Goal: Transaction & Acquisition: Obtain resource

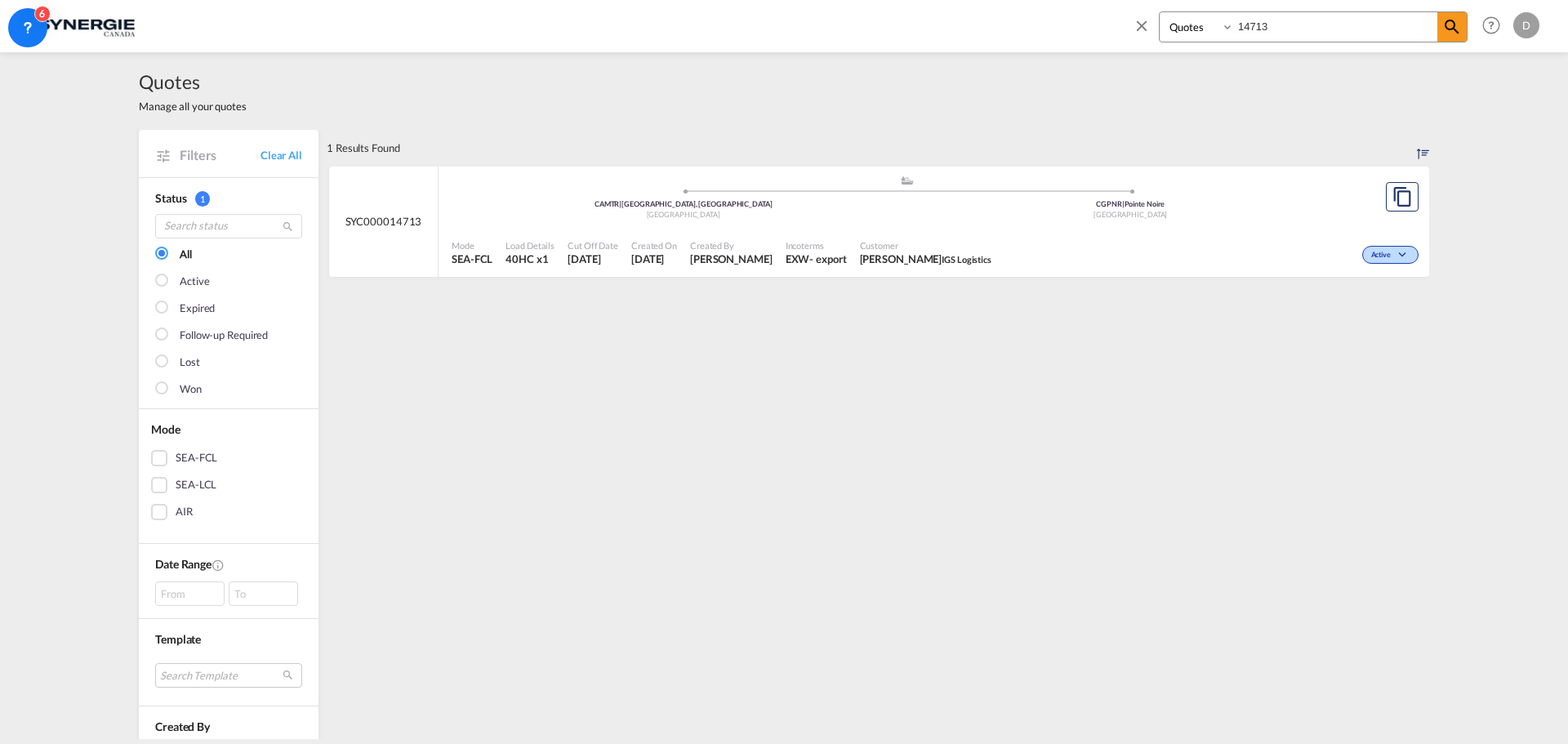
select select "Quotes"
click at [1142, 27] on md-icon "icon-close" at bounding box center [1141, 25] width 18 height 18
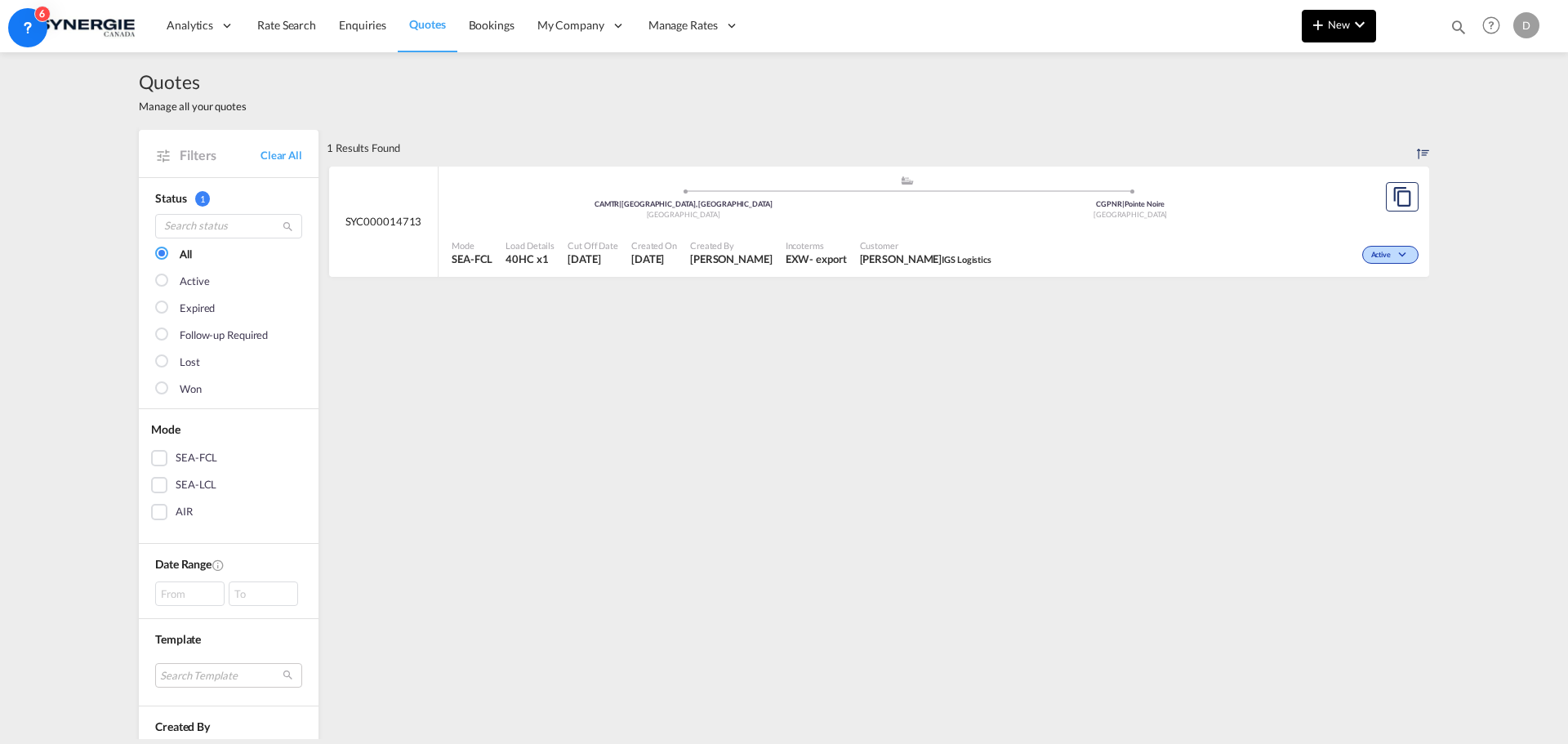
click at [1341, 22] on span "New" at bounding box center [1338, 24] width 61 height 13
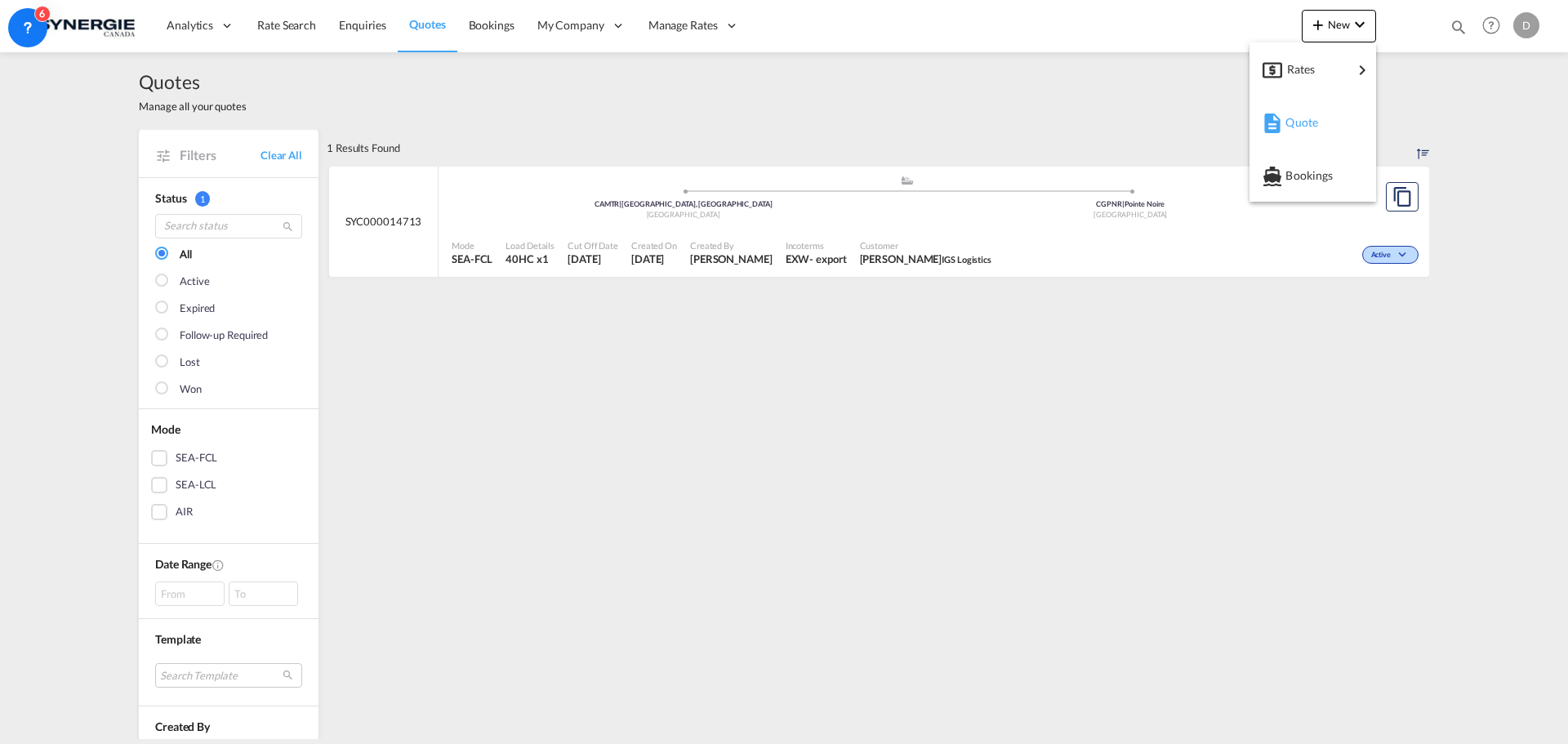
click at [1301, 123] on span "Quote" at bounding box center [1294, 122] width 18 height 32
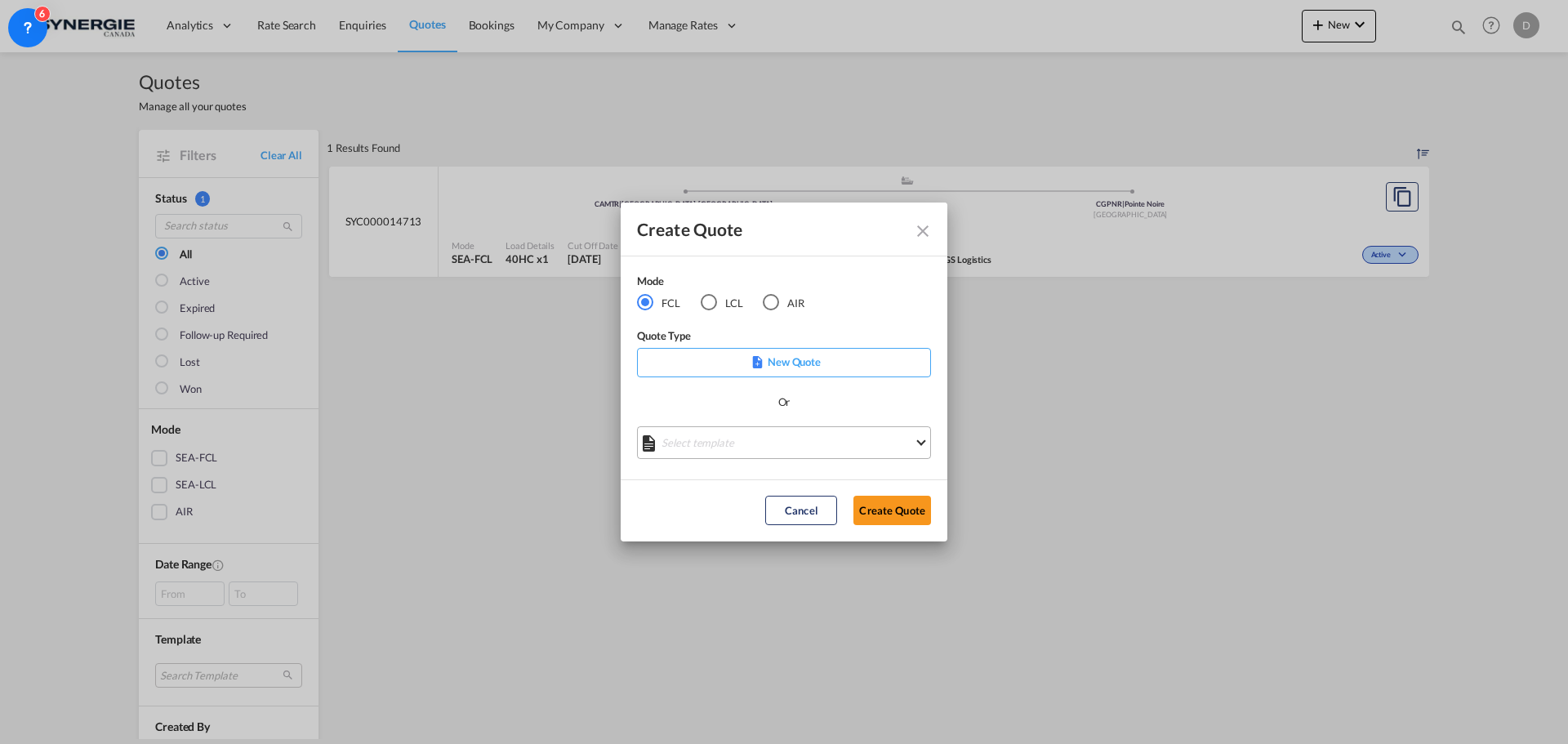
click at [776, 445] on md-select "Select template *NEW* FCL FREEHAND / DAP [PERSON_NAME] | [DATE] *NEW* Import FC…" at bounding box center [784, 442] width 294 height 32
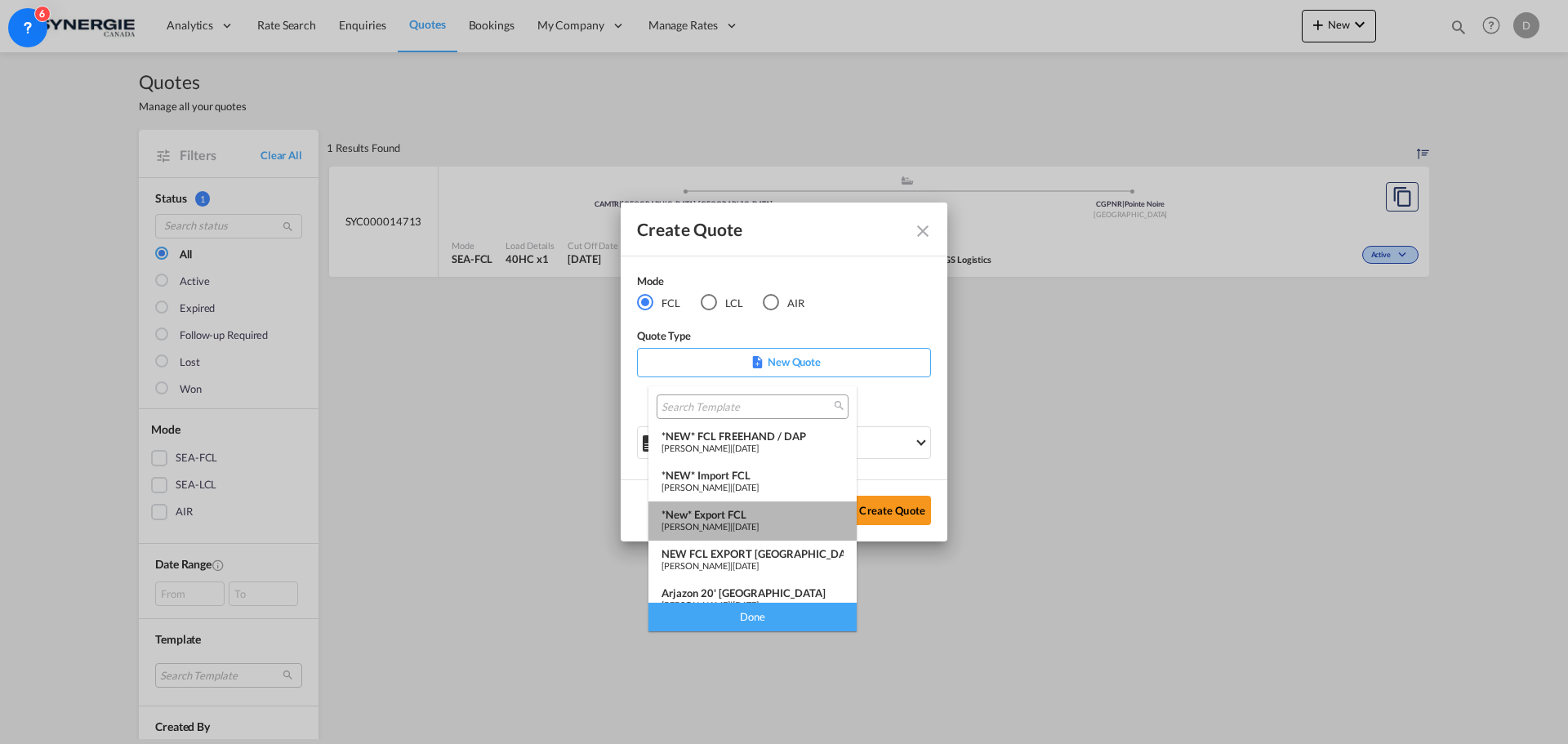
click at [757, 515] on div "*New* Export FCL" at bounding box center [752, 513] width 182 height 13
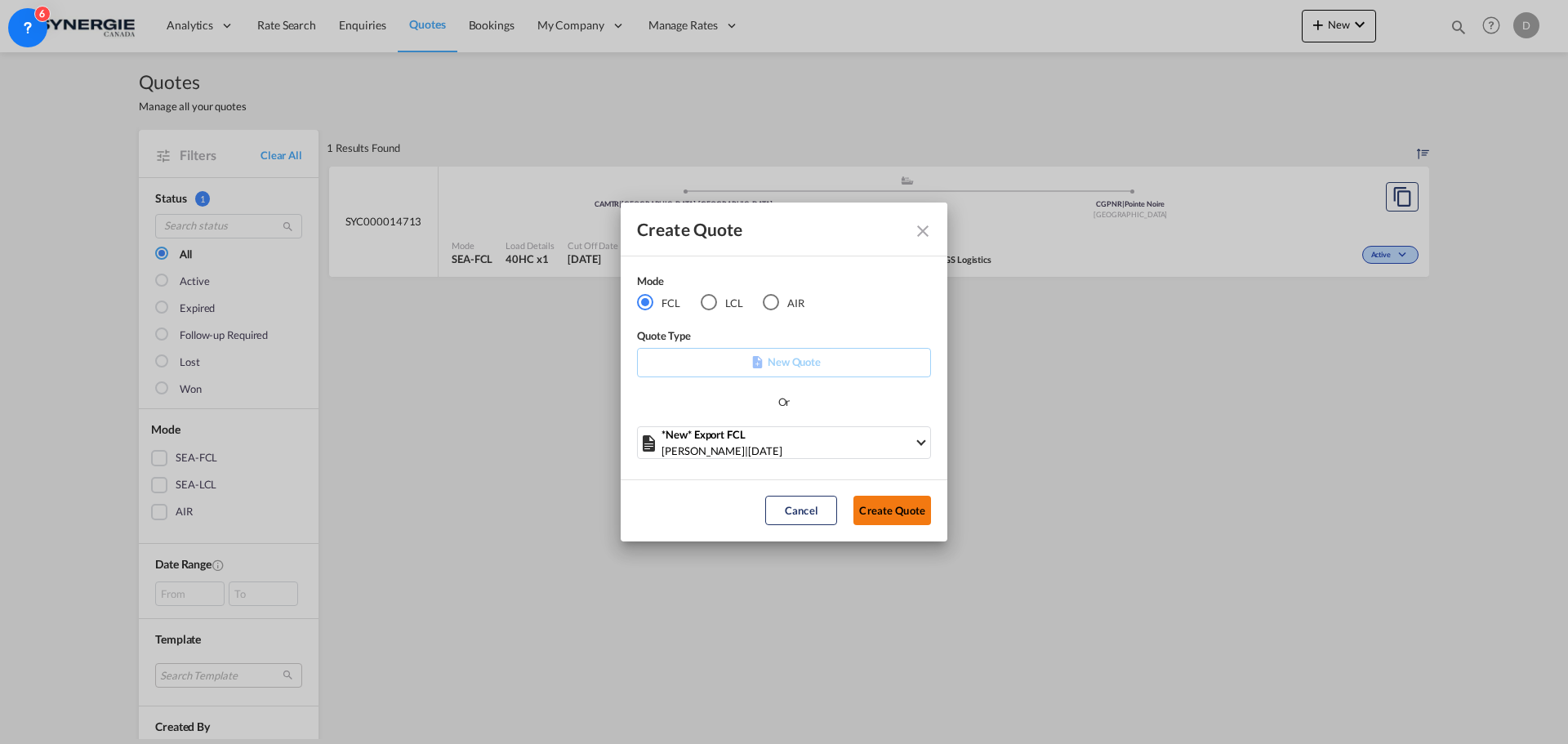
drag, startPoint x: 908, startPoint y: 513, endPoint x: 895, endPoint y: 519, distance: 14.3
click at [905, 513] on button "Create Quote" at bounding box center [892, 510] width 78 height 30
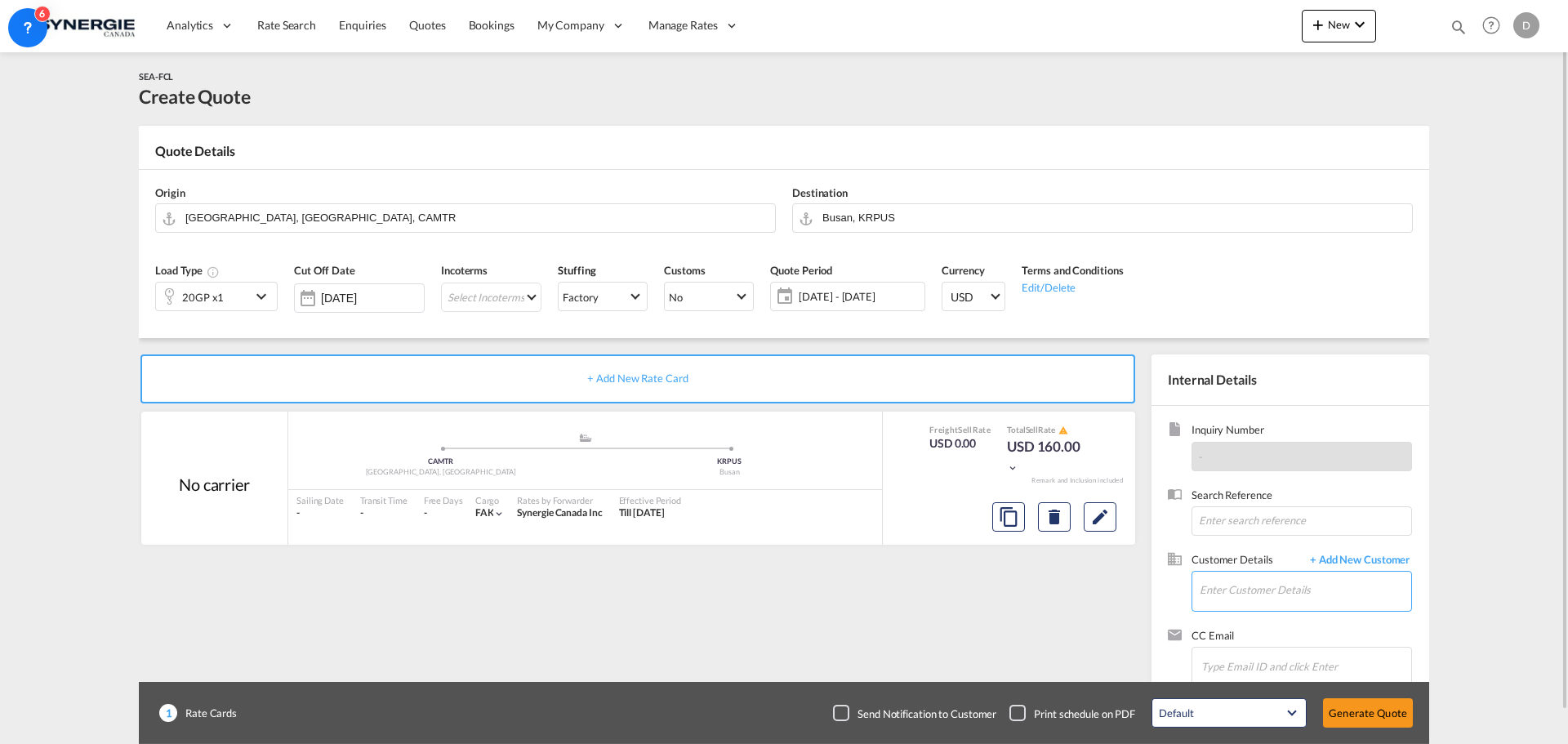
click at [1274, 593] on input "Enter Customer Details" at bounding box center [1305, 589] width 211 height 37
paste input "[EMAIL_ADDRESS][PERSON_NAME][DOMAIN_NAME]"
click at [1249, 555] on div "[PERSON_NAME] [PERSON_NAME][EMAIL_ADDRESS][DOMAIN_NAME] | [MEDICAL_DATA] Transp…" at bounding box center [1304, 549] width 212 height 44
type input "[MEDICAL_DATA] Transport Service S.A, [PERSON_NAME], [EMAIL_ADDRESS][PERSON_NAM…"
click at [1398, 216] on button "Clear Input" at bounding box center [1398, 217] width 24 height 24
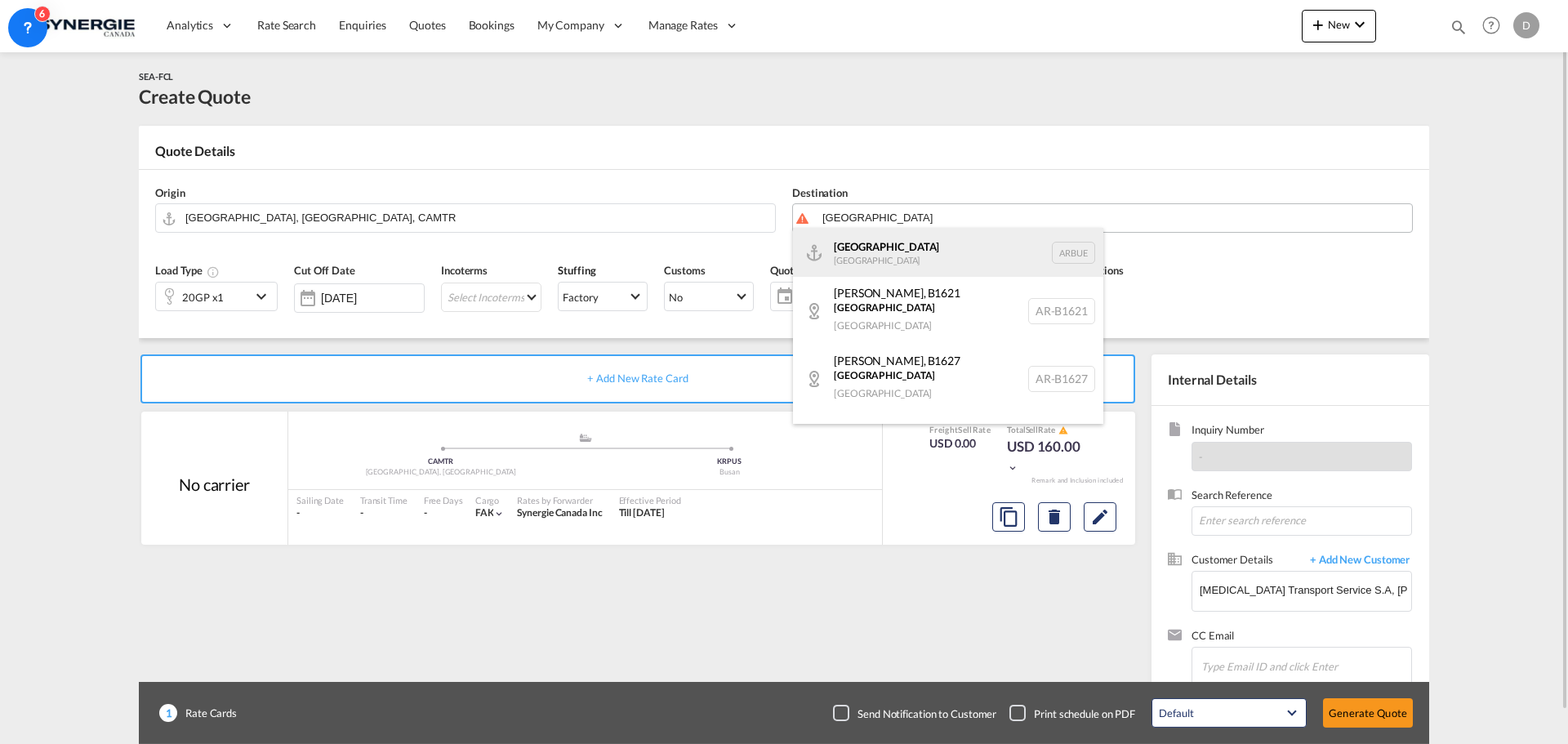
click at [895, 244] on div "[GEOGRAPHIC_DATA] [GEOGRAPHIC_DATA] [GEOGRAPHIC_DATA]" at bounding box center [948, 252] width 310 height 49
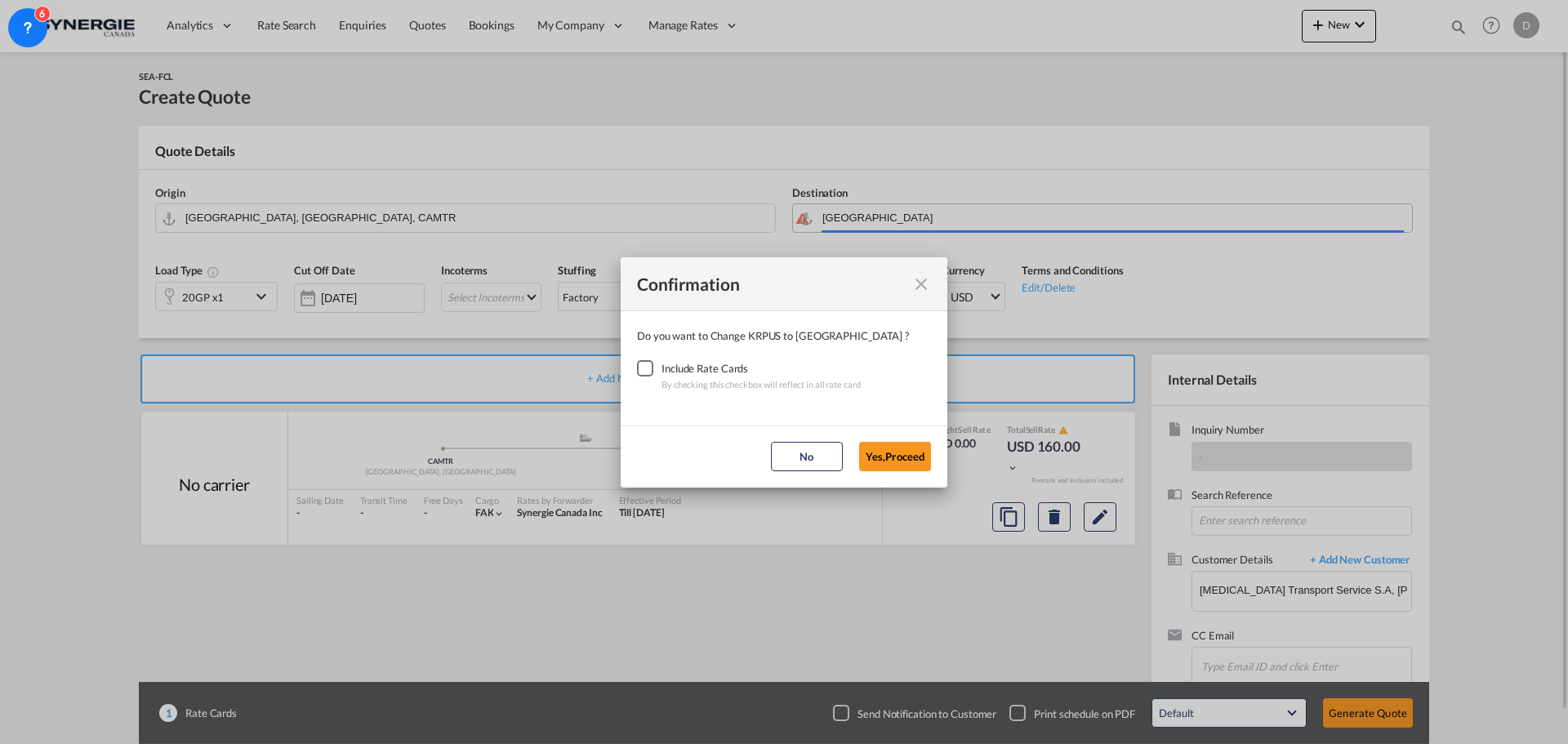
type input "[GEOGRAPHIC_DATA], [GEOGRAPHIC_DATA]"
click at [644, 369] on div "Checkbox No Ink" at bounding box center [645, 368] width 17 height 17
click at [887, 455] on button "Yes,Proceed" at bounding box center [895, 457] width 72 height 30
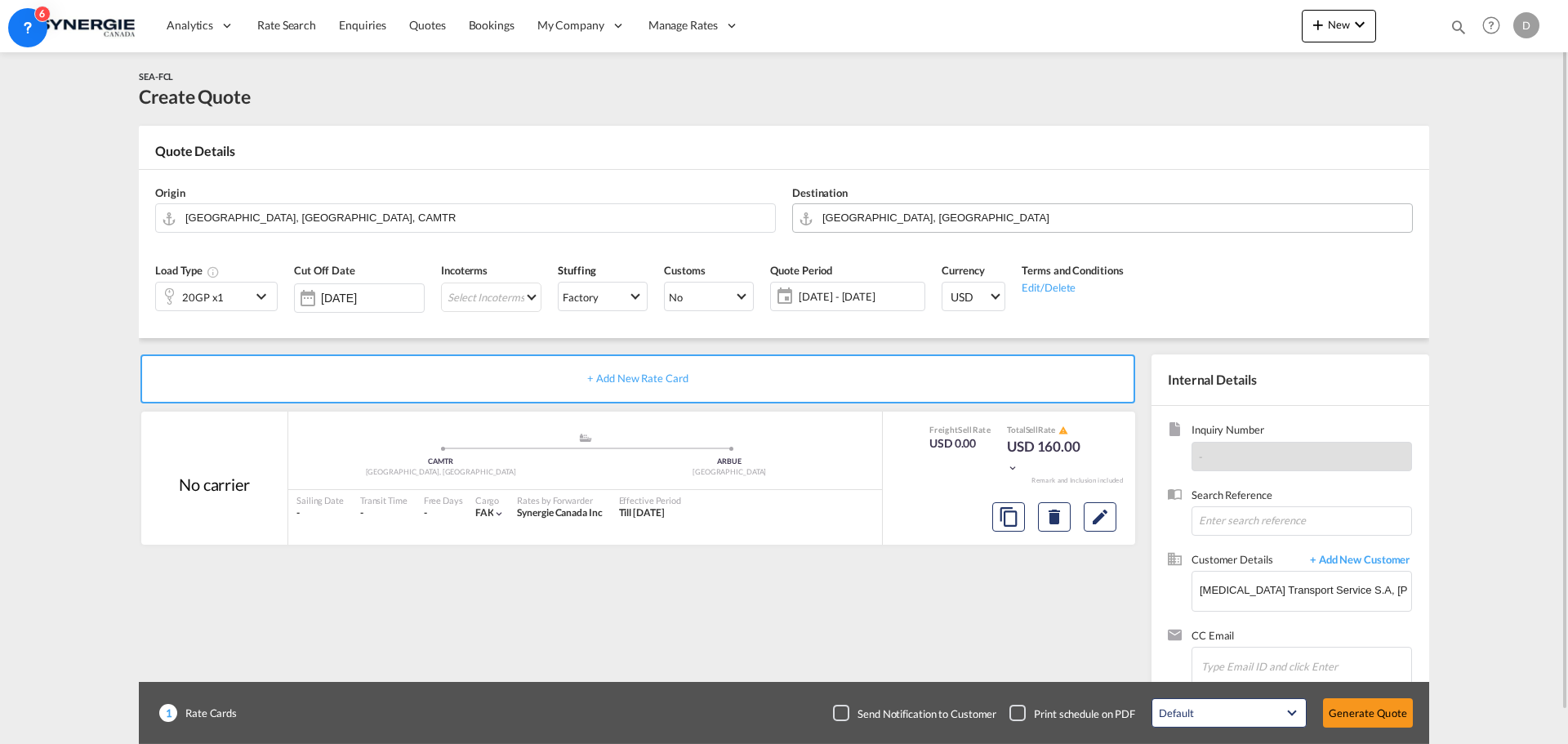
click at [261, 299] on md-icon "icon-chevron-down" at bounding box center [264, 296] width 24 height 19
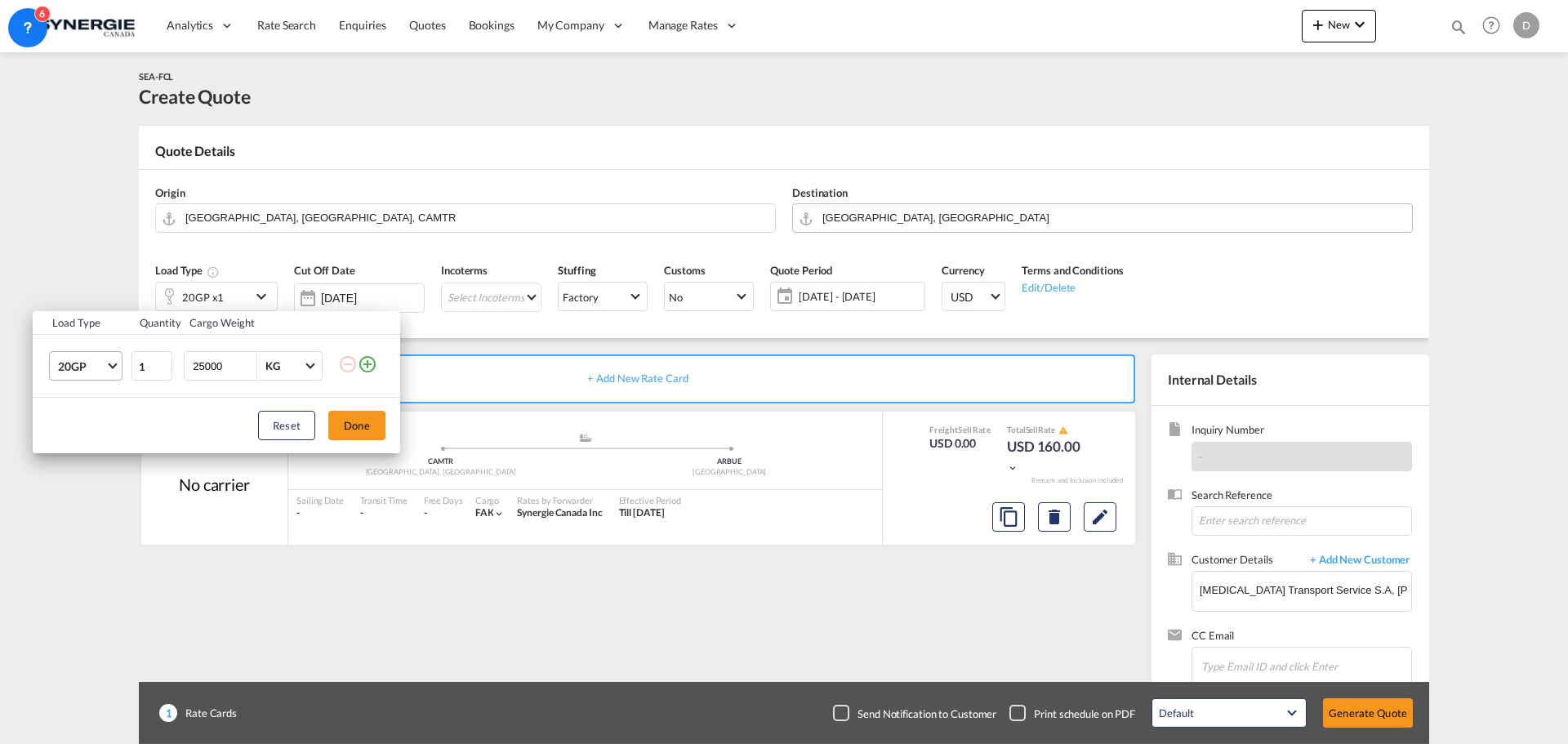
click at [111, 365] on span "Choose: \a20GP" at bounding box center [112, 364] width 9 height 9
click at [76, 440] on div "40HC" at bounding box center [73, 444] width 31 height 17
click at [218, 364] on input "25000" at bounding box center [224, 366] width 66 height 28
type input "22000"
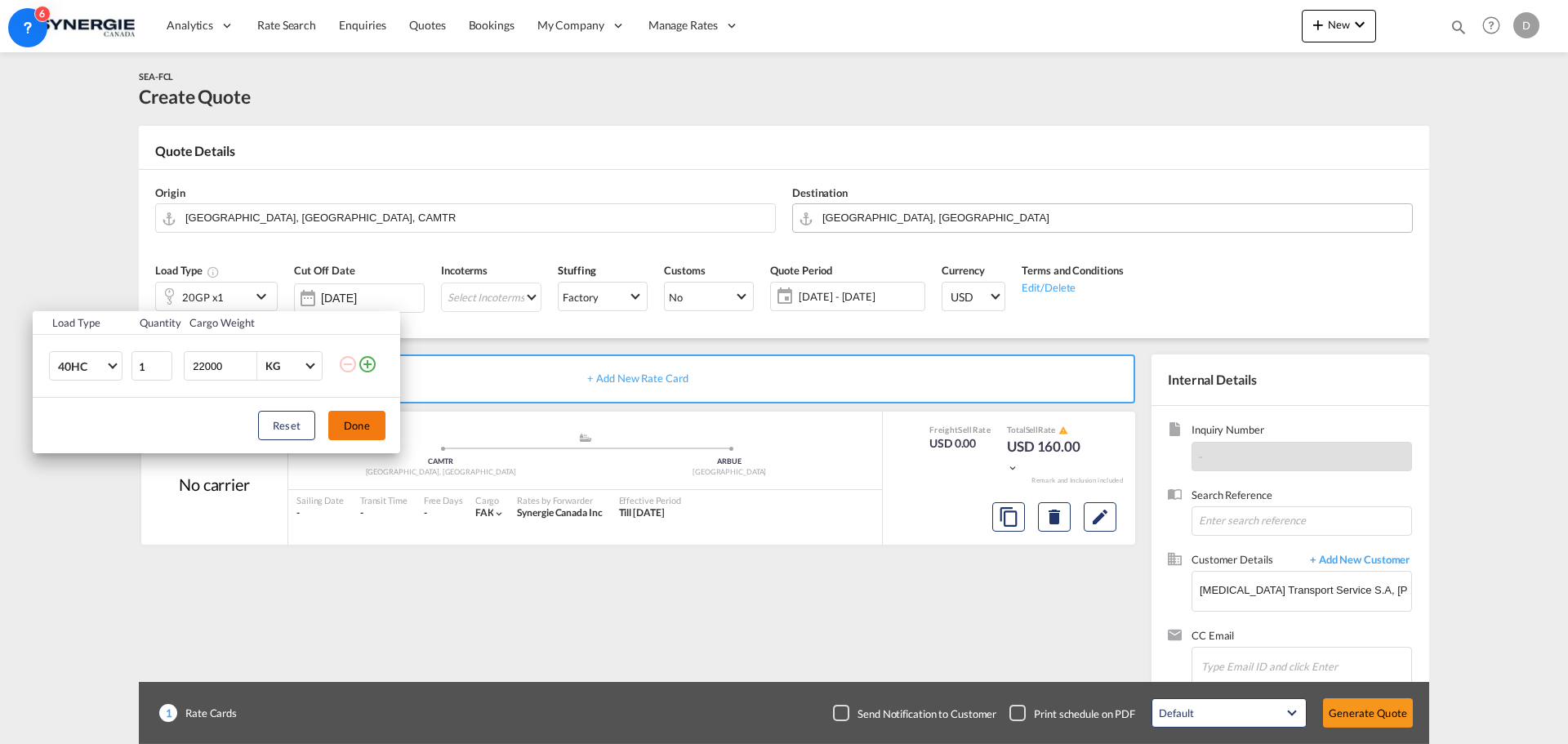
click at [359, 431] on button "Done" at bounding box center [356, 425] width 57 height 30
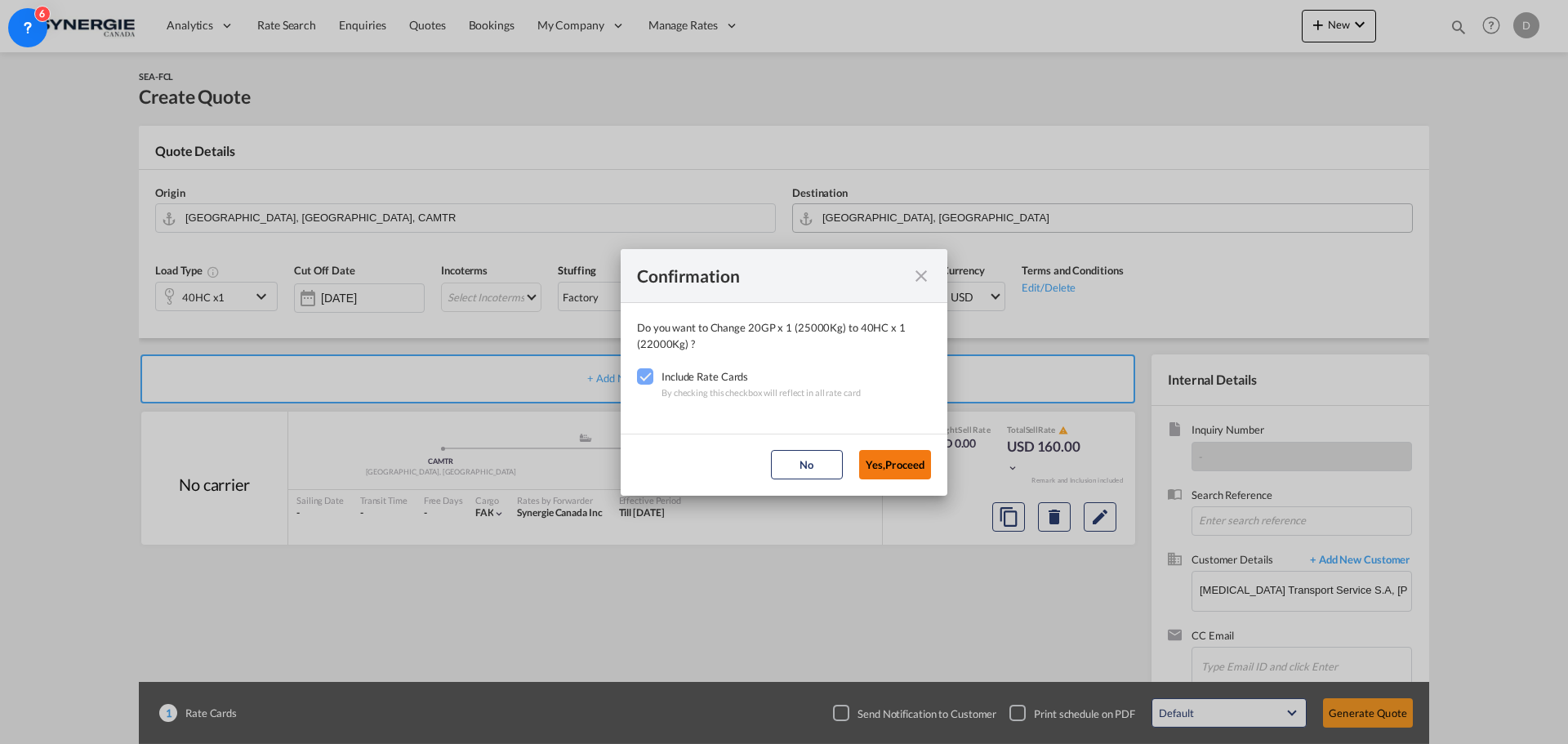
click at [884, 468] on button "Yes,Proceed" at bounding box center [895, 465] width 72 height 30
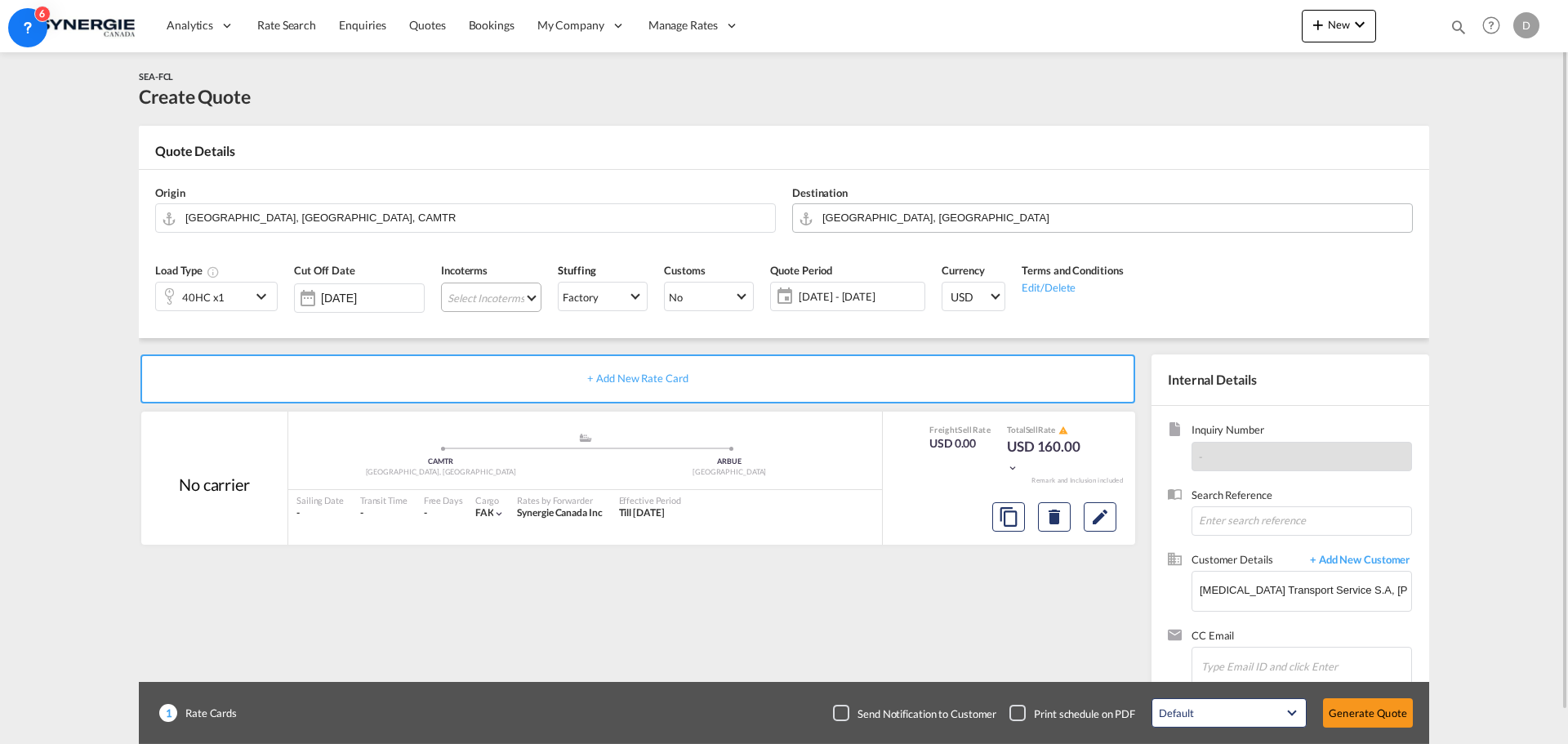
click at [532, 302] on md-select "Select Incoterms FOB - export Free on Board FCA - import Free Carrier FOB - imp…" at bounding box center [491, 297] width 100 height 30
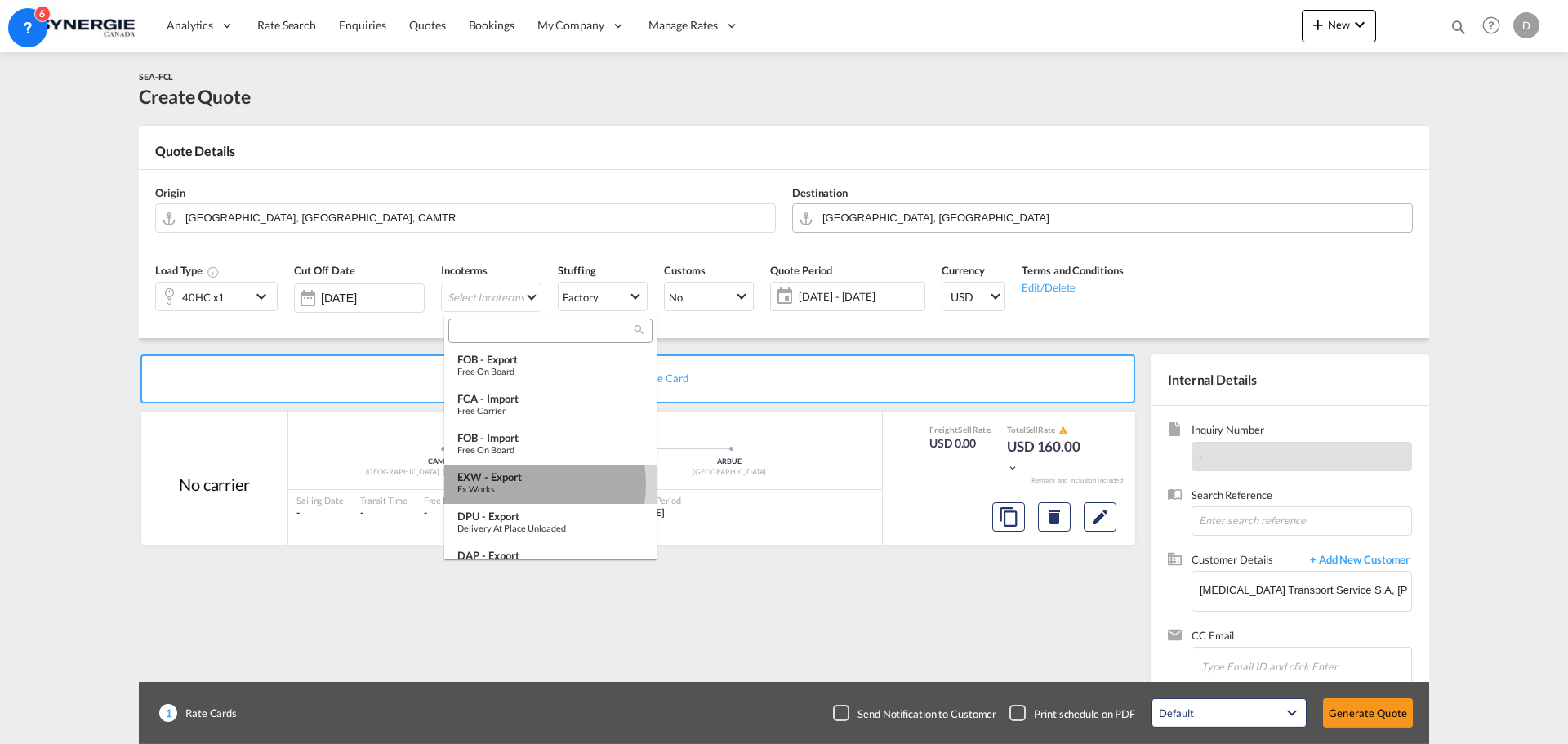
click at [526, 484] on div "Ex Works" at bounding box center [549, 488] width 186 height 10
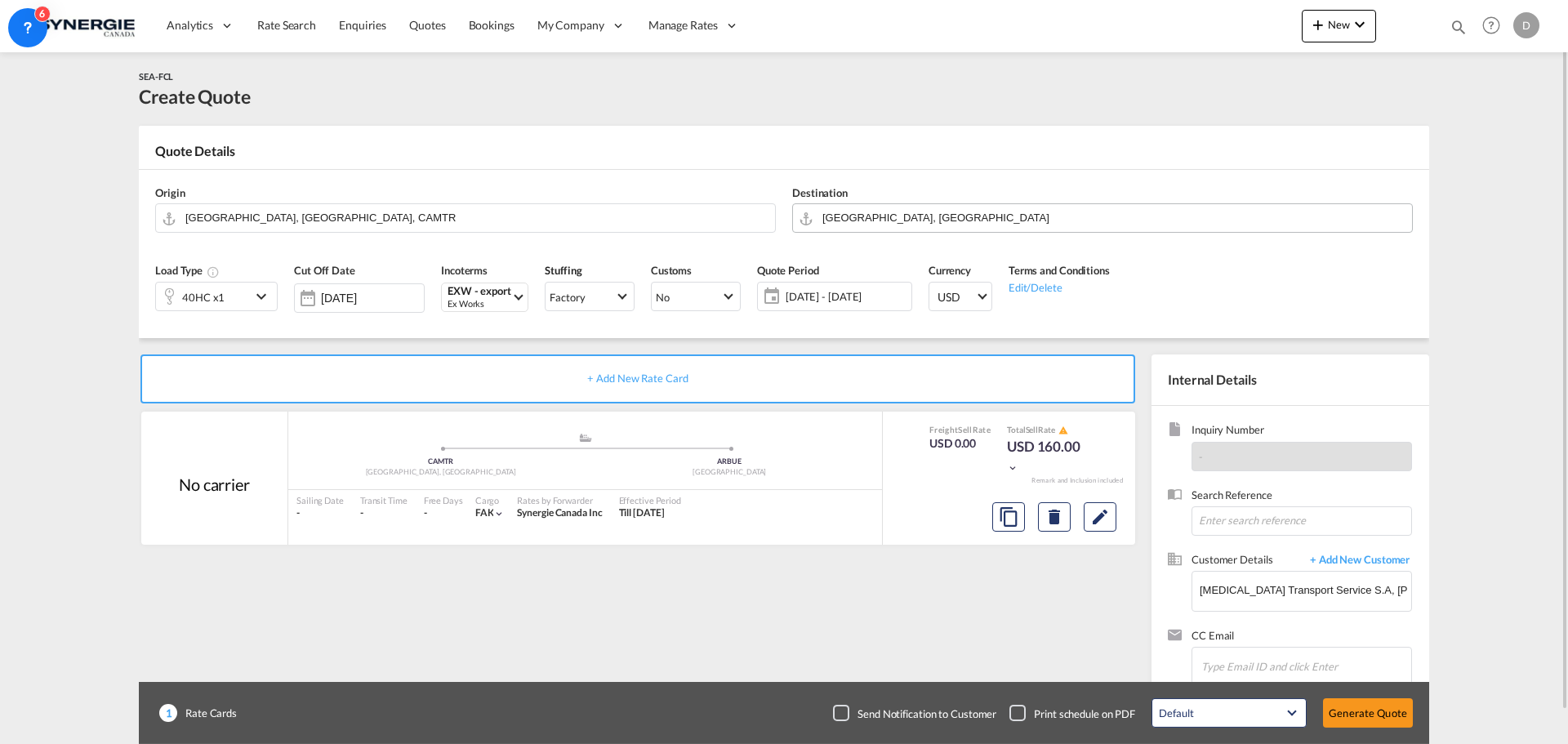
click at [828, 292] on span "[DATE] - [DATE]" at bounding box center [846, 296] width 121 height 15
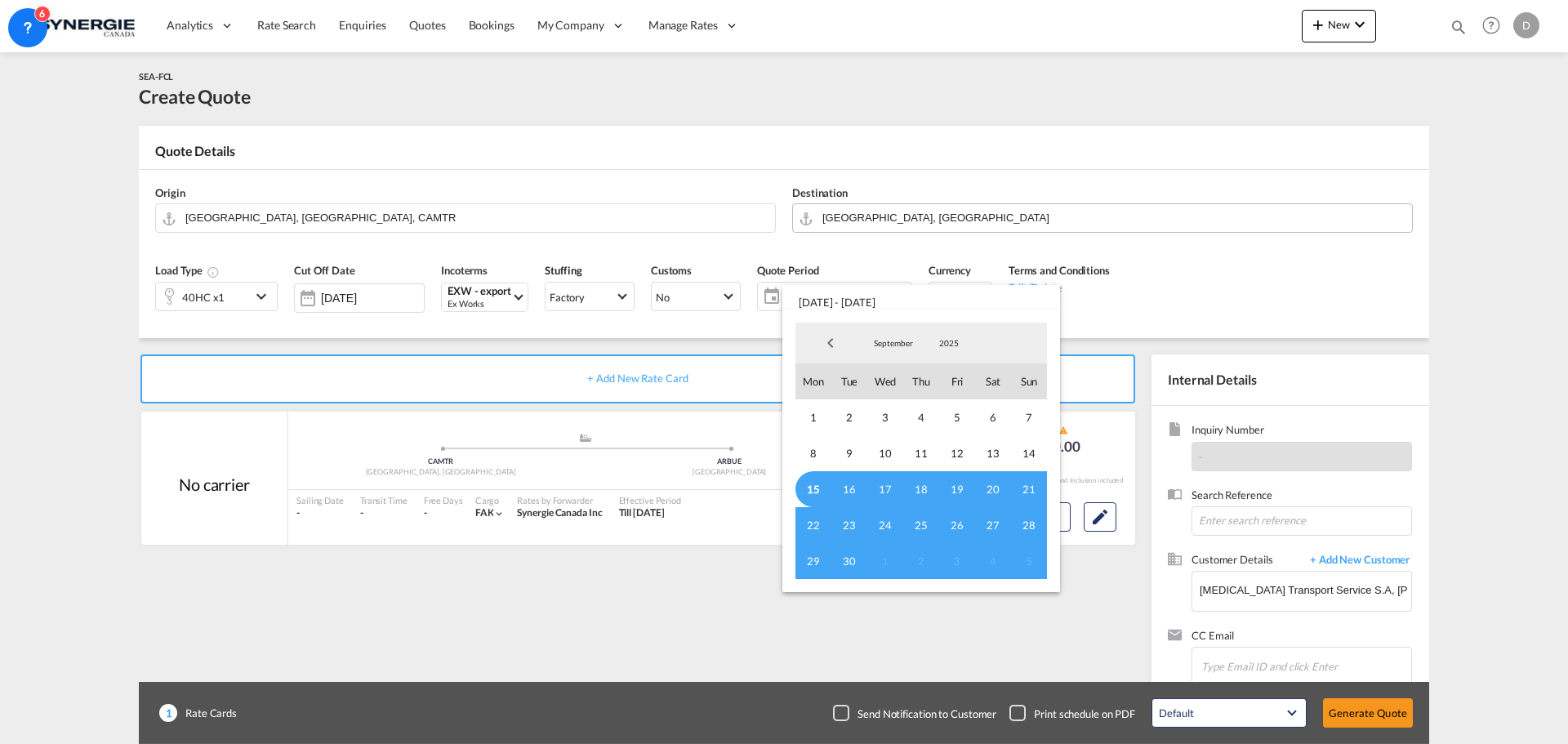
click at [811, 479] on span "15" at bounding box center [812, 488] width 36 height 36
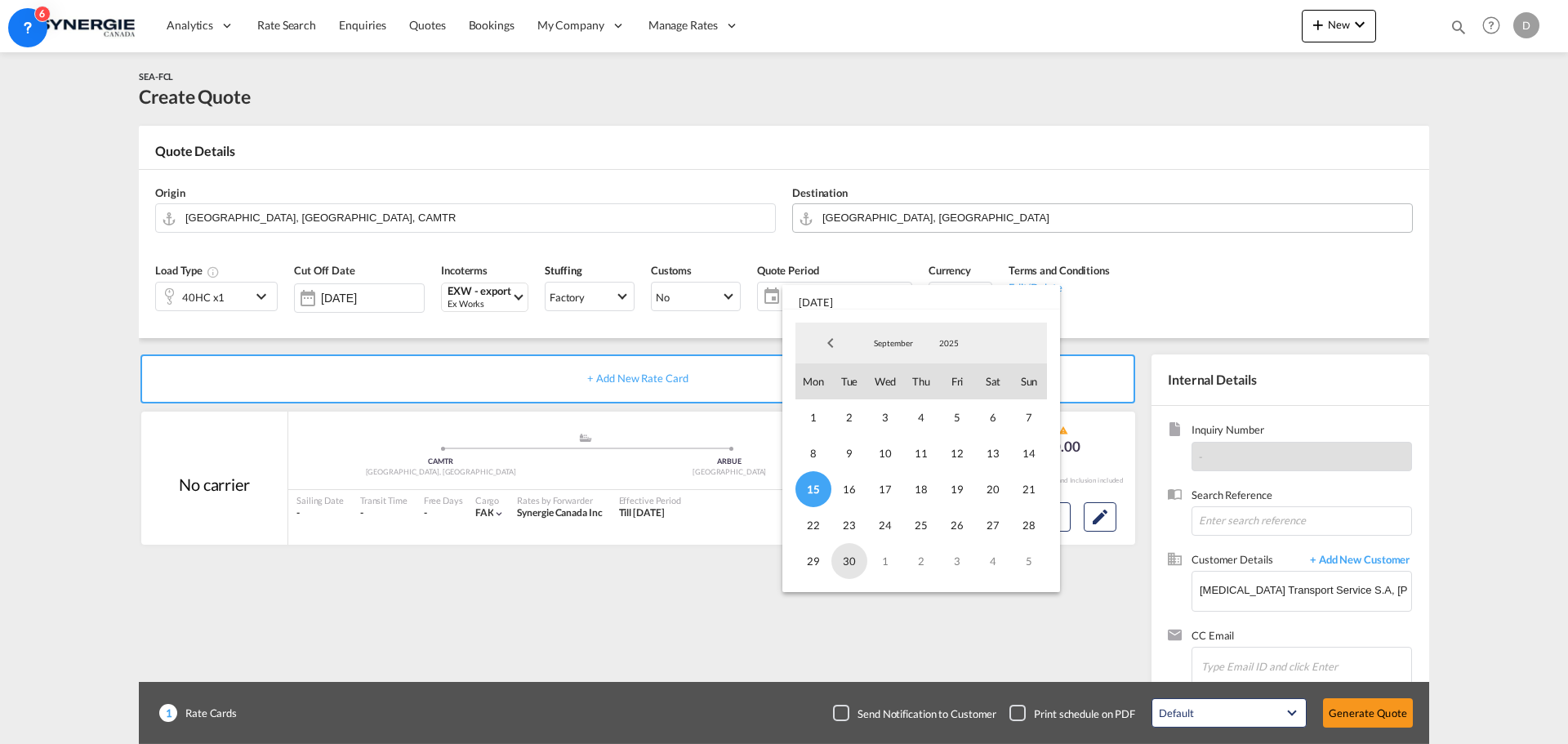
click at [846, 560] on span "30" at bounding box center [849, 561] width 36 height 36
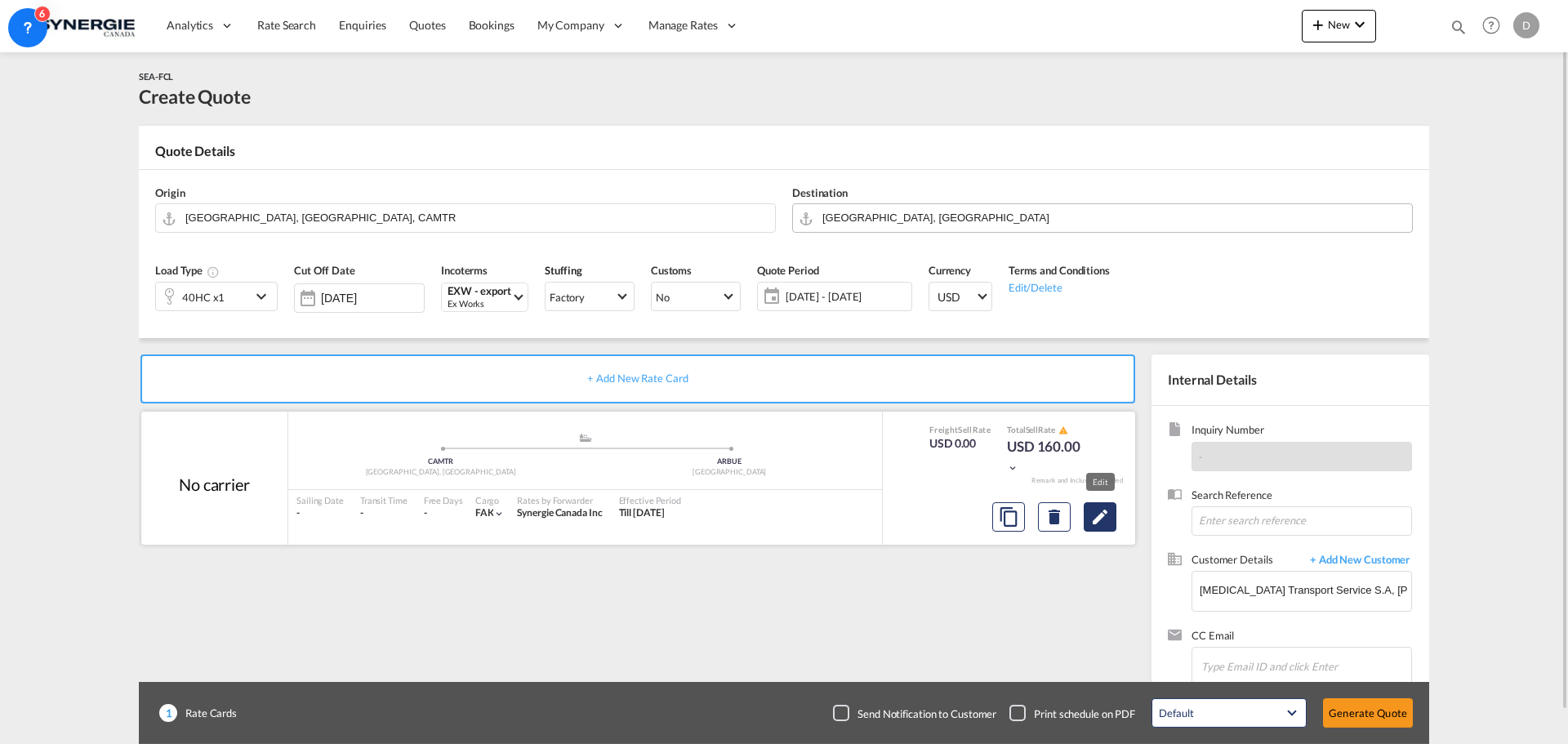
click at [1094, 524] on md-icon "Edit" at bounding box center [1100, 516] width 19 height 19
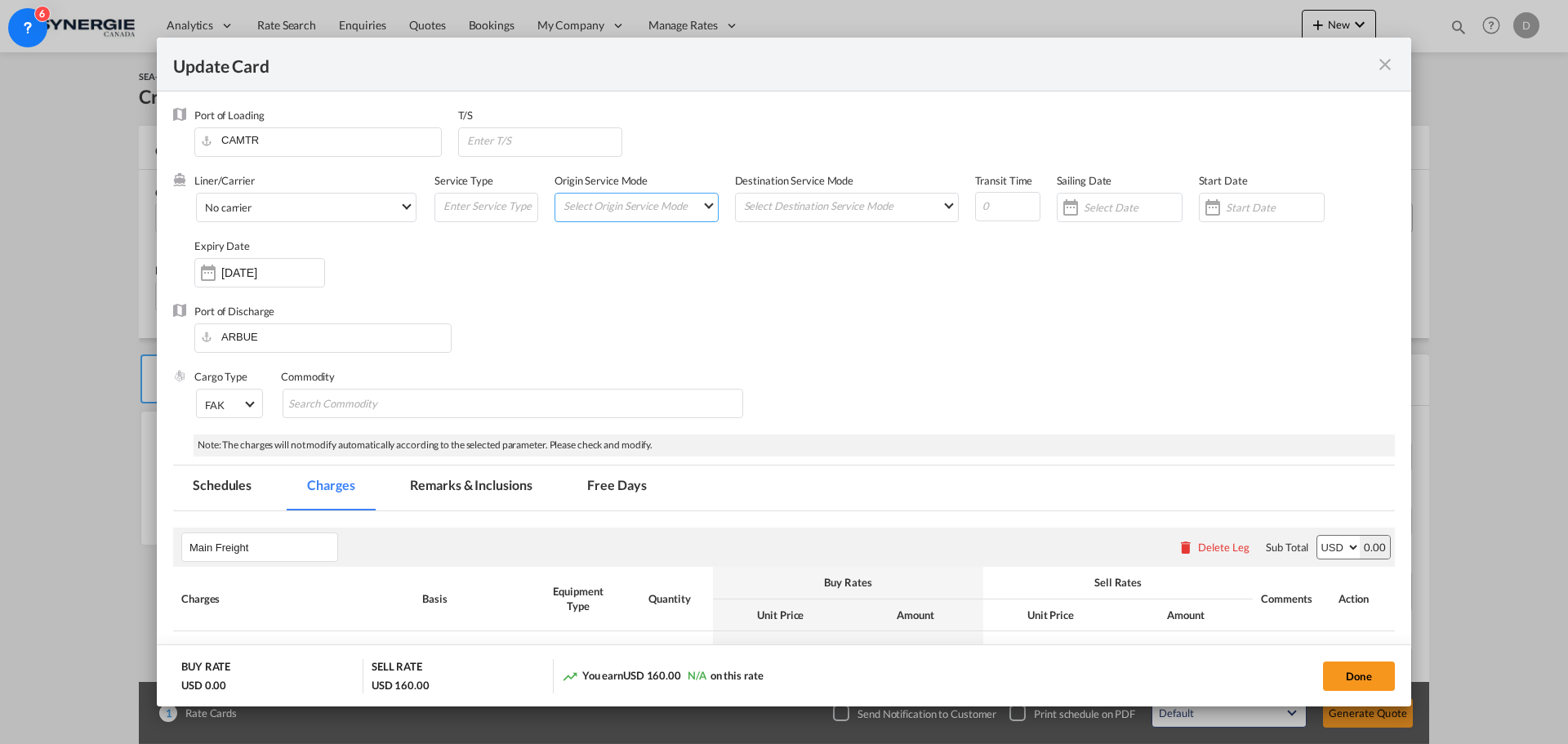
click at [683, 206] on md-select "Select Origin Service Mode SD [GEOGRAPHIC_DATA]" at bounding box center [639, 205] width 156 height 23
click at [674, 206] on md-option "SD" at bounding box center [636, 204] width 180 height 39
click at [782, 209] on md-select "Select Destination Service Mode SD [GEOGRAPHIC_DATA]" at bounding box center [850, 205] width 216 height 24
click at [769, 253] on md-option "CY" at bounding box center [844, 245] width 239 height 39
click at [1066, 212] on div "Update Card Port ..." at bounding box center [1070, 207] width 26 height 32
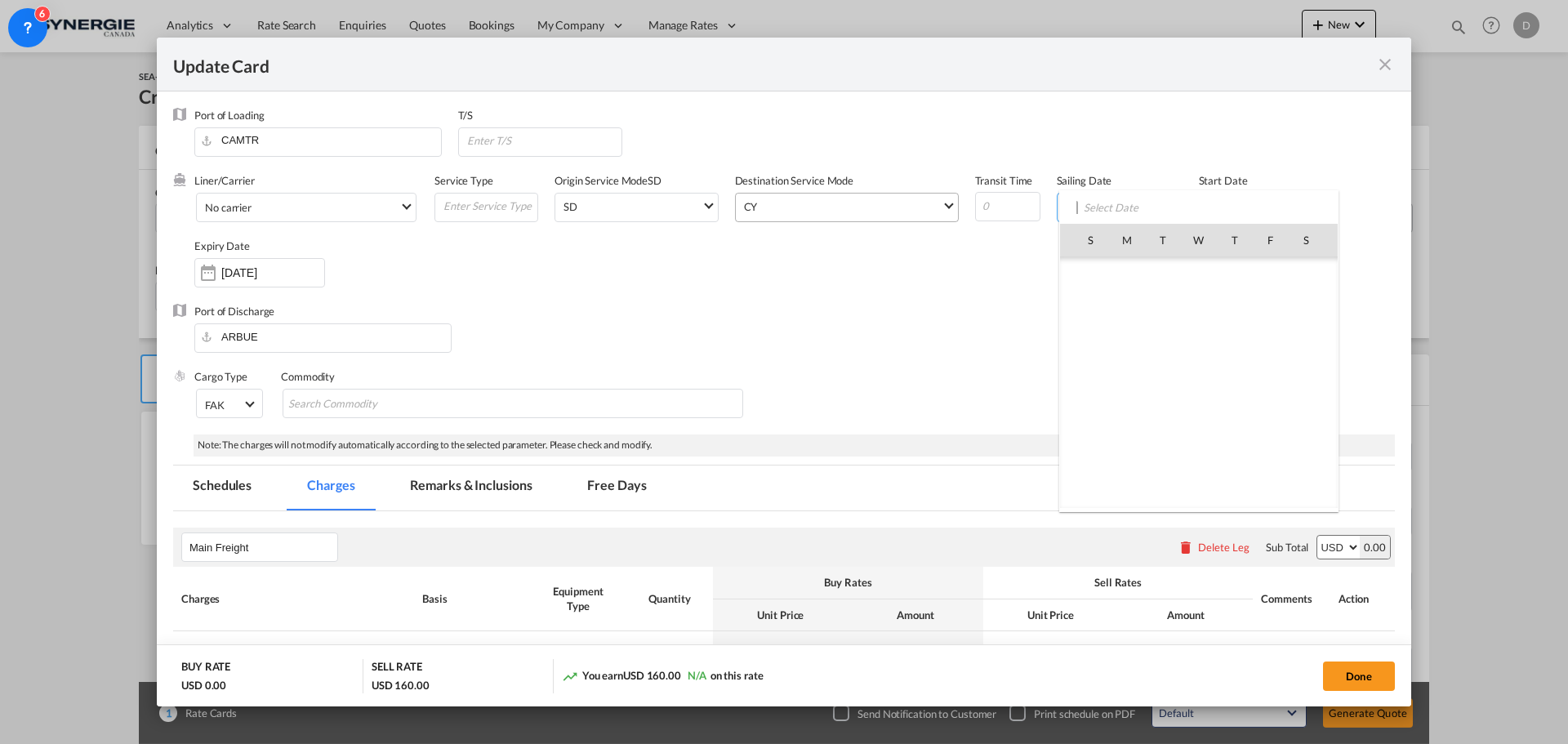
scroll to position [378096, 0]
click at [973, 280] on div at bounding box center [784, 372] width 1568 height 744
click at [1212, 197] on div "Update Card Port ..." at bounding box center [1212, 207] width 26 height 32
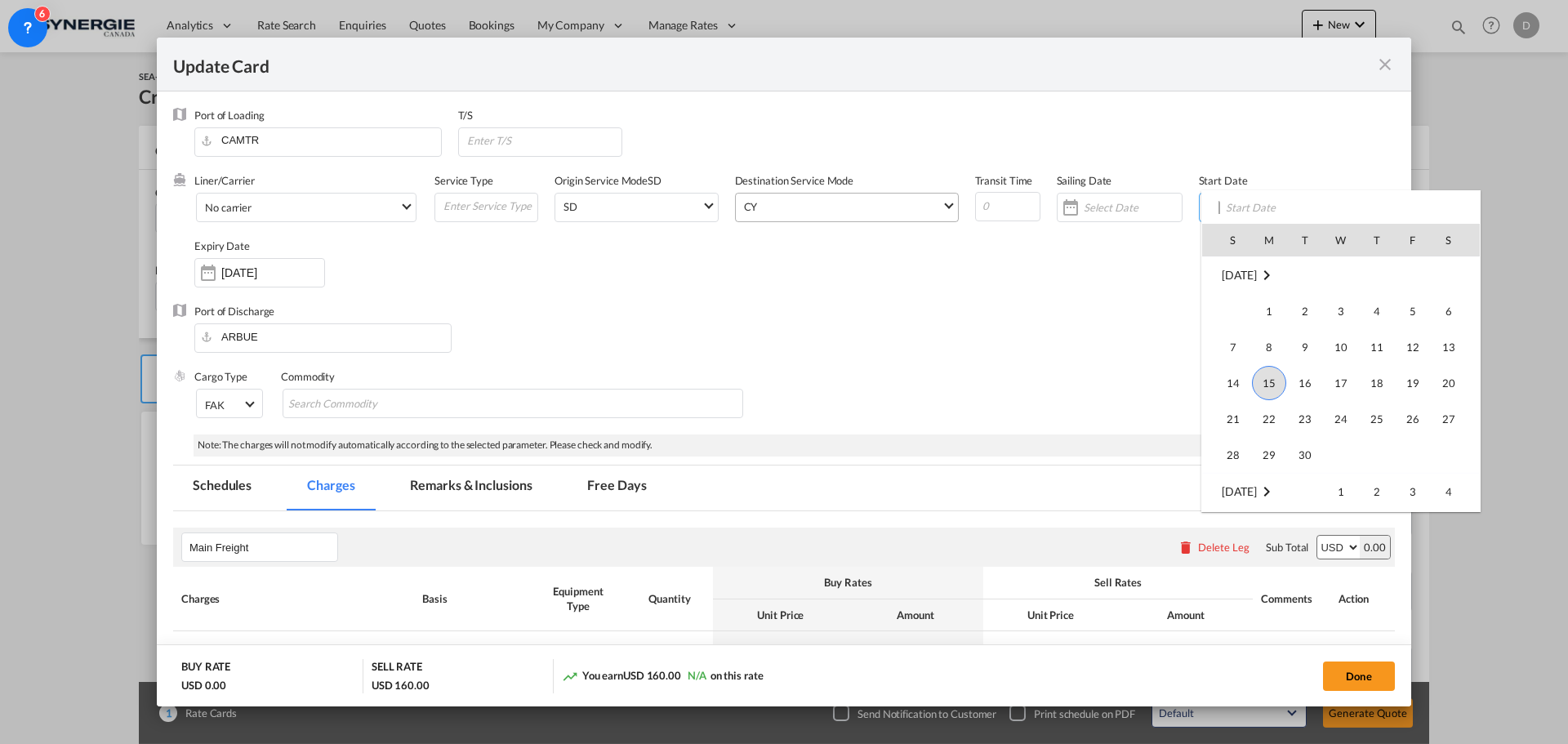
click at [1268, 381] on span "15" at bounding box center [1268, 382] width 34 height 34
type input "[DATE]"
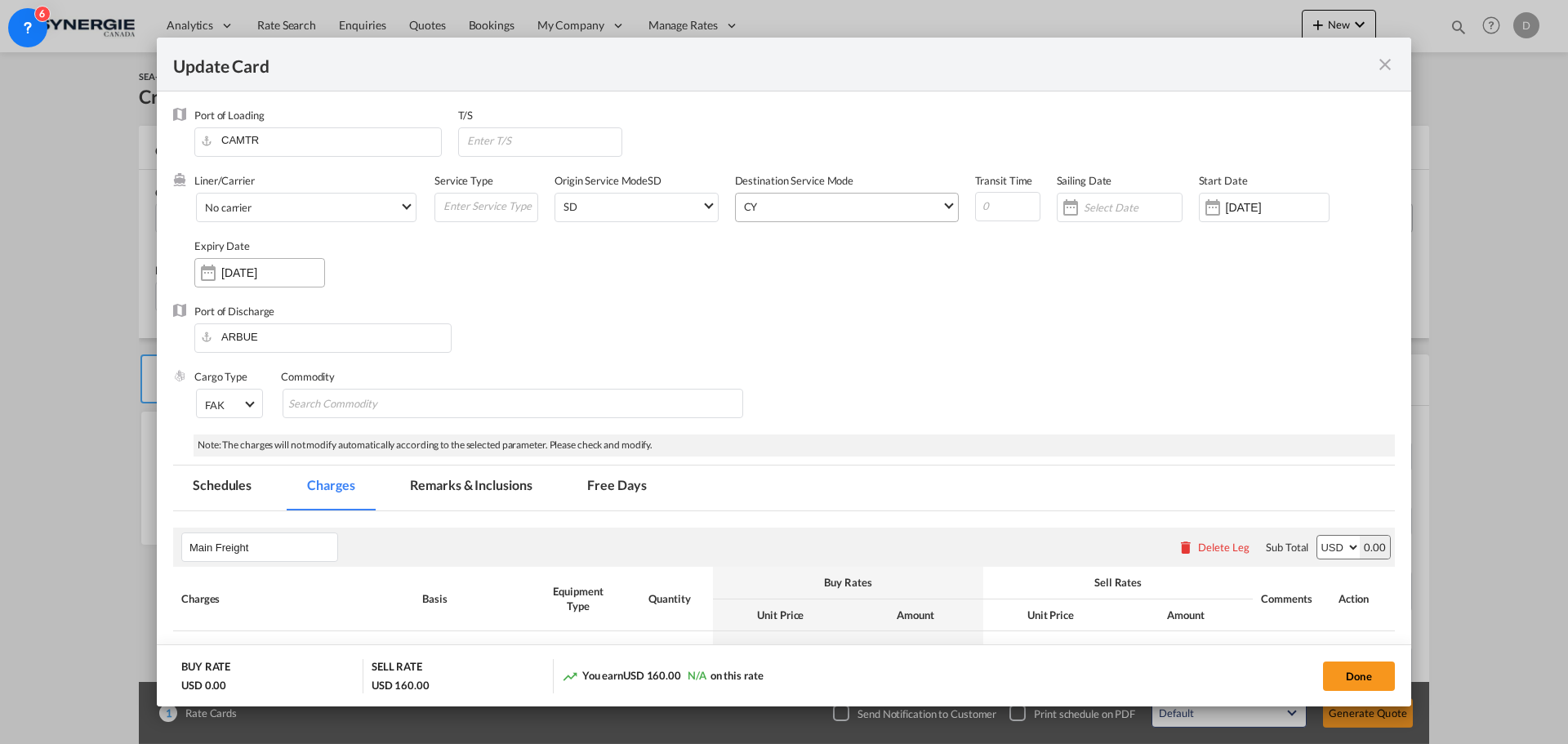
click at [211, 279] on div "Update Card Port ..." at bounding box center [208, 272] width 26 height 32
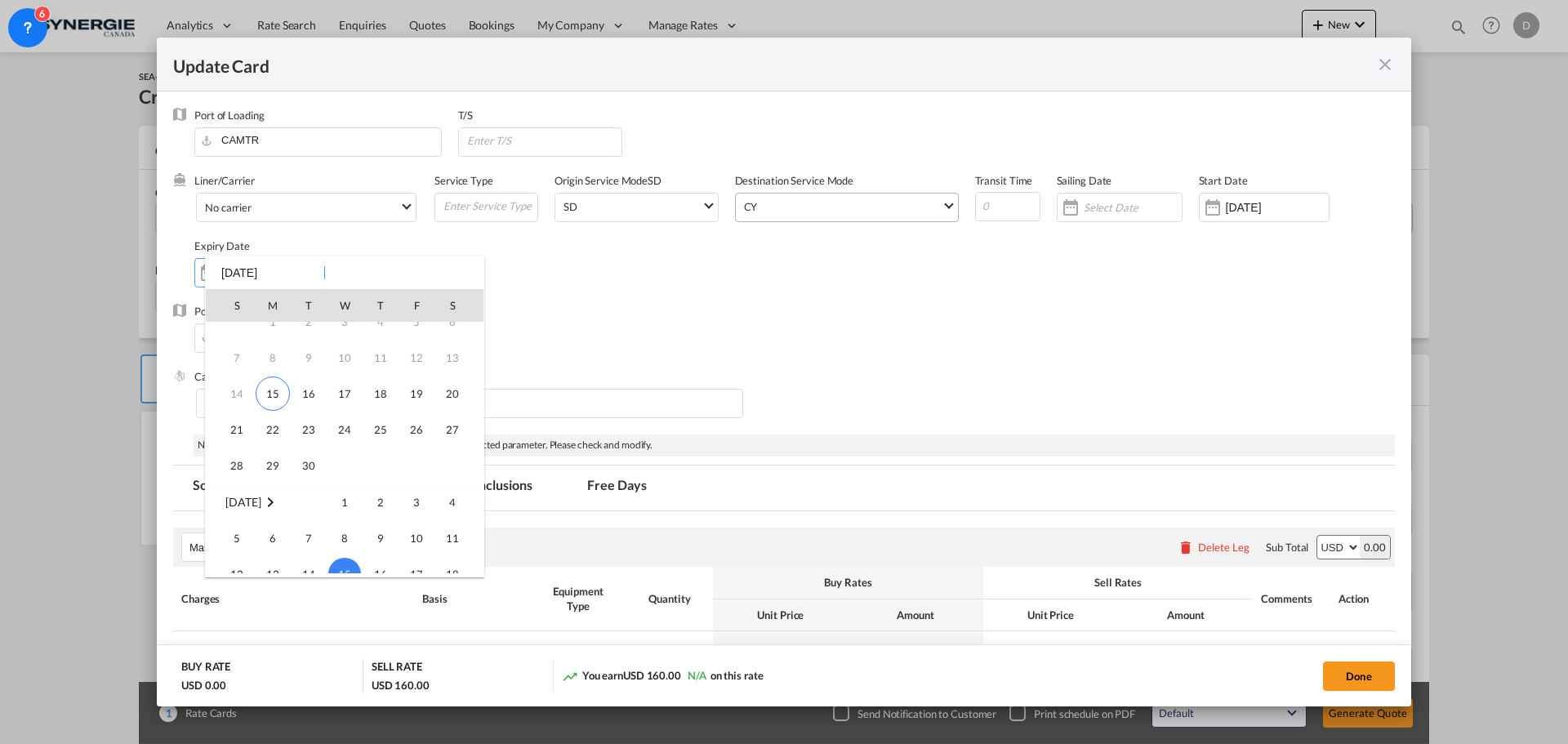
scroll to position [53, 0]
click at [315, 473] on span "30" at bounding box center [308, 466] width 32 height 32
type input "[DATE]"
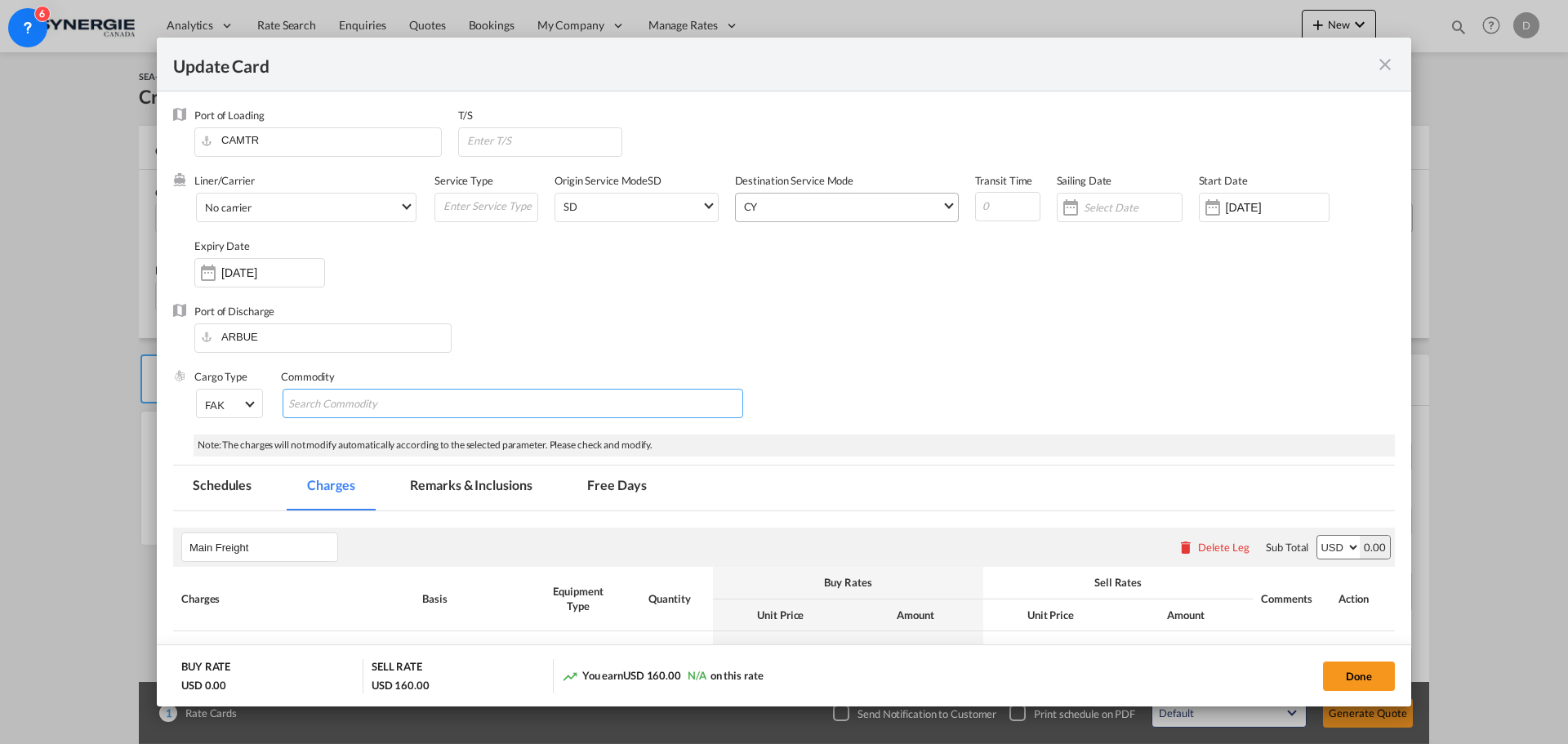
click at [355, 403] on input "Chips input." at bounding box center [363, 404] width 149 height 26
type input "General Cargo"
click at [777, 346] on div "Port of Discharge [GEOGRAPHIC_DATA]" at bounding box center [784, 336] width 1221 height 65
click at [402, 197] on md-select-value "No carrier" at bounding box center [309, 207] width 212 height 26
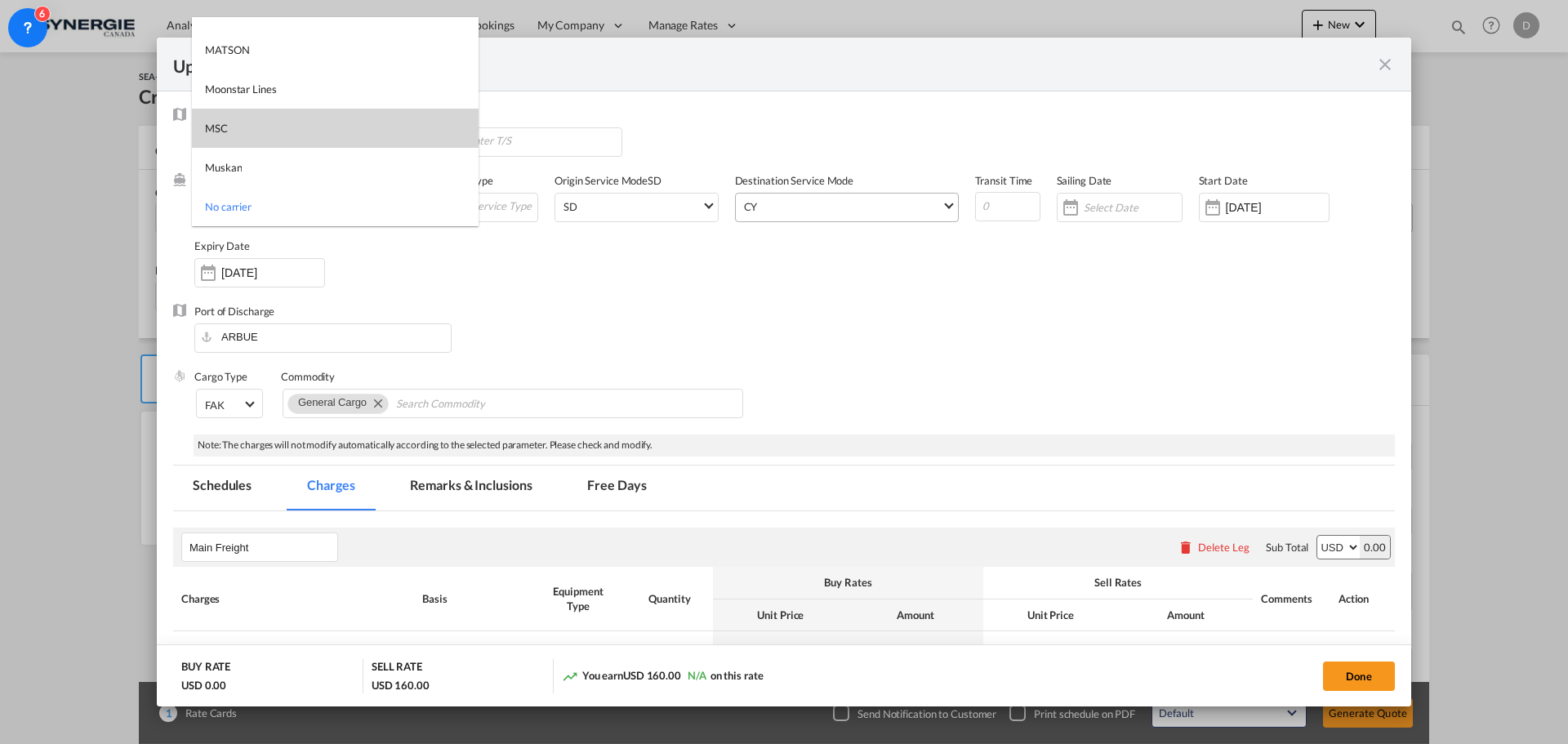
click at [307, 134] on md-option "MSC" at bounding box center [335, 127] width 287 height 39
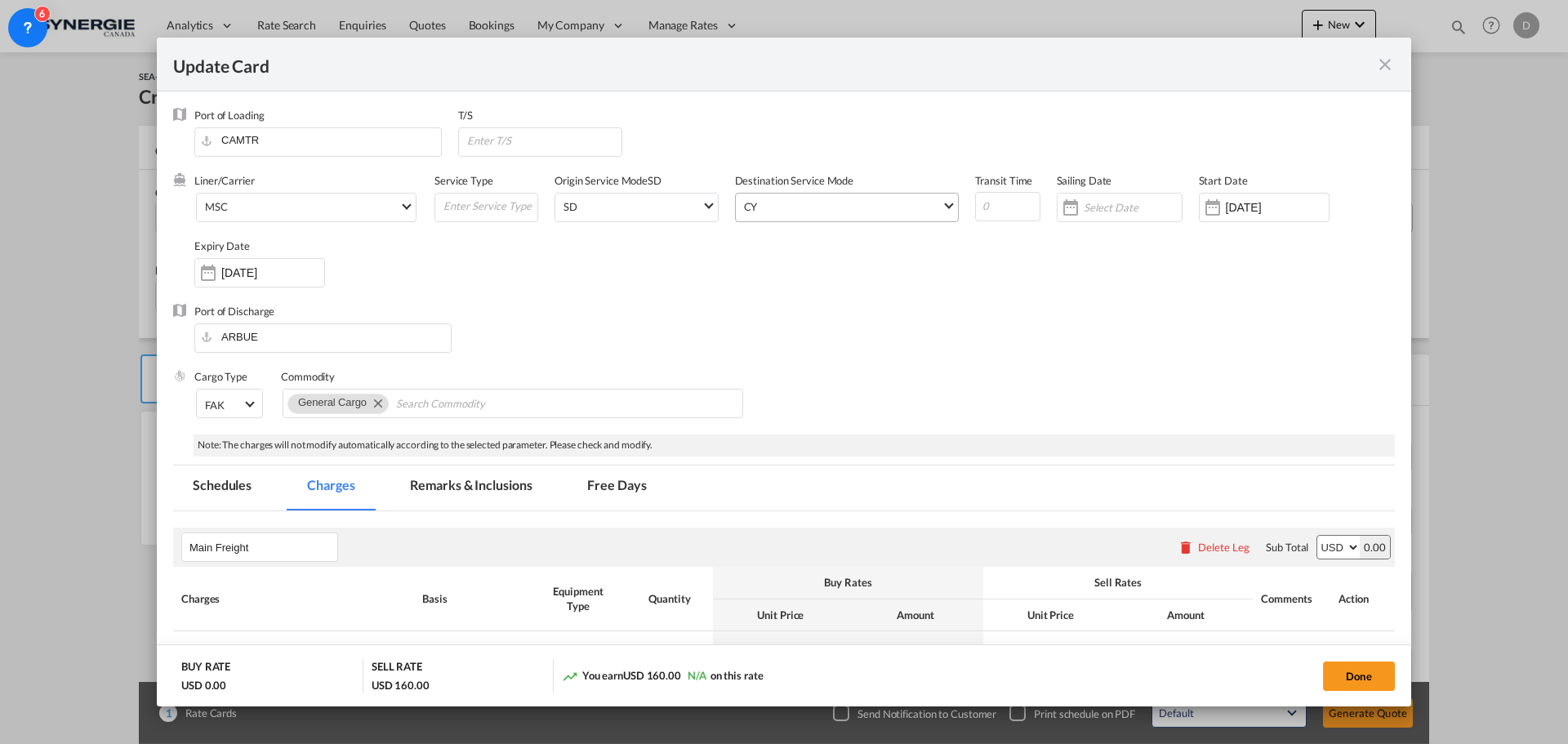
click at [872, 359] on div "Port of Discharge [GEOGRAPHIC_DATA]" at bounding box center [784, 336] width 1221 height 65
click at [997, 203] on input "Update Card Port ..." at bounding box center [1007, 207] width 66 height 30
type input "37"
click at [1067, 313] on div "Port of Discharge [GEOGRAPHIC_DATA]" at bounding box center [784, 336] width 1221 height 65
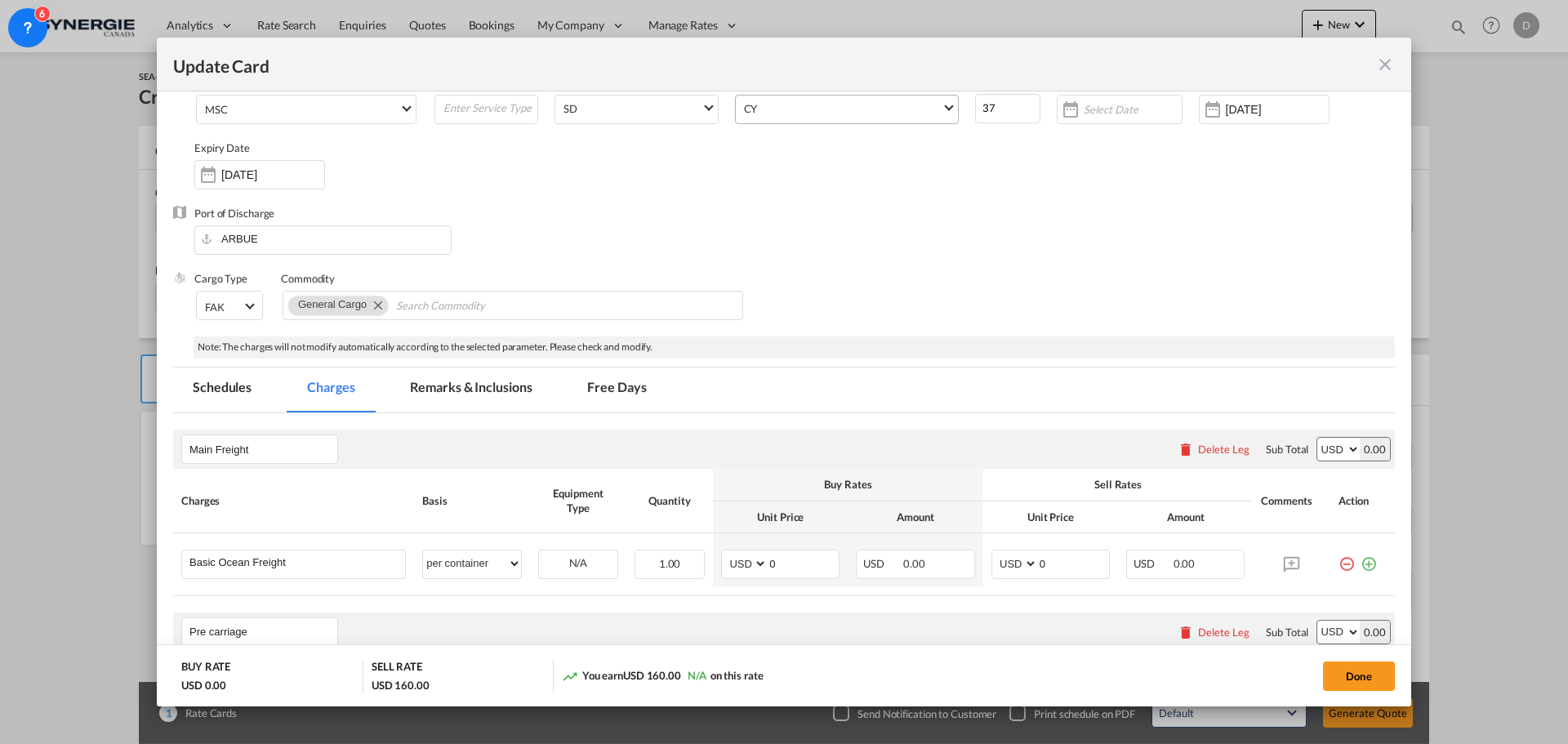
scroll to position [327, 0]
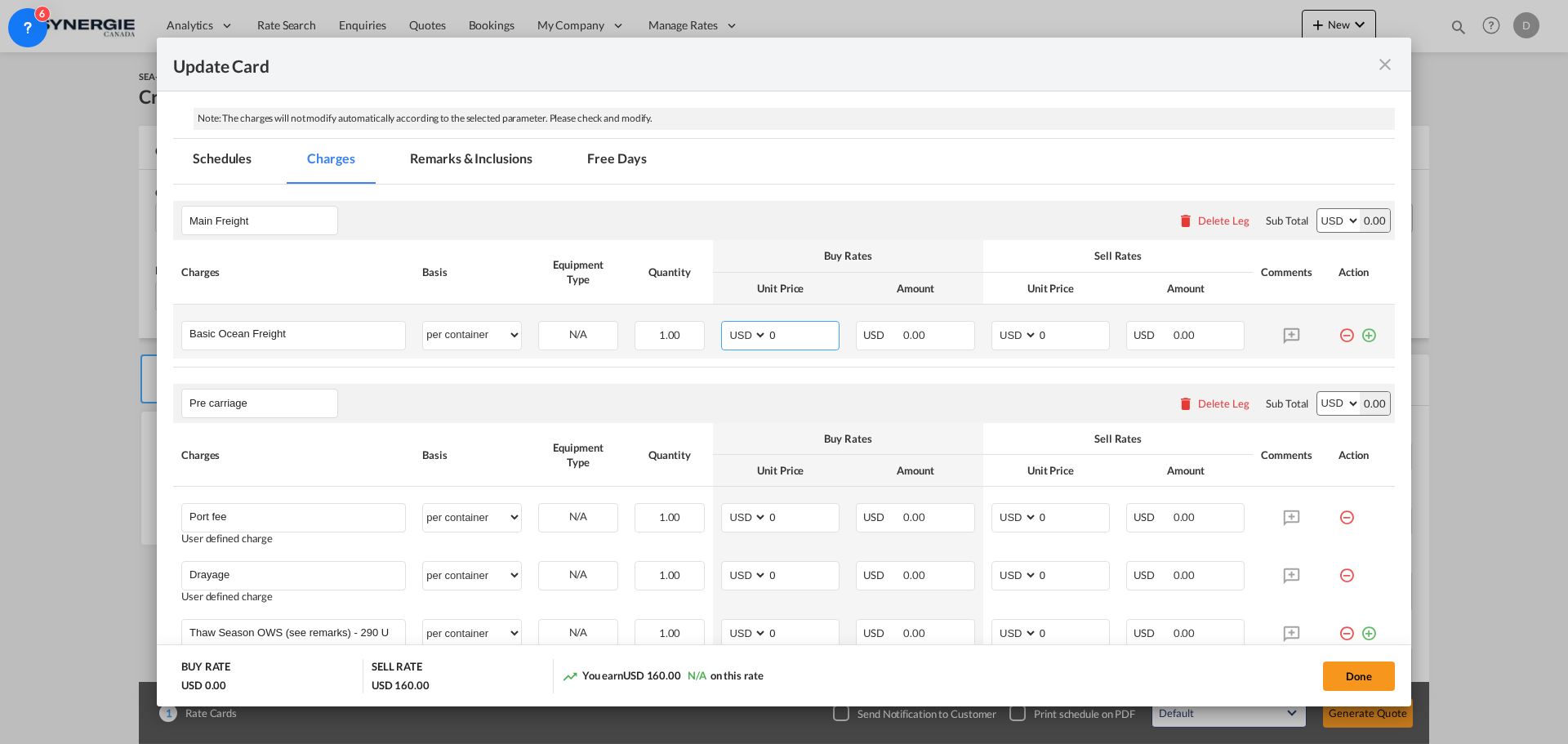
drag, startPoint x: 764, startPoint y: 336, endPoint x: 782, endPoint y: 335, distance: 18.0
click at [782, 335] on input "0" at bounding box center [803, 334] width 71 height 24
type input "2307"
type input "2610"
click at [774, 388] on div "Pre carriage Please enter leg name Leg Name Already Exists Delete Leg Sub Total…" at bounding box center [784, 403] width 1221 height 39
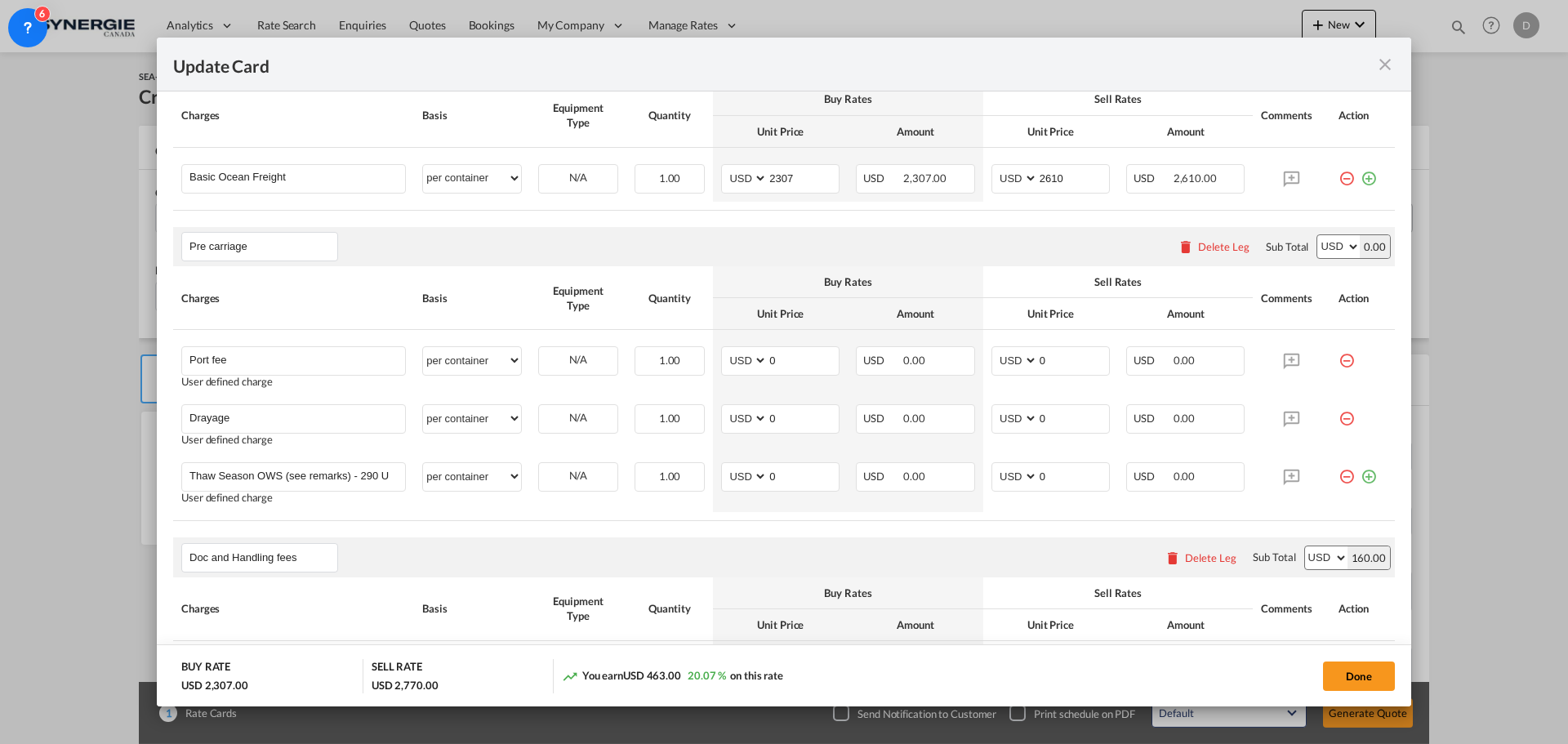
scroll to position [490, 0]
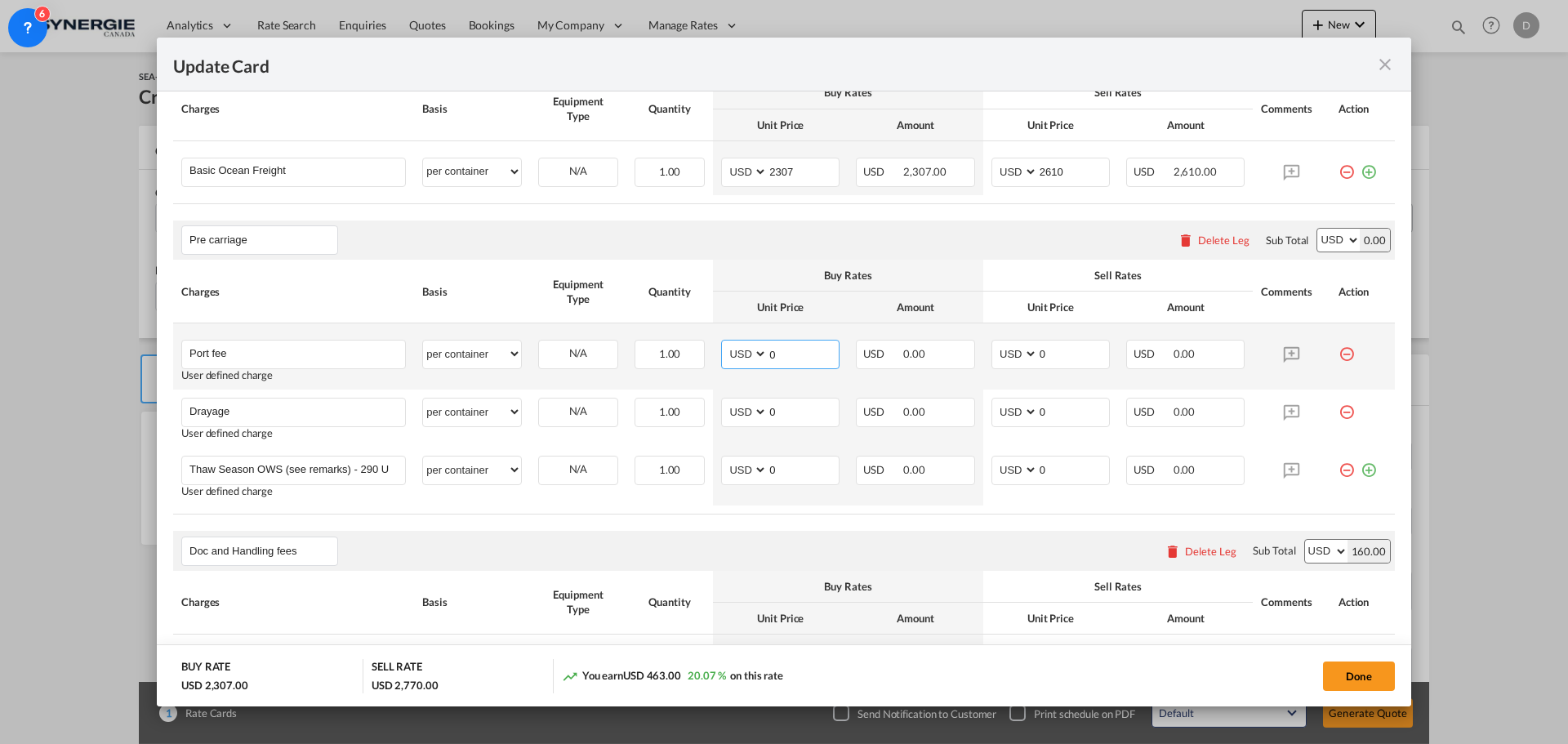
drag, startPoint x: 763, startPoint y: 349, endPoint x: 782, endPoint y: 350, distance: 19.0
click at [782, 350] on input "0" at bounding box center [803, 353] width 71 height 24
type input "50"
type input "65"
drag, startPoint x: 764, startPoint y: 413, endPoint x: 779, endPoint y: 413, distance: 15.0
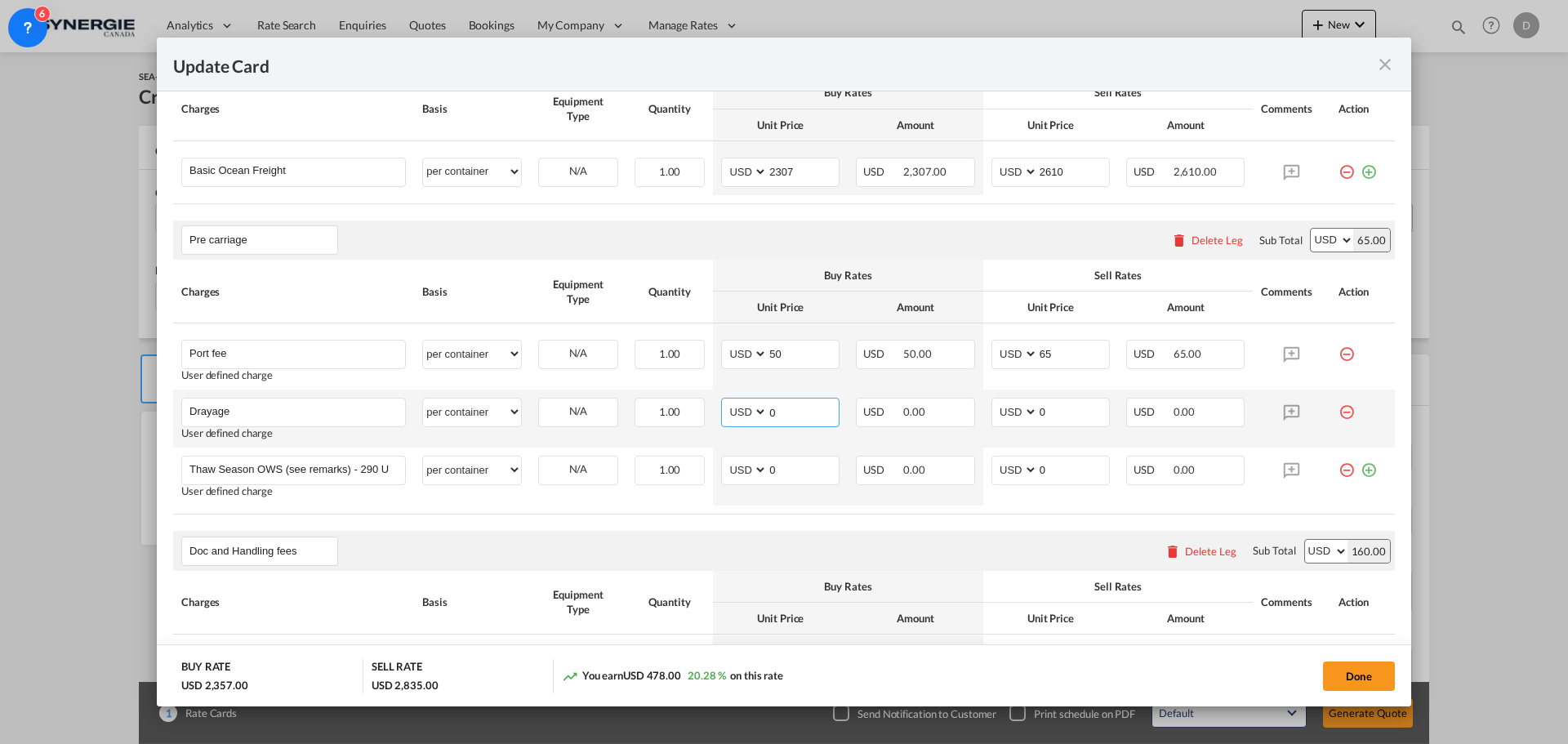
click at [779, 413] on input "0" at bounding box center [803, 410] width 71 height 24
type input "303"
type input "405"
click at [800, 527] on rate-modification "Main Freight Please enter leg name Leg Name Already Exists Delete Leg Sub Total…" at bounding box center [784, 572] width 1221 height 1102
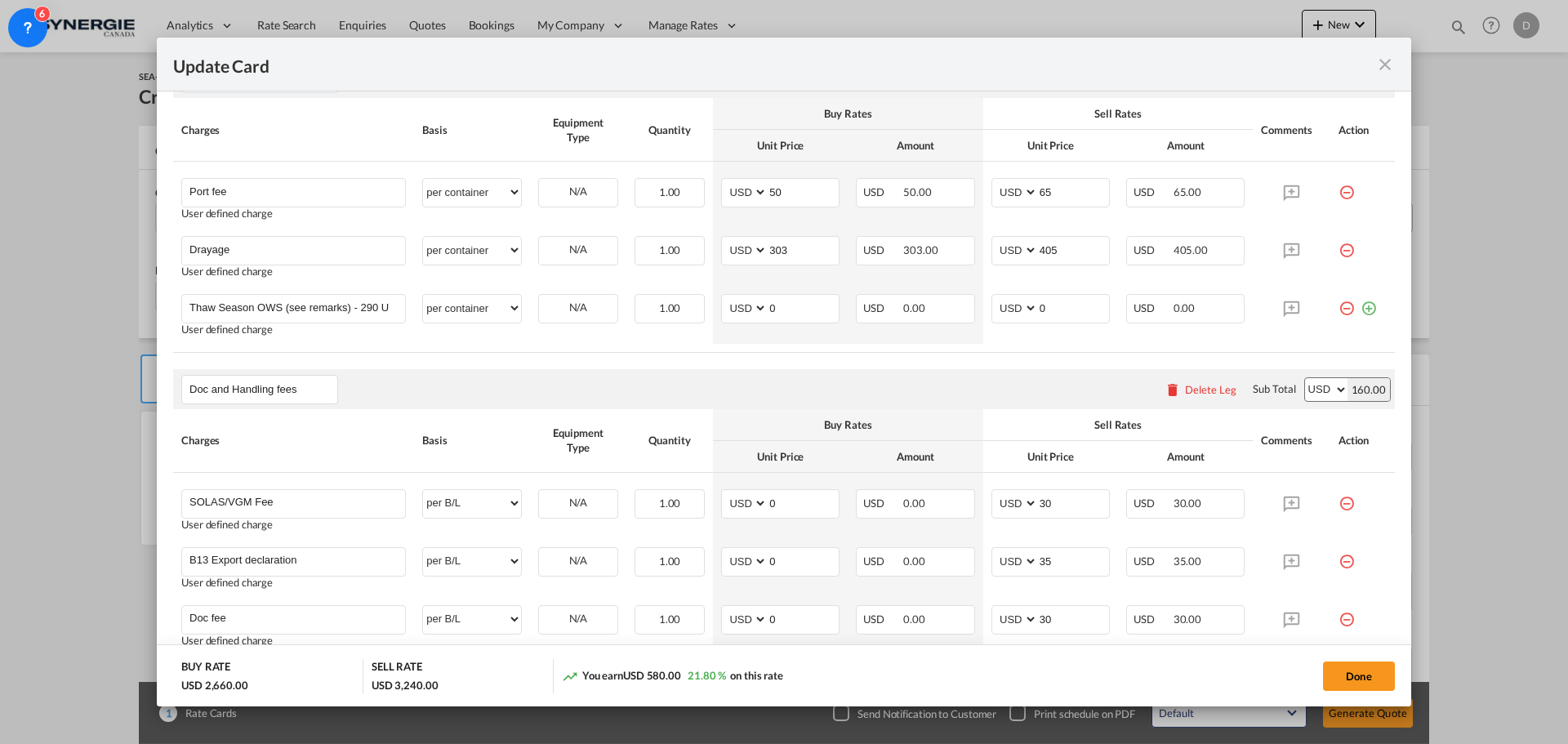
scroll to position [653, 0]
click at [1038, 560] on input "35" at bounding box center [1073, 558] width 71 height 24
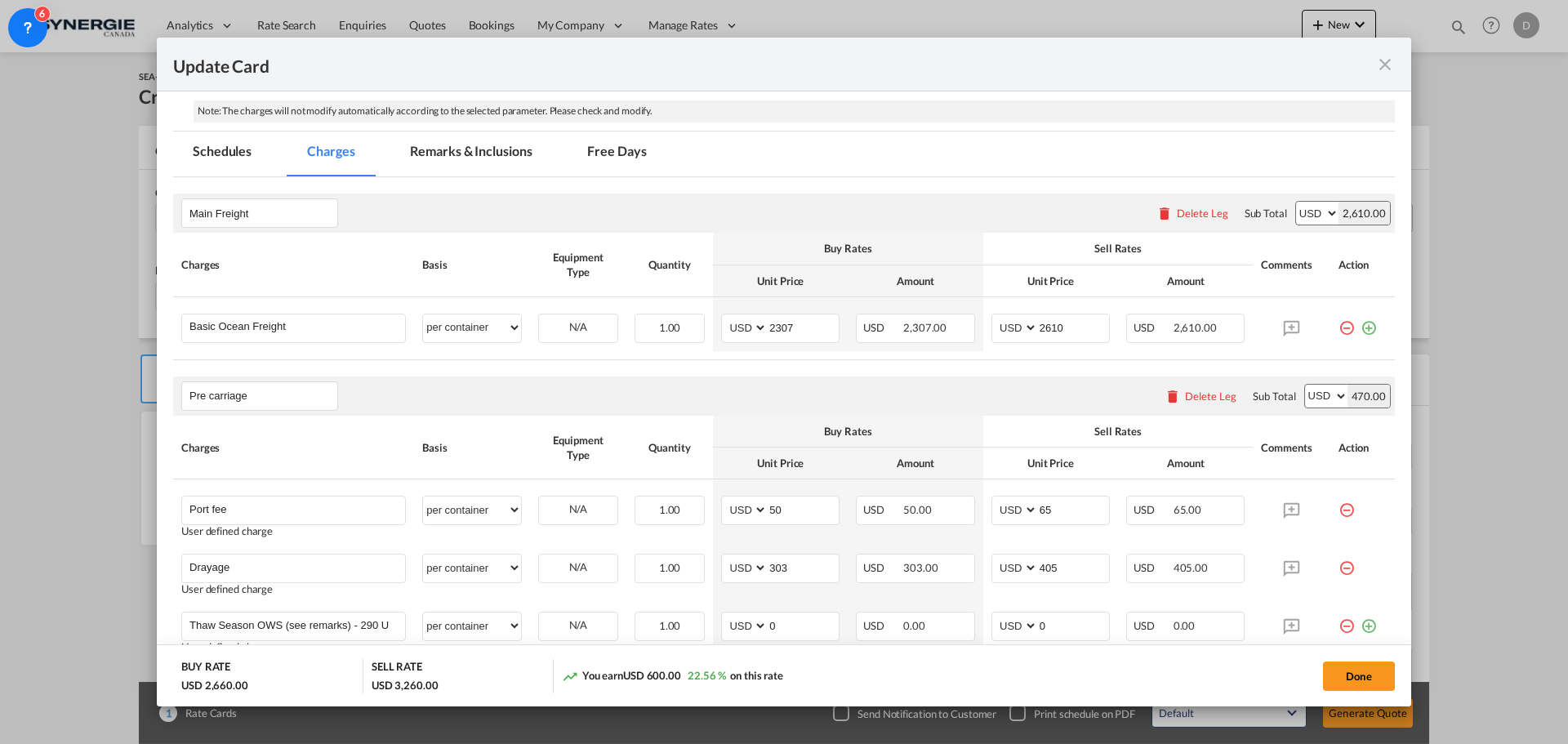
scroll to position [327, 0]
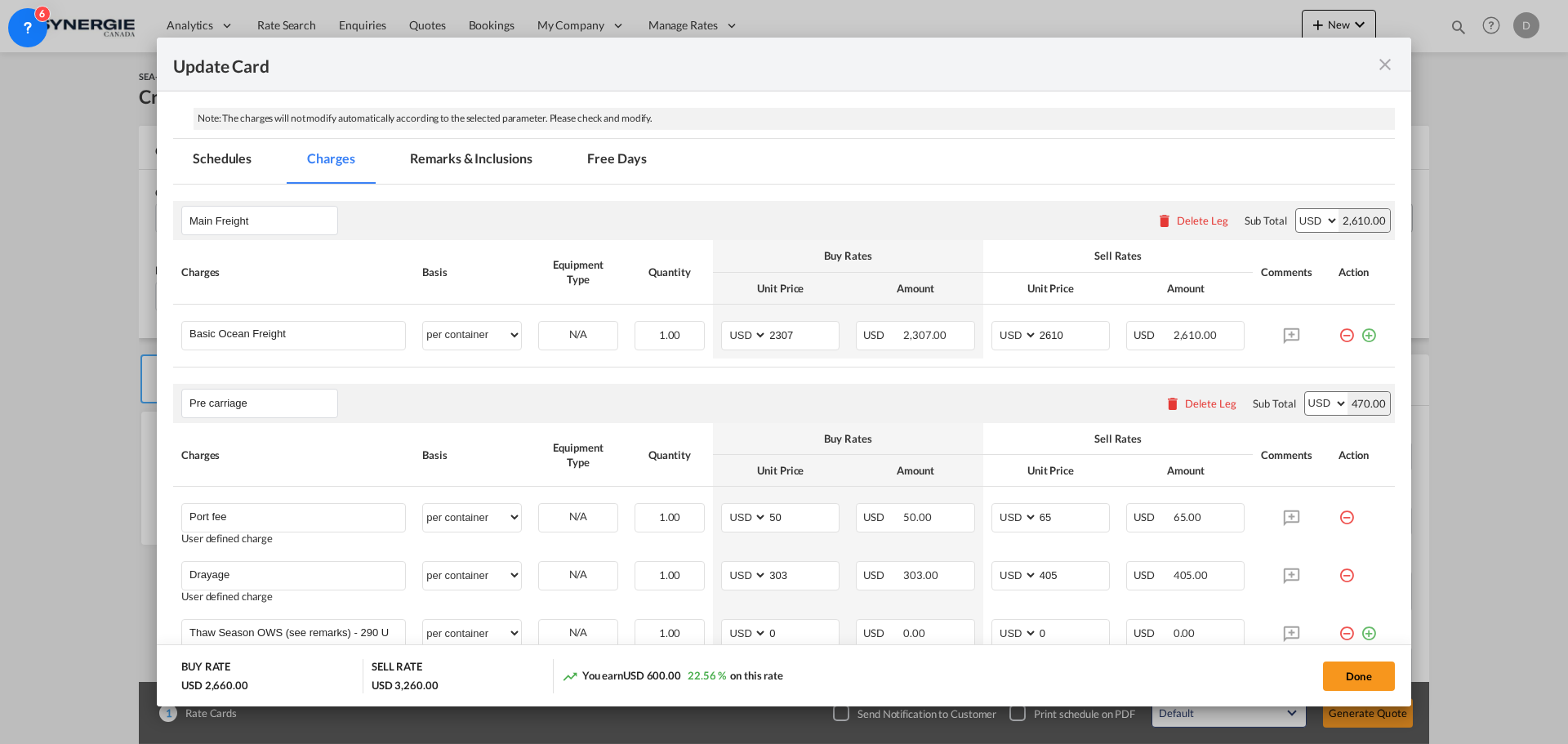
type input "55"
drag, startPoint x: 496, startPoint y: 154, endPoint x: 508, endPoint y: 249, distance: 95.8
click at [497, 153] on md-tab-item "Remarks & Inclusions" at bounding box center [471, 161] width 161 height 45
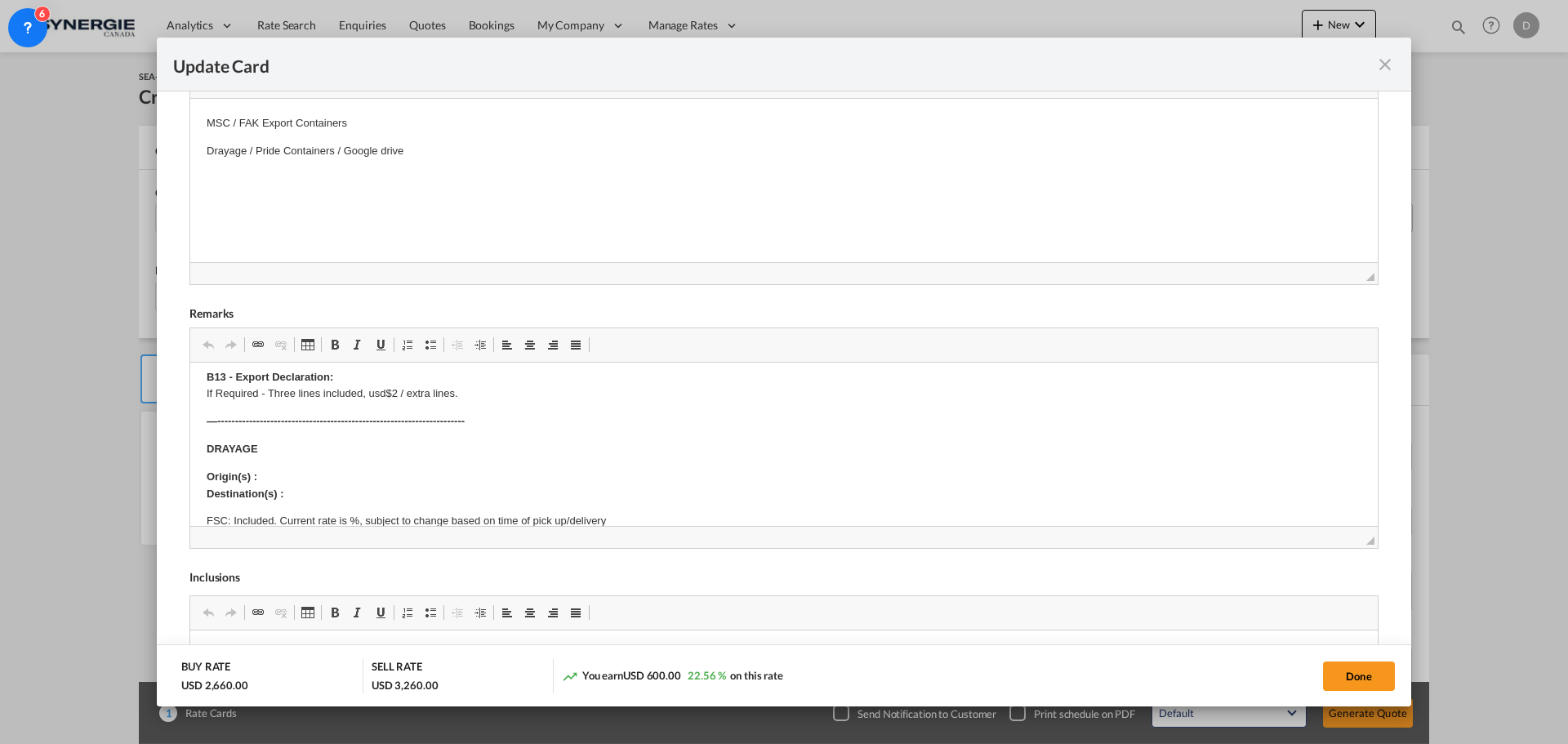
scroll to position [81, 0]
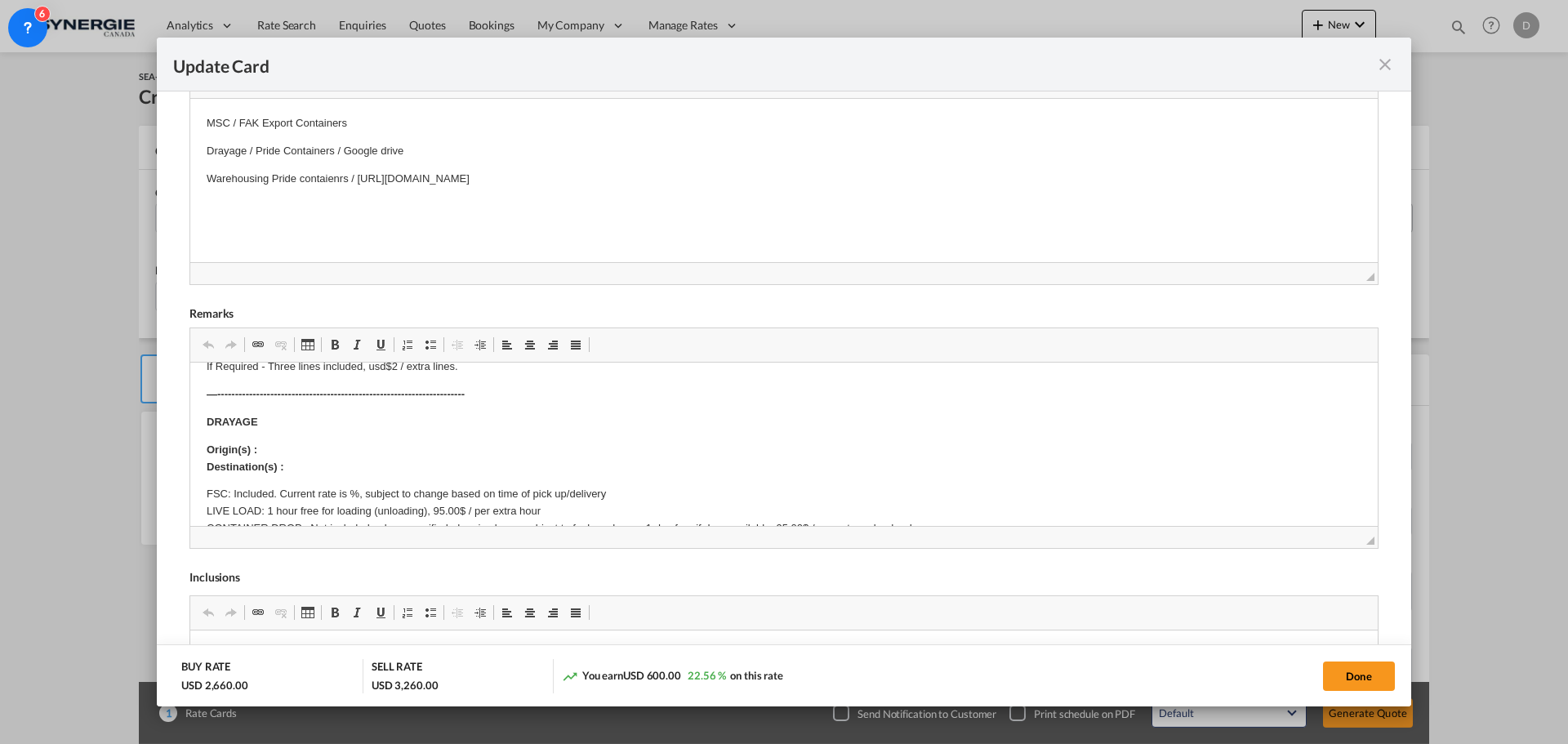
click at [225, 200] on p "Editor, editor70" at bounding box center [784, 206] width 1155 height 17
click at [291, 442] on p "Origin(s) : Destination(s) :" at bounding box center [784, 458] width 1155 height 34
click at [296, 459] on p "Origin(s) : Montreal CFS Destination(s) :" at bounding box center [784, 458] width 1155 height 34
click at [632, 444] on p "Origin(s) : Montreal CFS Destination(s) : Montreal CY" at bounding box center [784, 458] width 1155 height 34
click at [1361, 682] on button "Done" at bounding box center [1358, 676] width 72 height 30
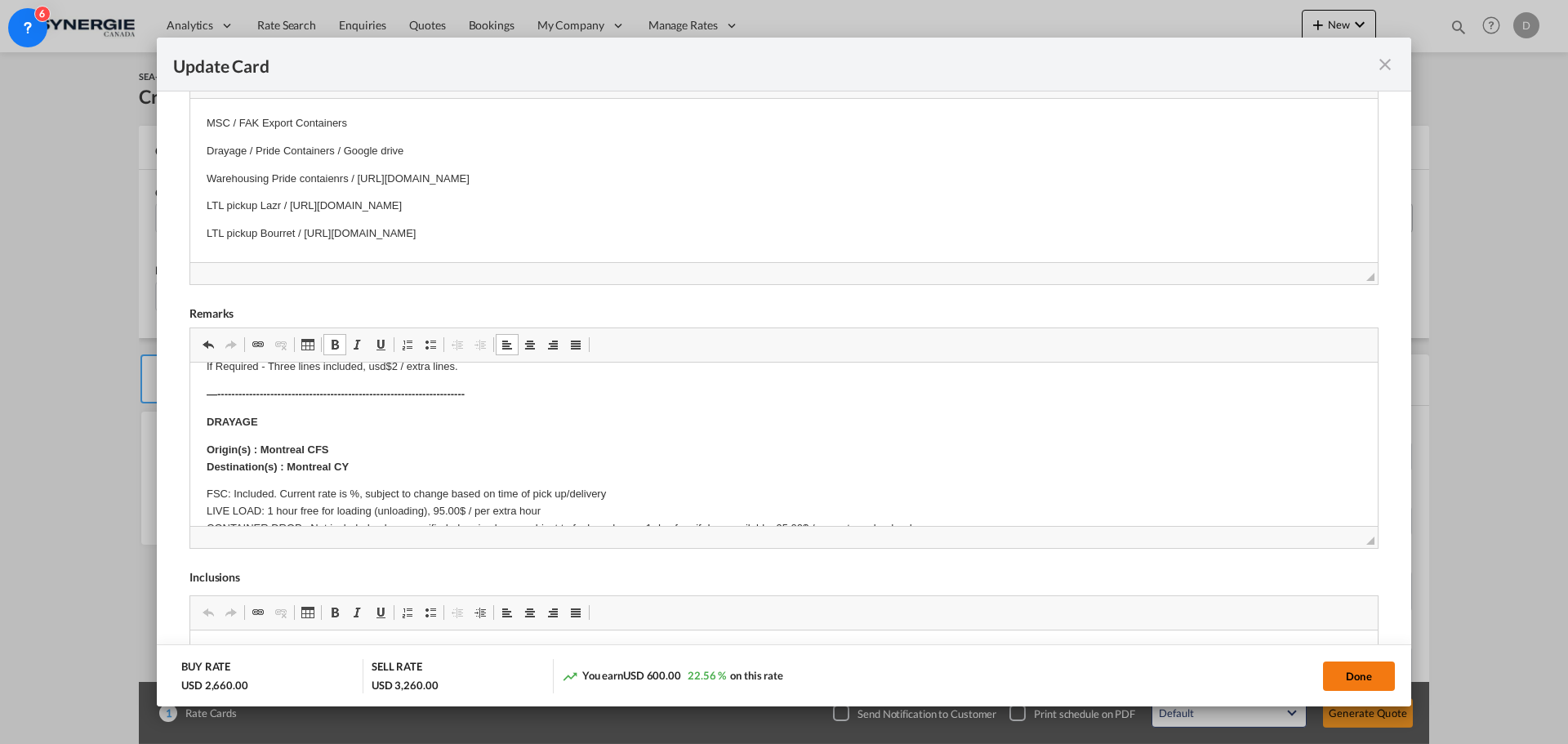
type input "[DATE]"
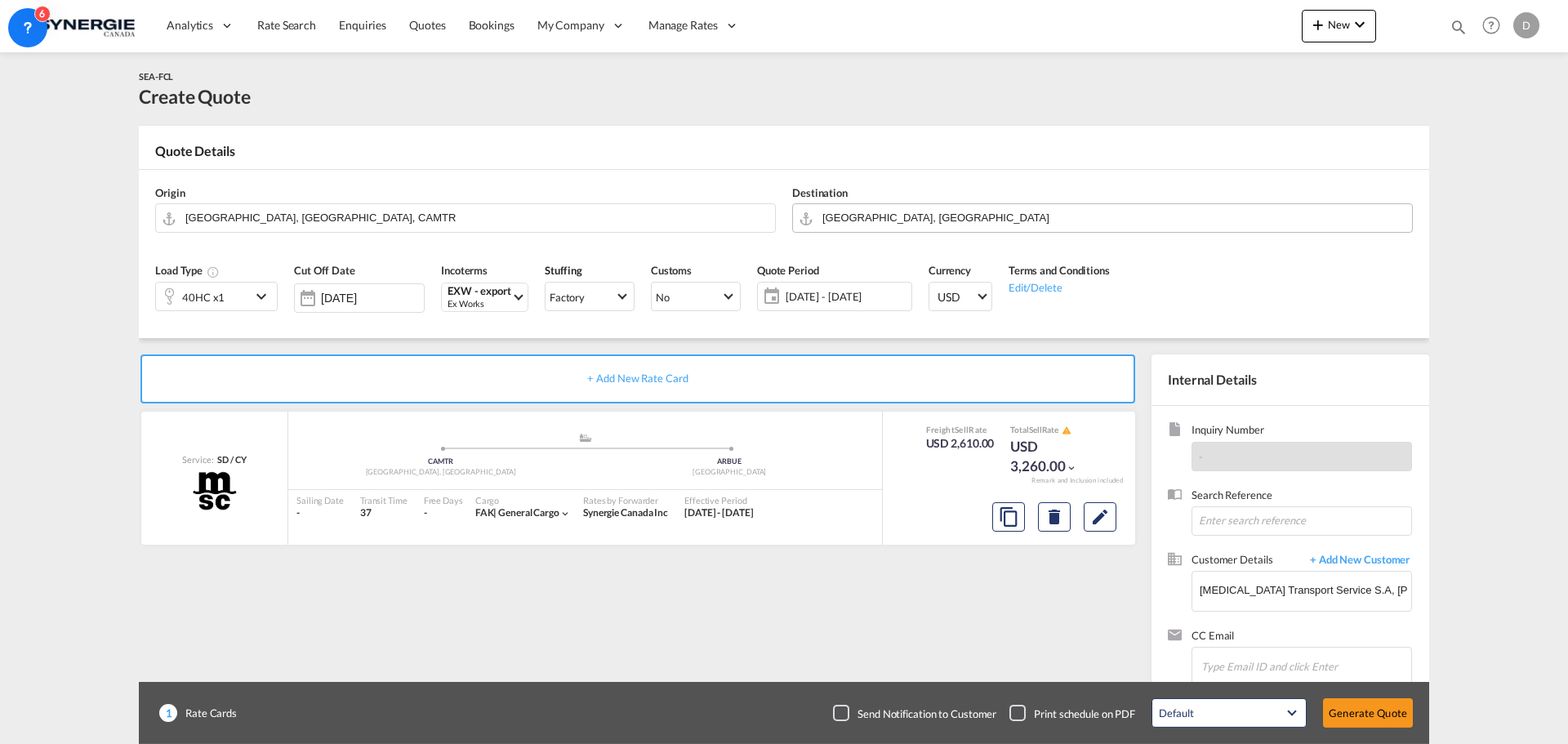
scroll to position [184, 0]
click at [1359, 713] on button "Generate Quote" at bounding box center [1367, 713] width 90 height 30
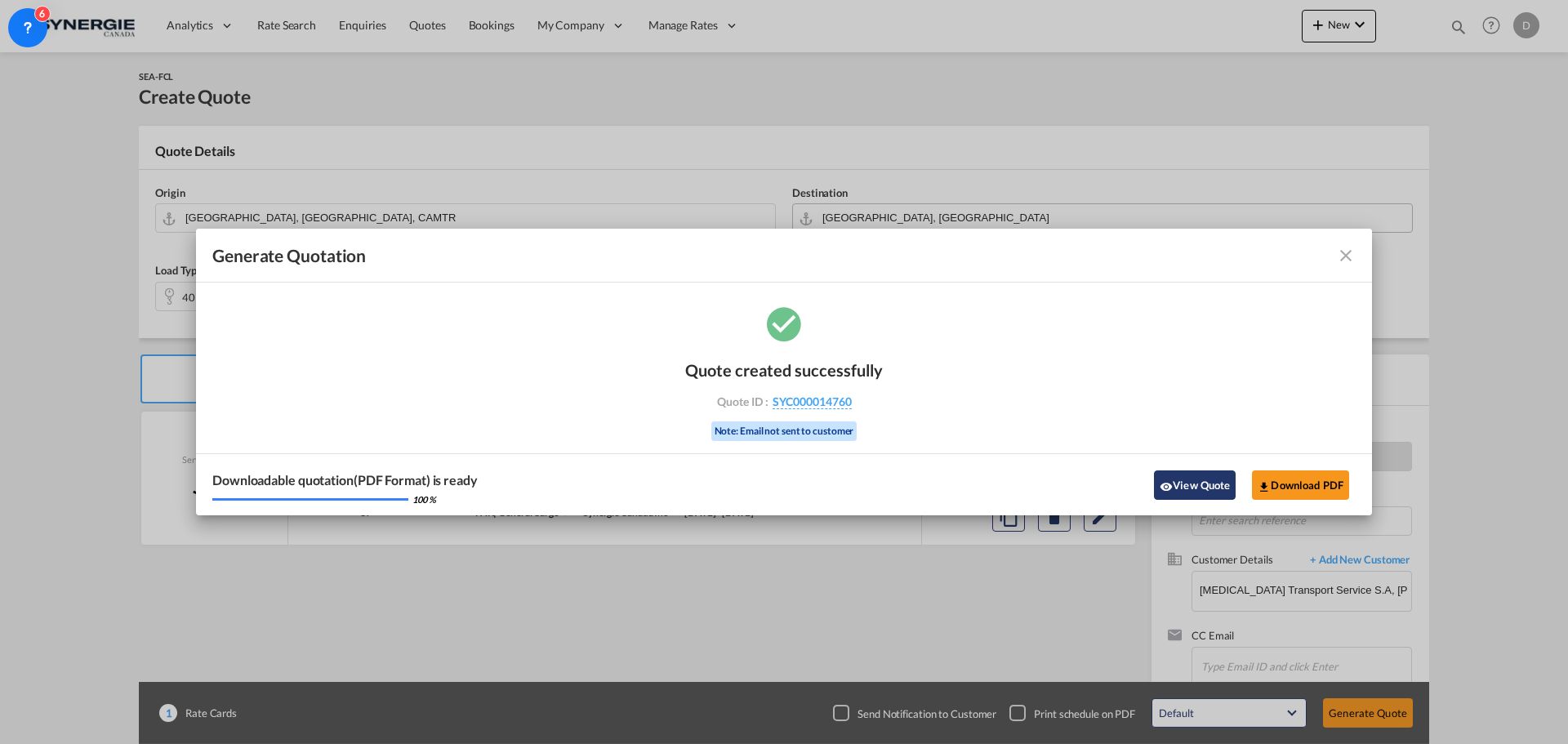
click at [1196, 479] on button "View Quote" at bounding box center [1194, 485] width 81 height 30
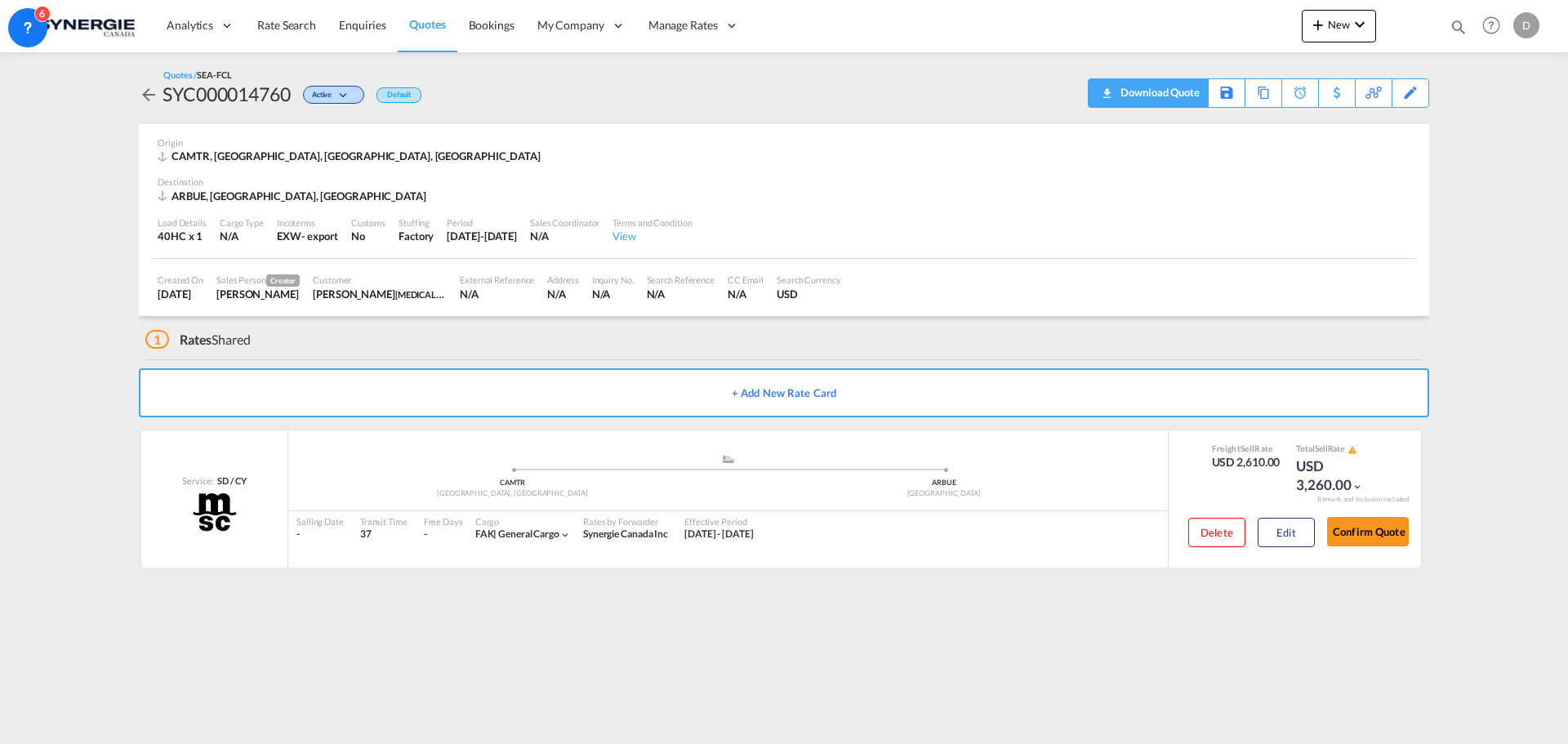
click at [1185, 105] on div "Download Quote" at bounding box center [1157, 93] width 83 height 26
click at [1461, 26] on md-icon "icon-magnify" at bounding box center [1458, 27] width 18 height 18
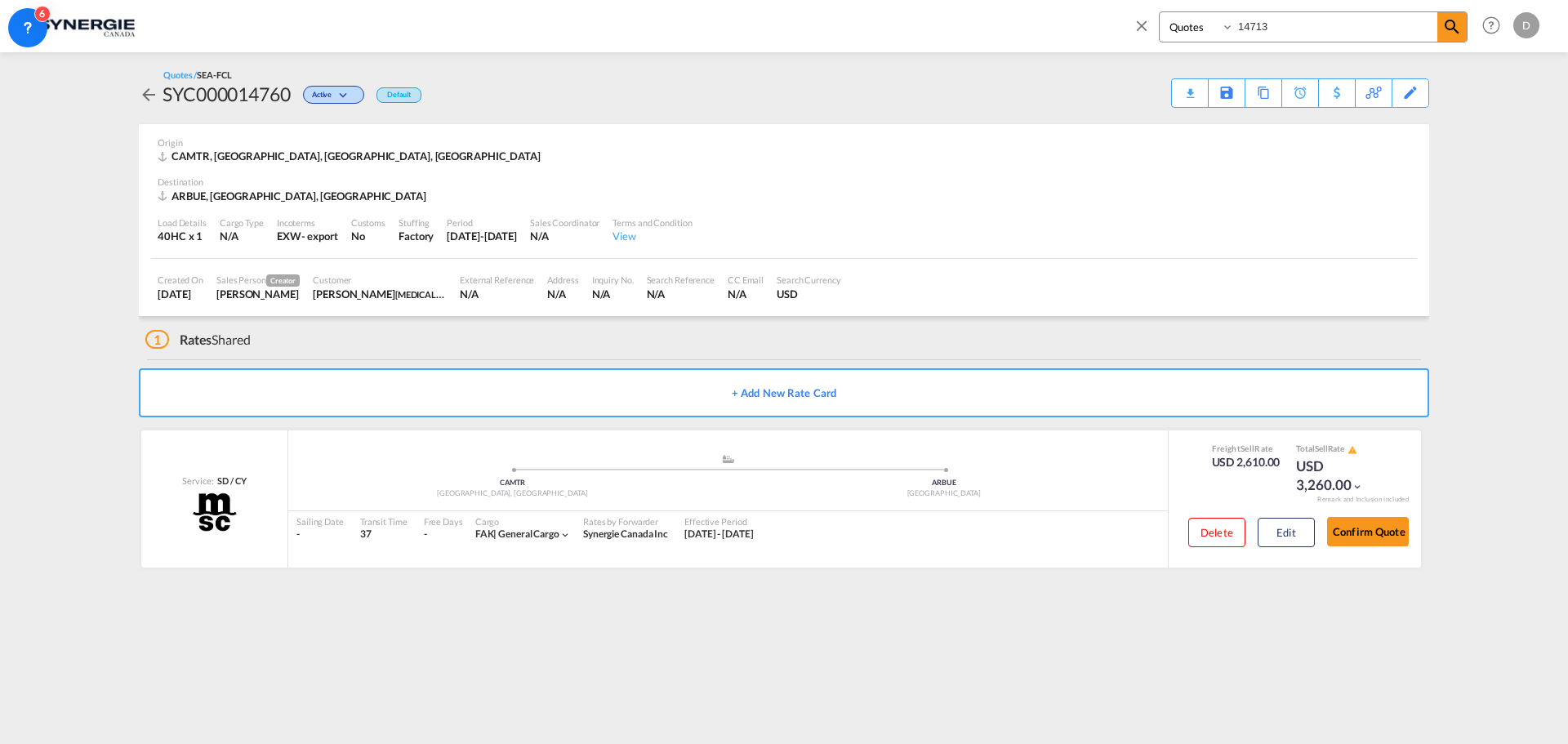
click at [1262, 18] on input "14713" at bounding box center [1335, 26] width 204 height 29
type input "14420"
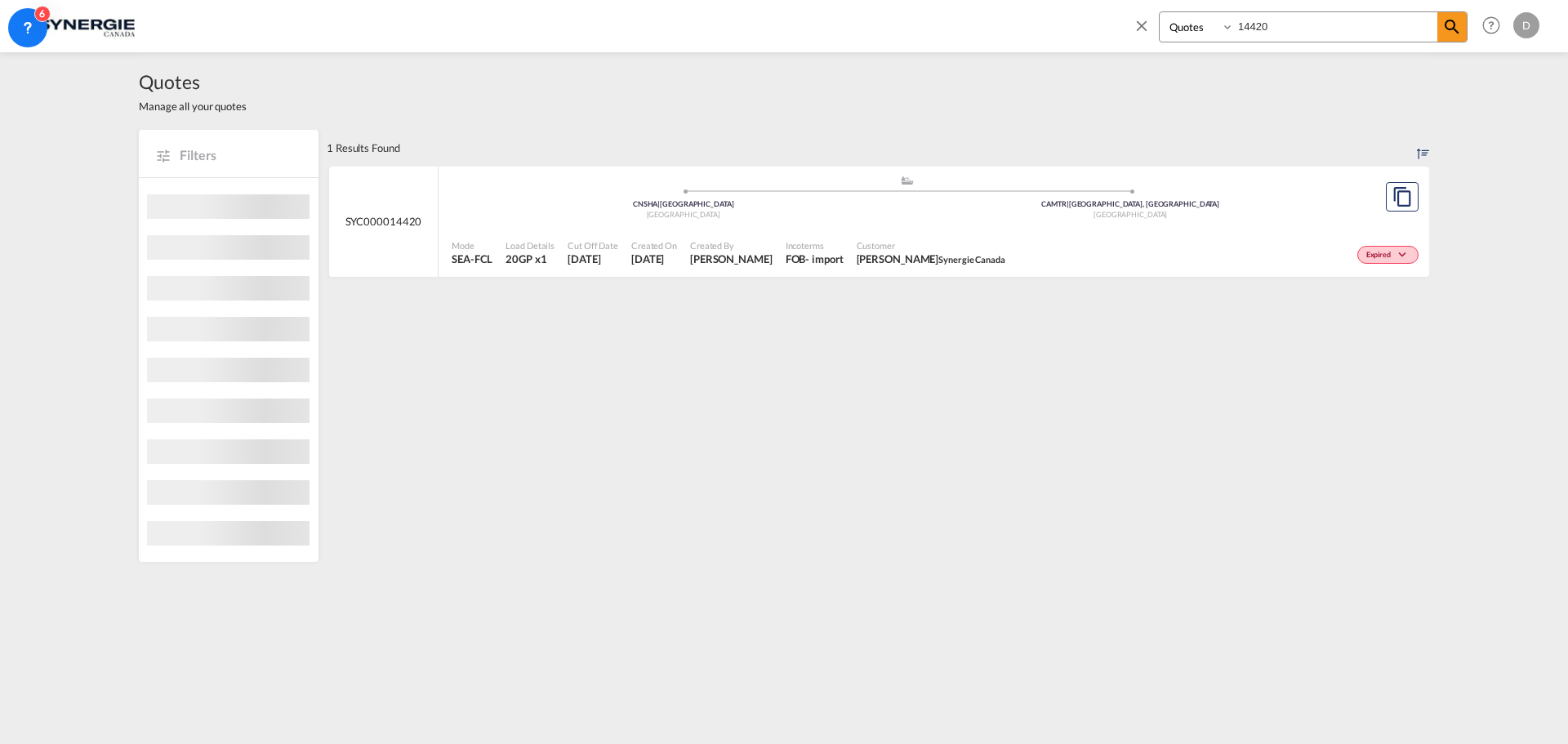
click at [785, 260] on div "FOB" at bounding box center [795, 258] width 20 height 15
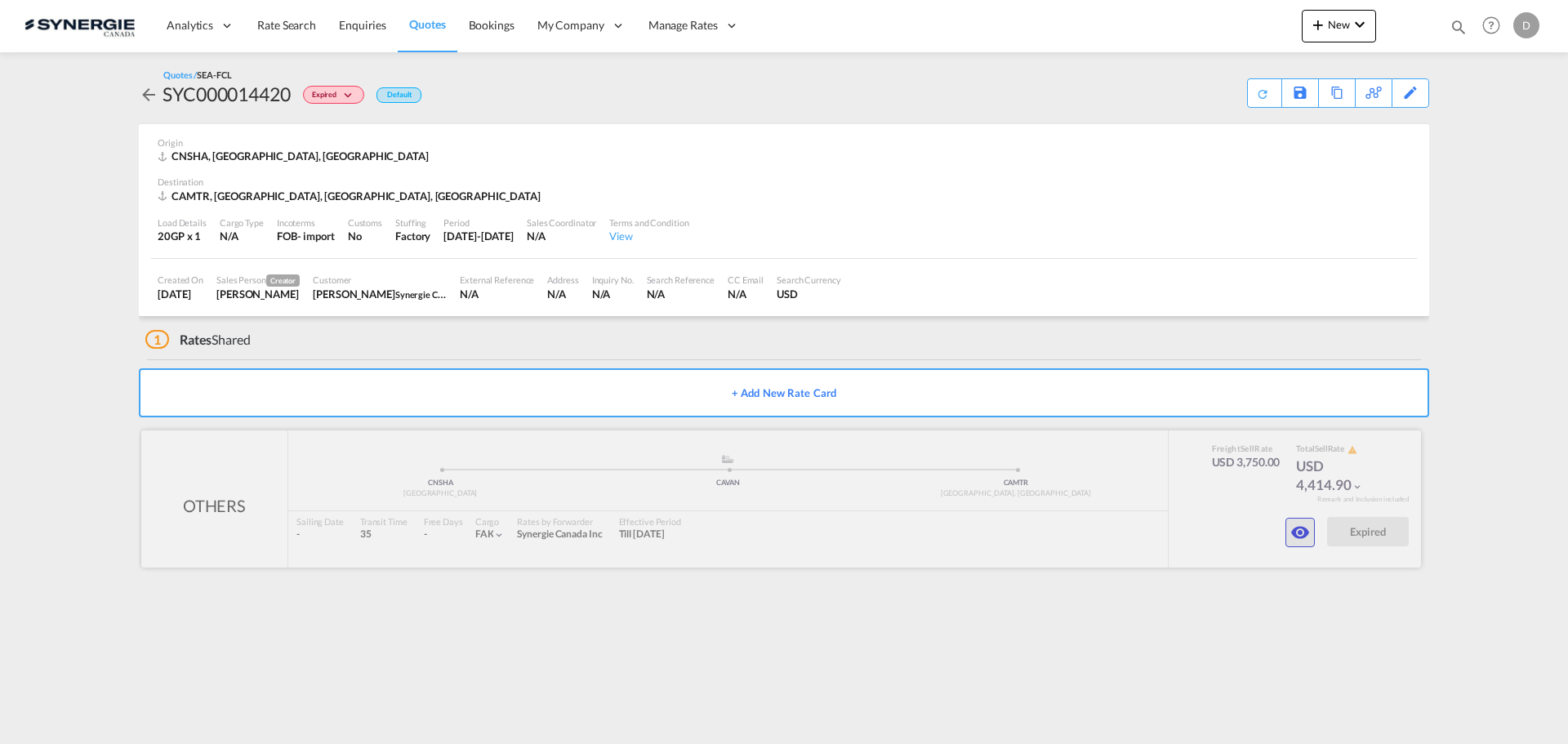
click at [1296, 530] on md-icon "icon-eye" at bounding box center [1300, 532] width 19 height 19
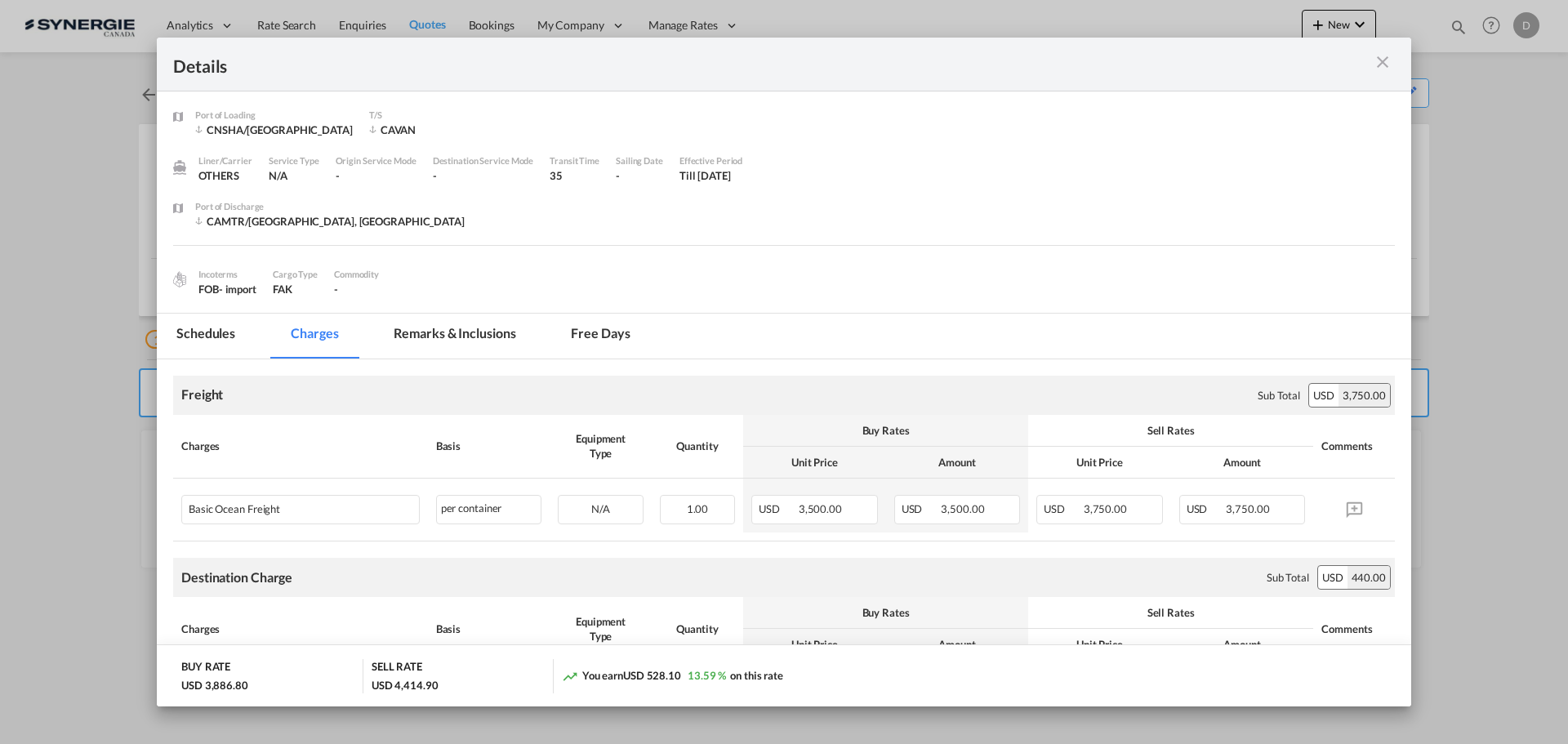
click at [458, 346] on md-tab-item "Remarks & Inclusions" at bounding box center [454, 335] width 161 height 45
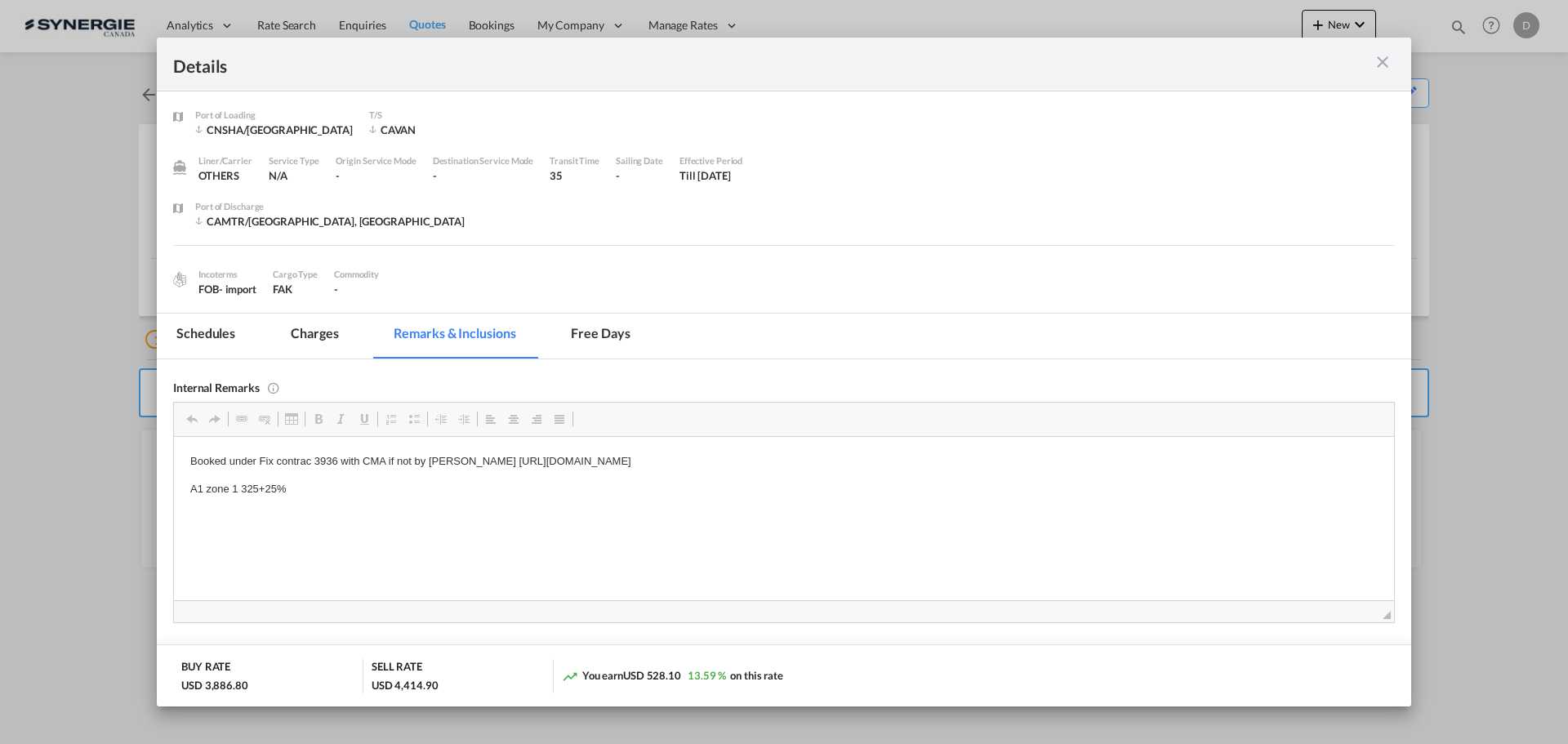
click at [1382, 61] on md-icon "icon-close m-3 fg-AAA8AD cursor" at bounding box center [1382, 62] width 19 height 19
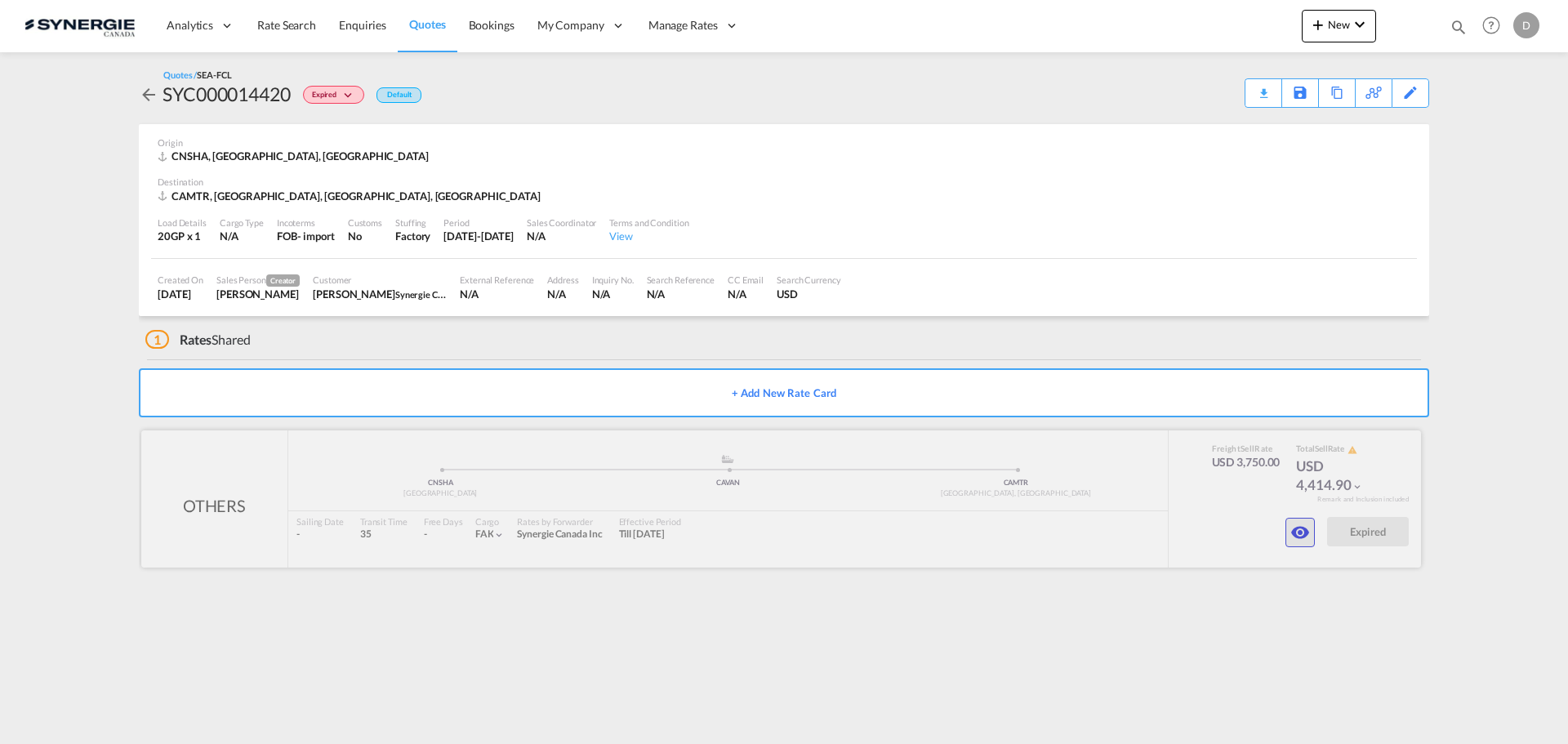
click at [1303, 531] on md-icon "icon-eye" at bounding box center [1300, 532] width 19 height 19
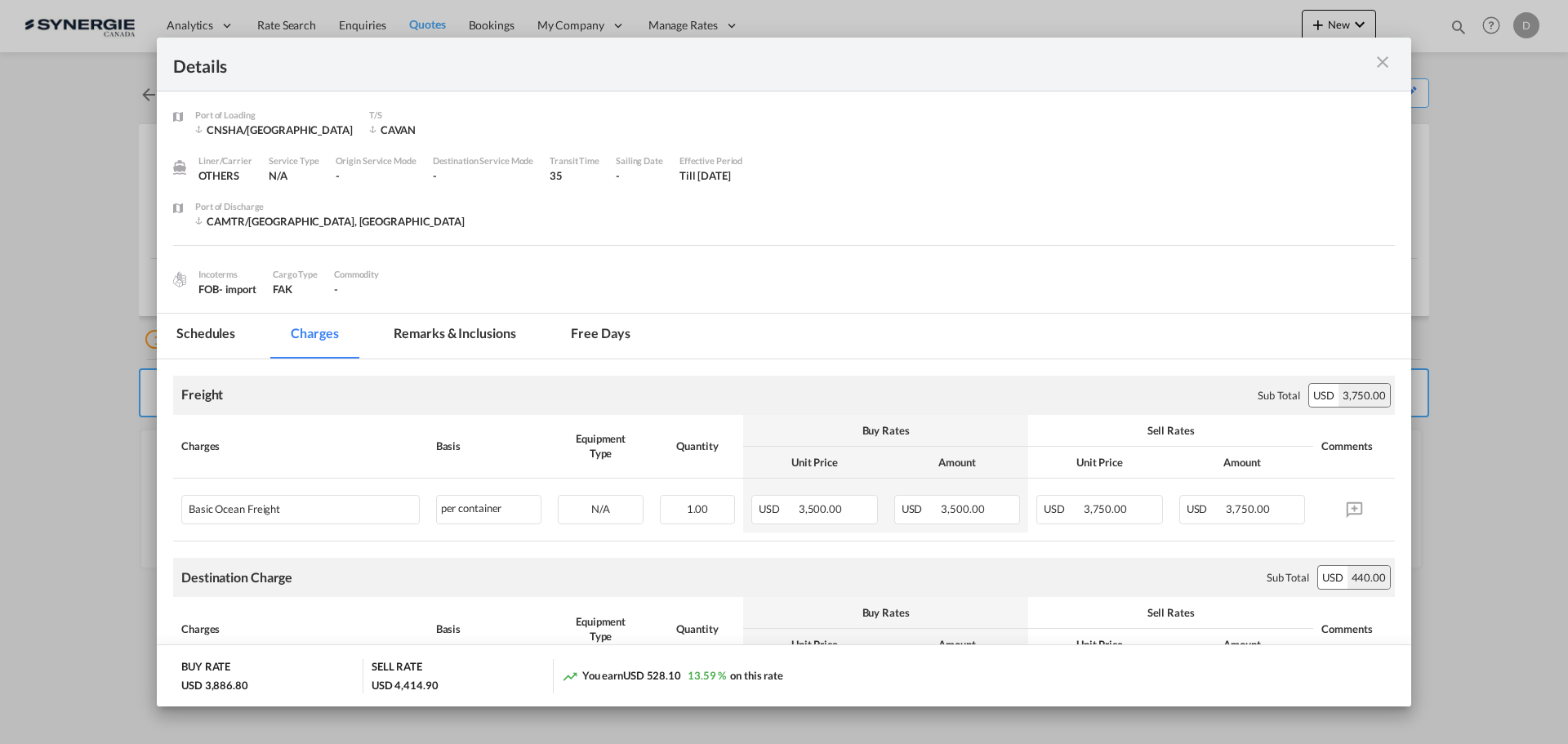
click at [1382, 64] on md-icon "icon-close m-3 fg-AAA8AD cursor" at bounding box center [1382, 62] width 19 height 19
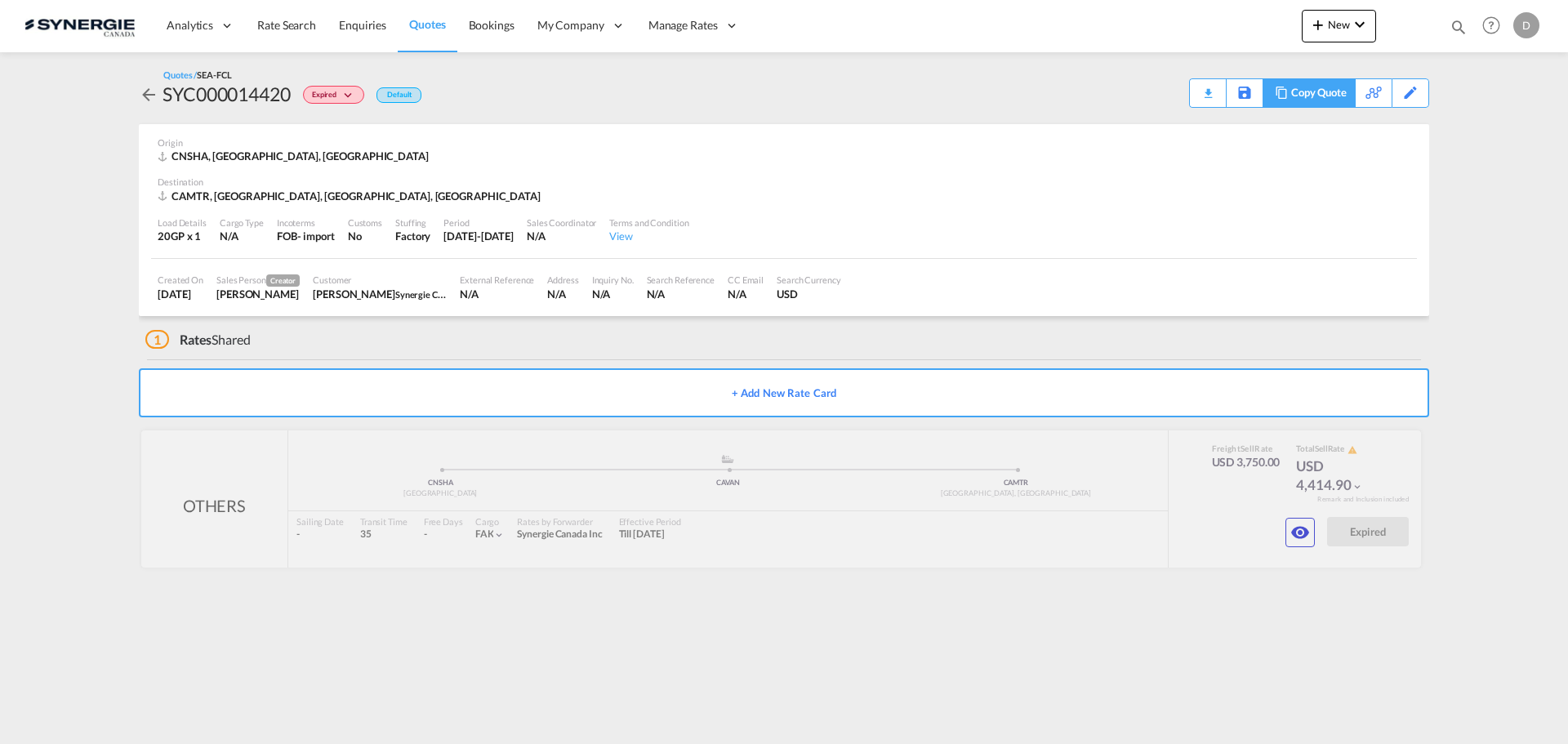
click at [1336, 93] on div "Copy Quote" at bounding box center [1319, 93] width 56 height 28
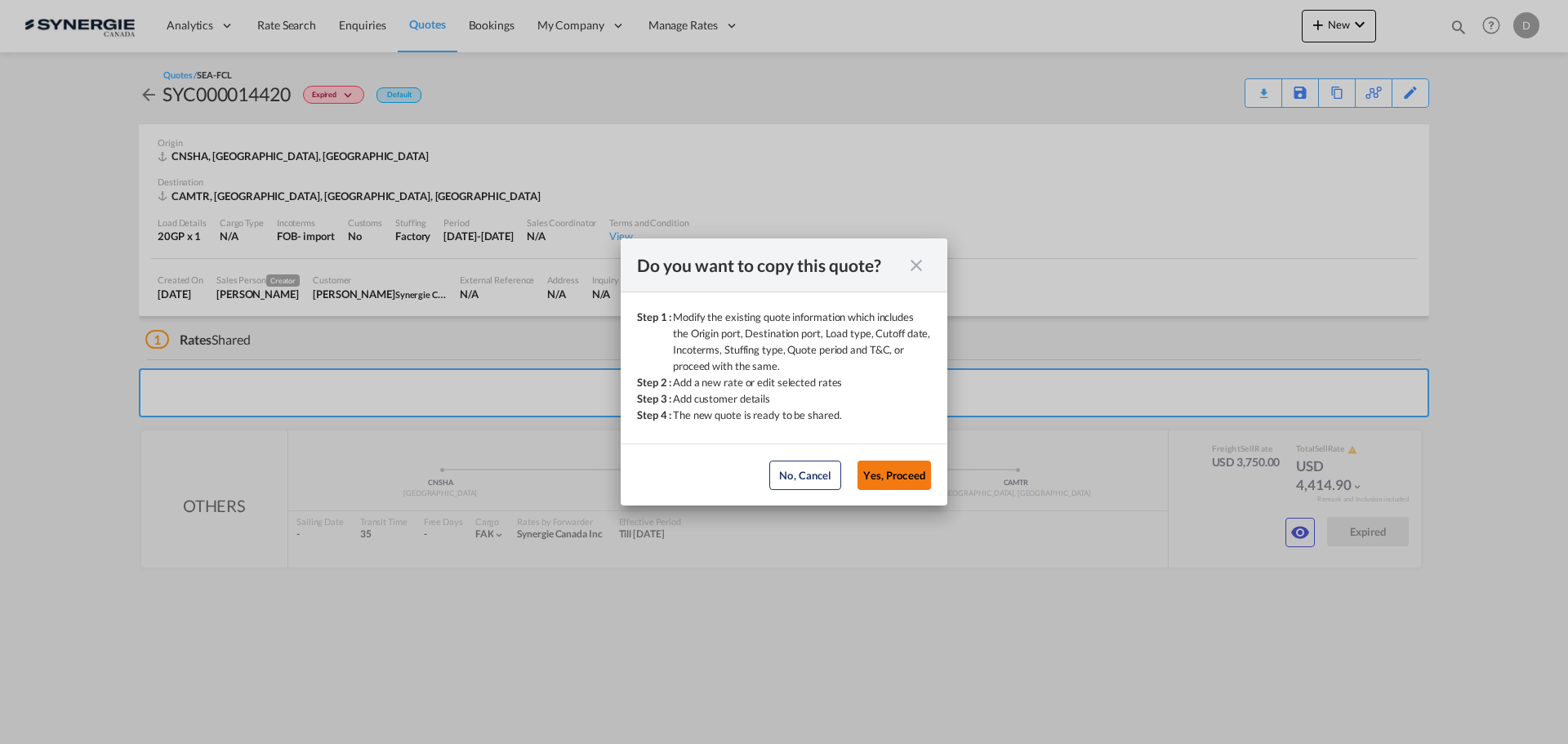
click at [908, 474] on button "Yes, Proceed" at bounding box center [894, 475] width 73 height 30
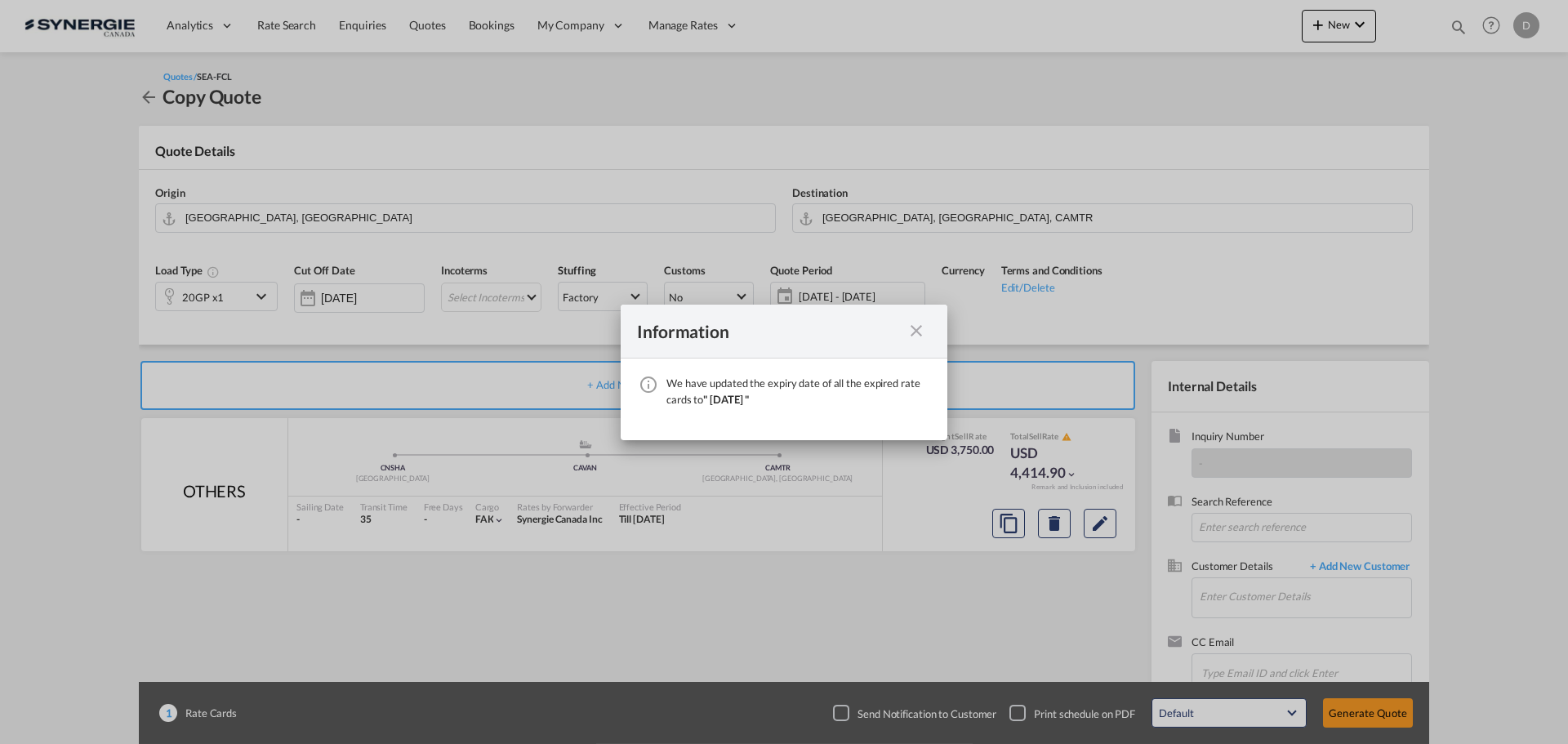
click at [914, 332] on md-icon "icon-close fg-AAA8AD cursor" at bounding box center [916, 330] width 19 height 19
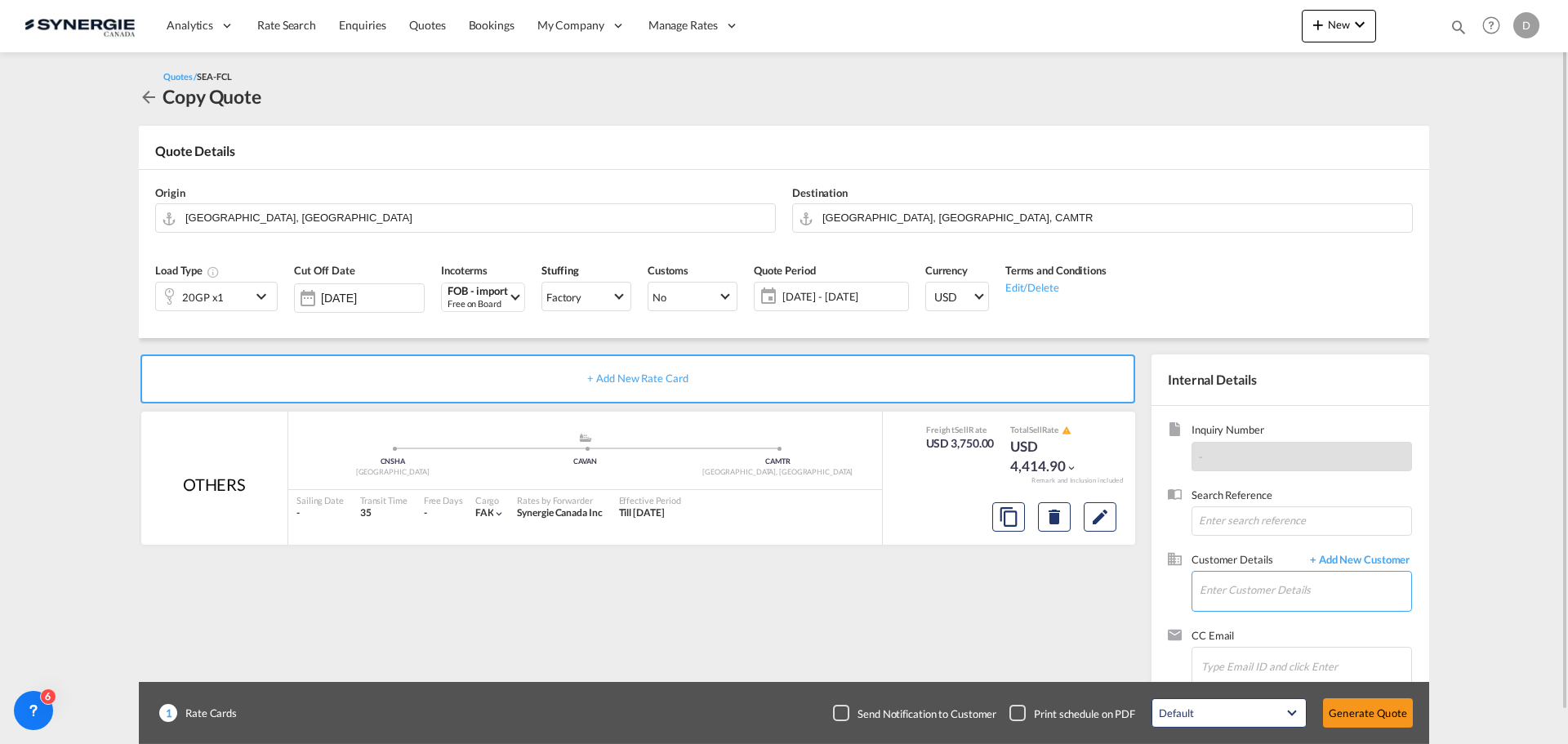
click at [1266, 588] on input "Enter Customer Details" at bounding box center [1305, 589] width 211 height 37
paste input "m.fortin@synergiecanada.com"
click at [1304, 558] on div "Marie Anick Fortin m.fortin@synergiecanada.com | Synergie Canada" at bounding box center [1304, 549] width 212 height 44
type input "Synergie Canada, Marie Anick Fortin, m.fortin@synergiecanada.com"
click at [1107, 520] on md-icon "Edit" at bounding box center [1100, 516] width 19 height 19
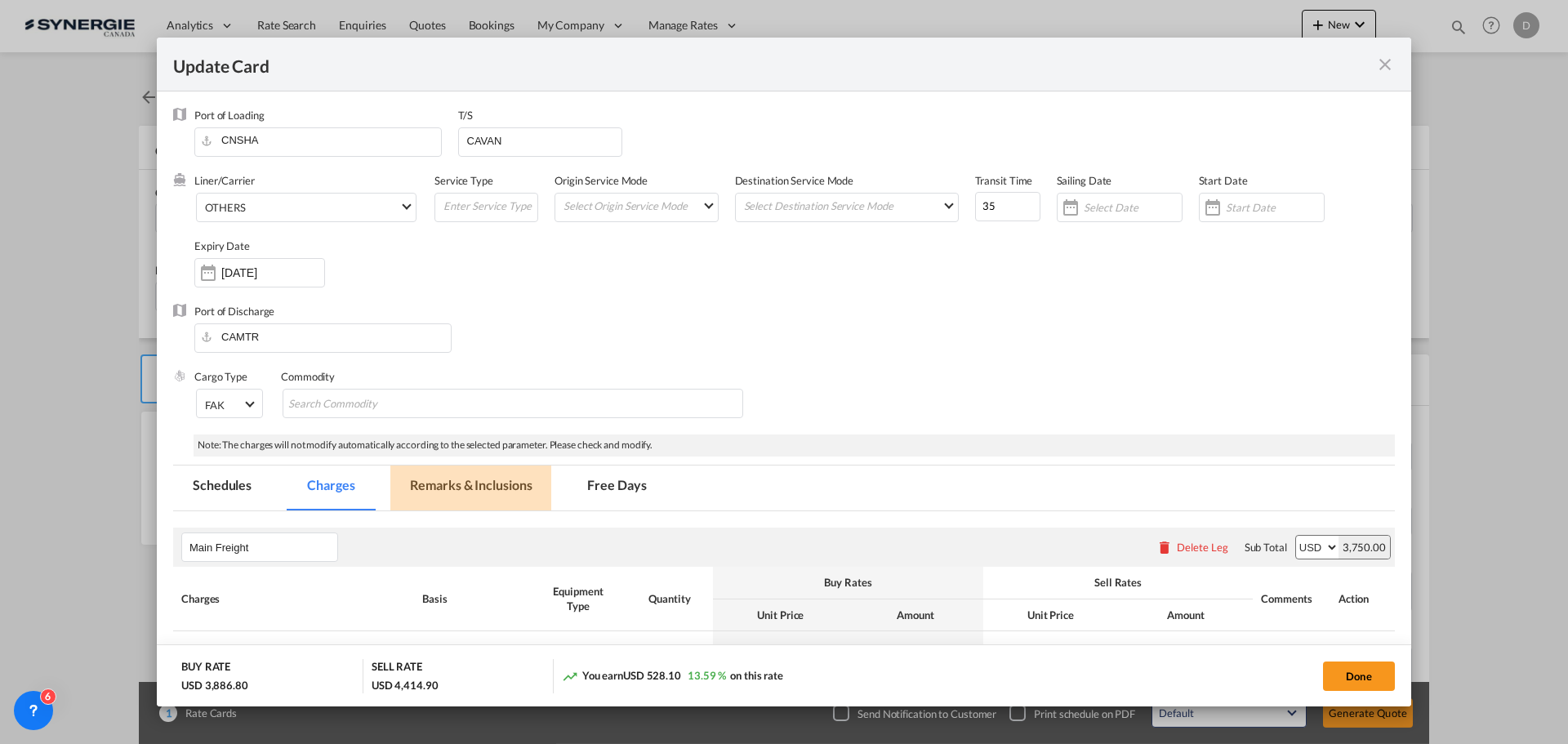
click at [444, 495] on md-tab-item "Remarks & Inclusions" at bounding box center [471, 487] width 161 height 45
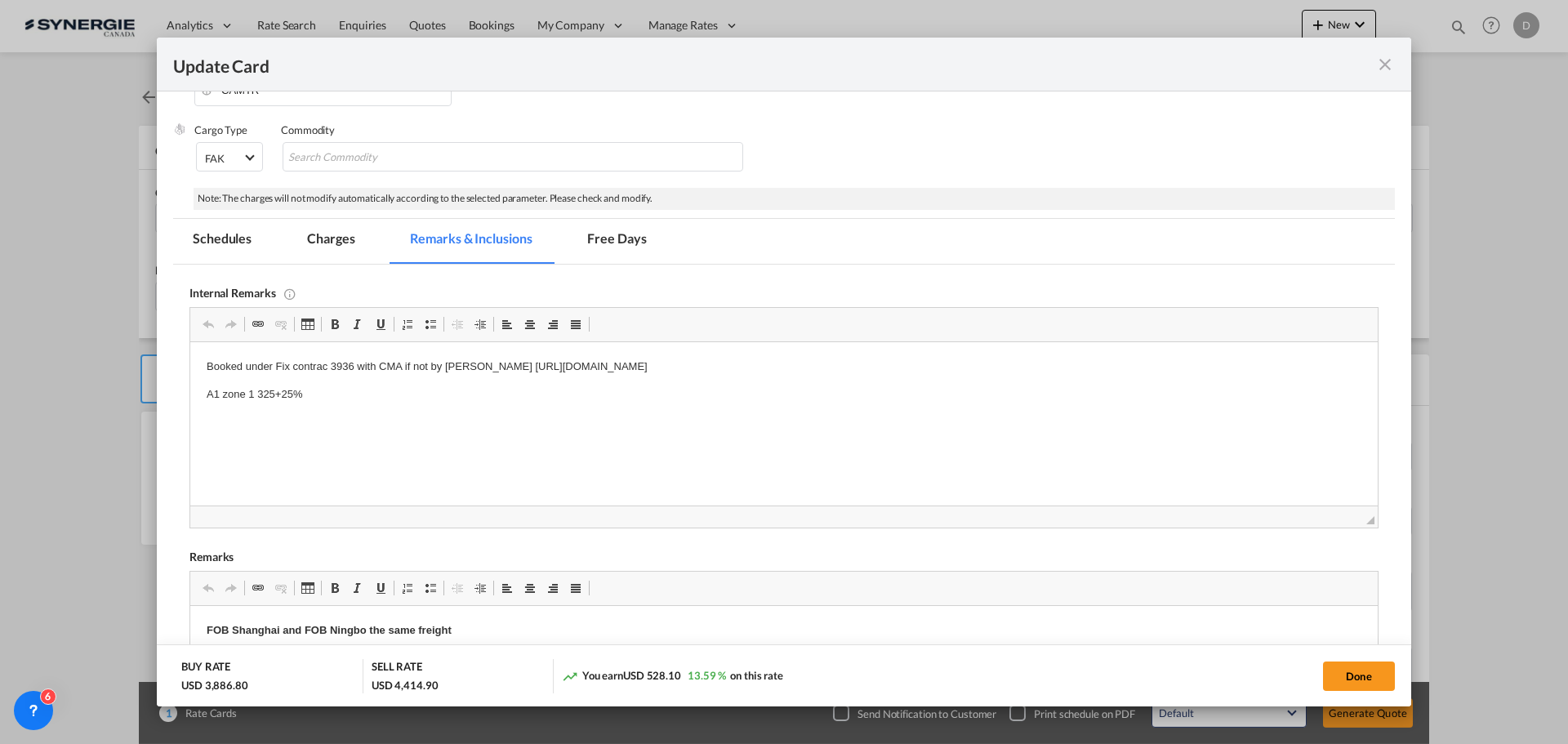
scroll to position [245, 0]
drag, startPoint x: 321, startPoint y: 239, endPoint x: 507, endPoint y: 328, distance: 206.2
click at [321, 239] on md-tab-item "Charges" at bounding box center [330, 242] width 86 height 45
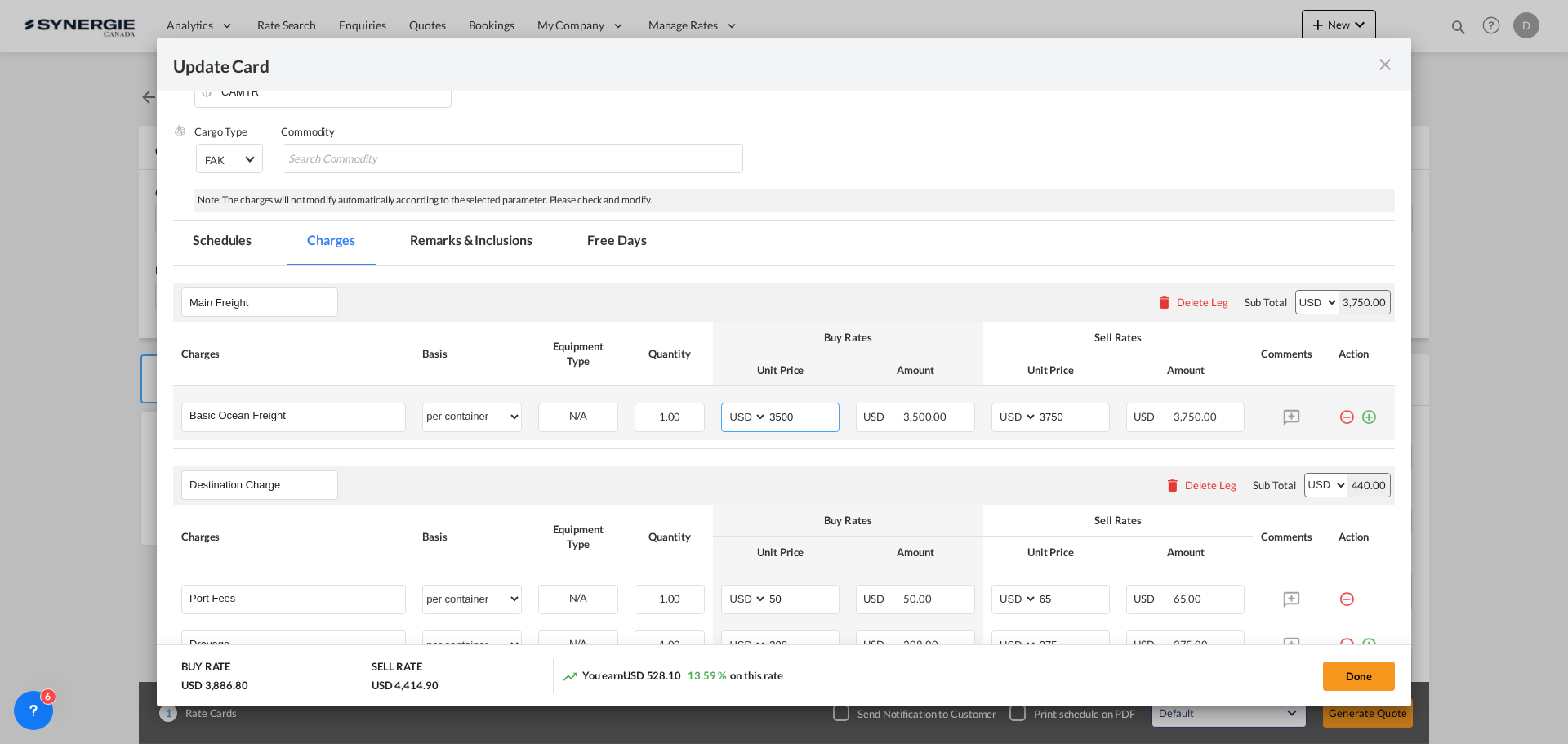
click at [784, 417] on input "3500" at bounding box center [803, 416] width 71 height 24
type input "3146"
click at [831, 448] on table "Charges Basis Equipment Type Quantity Buy Rates Sell Rates Comments Action Unit…" at bounding box center [784, 384] width 1221 height 127
click at [1046, 417] on input "3750" at bounding box center [1073, 416] width 71 height 24
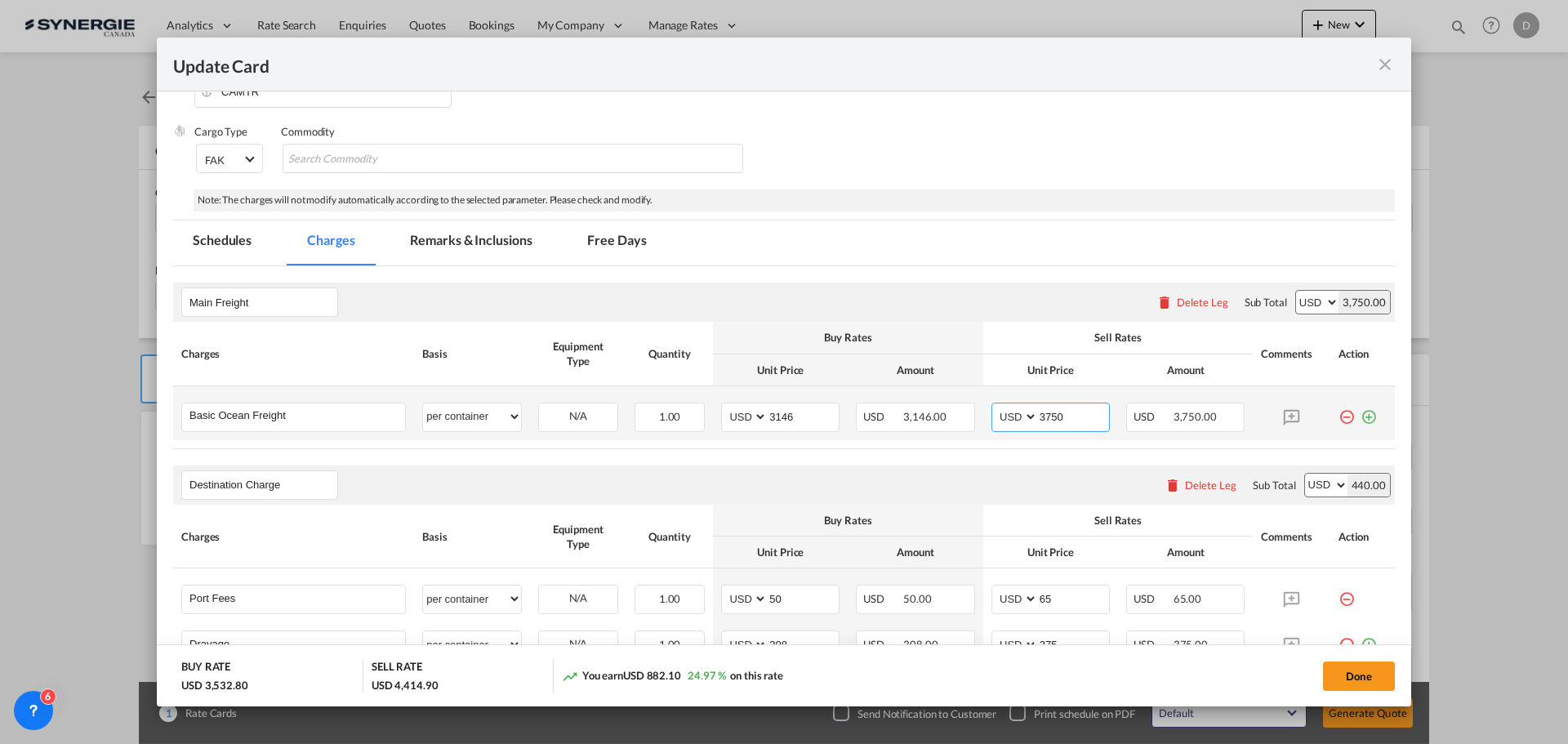
click at [1046, 417] on input "3750" at bounding box center [1073, 416] width 71 height 24
type input "3450"
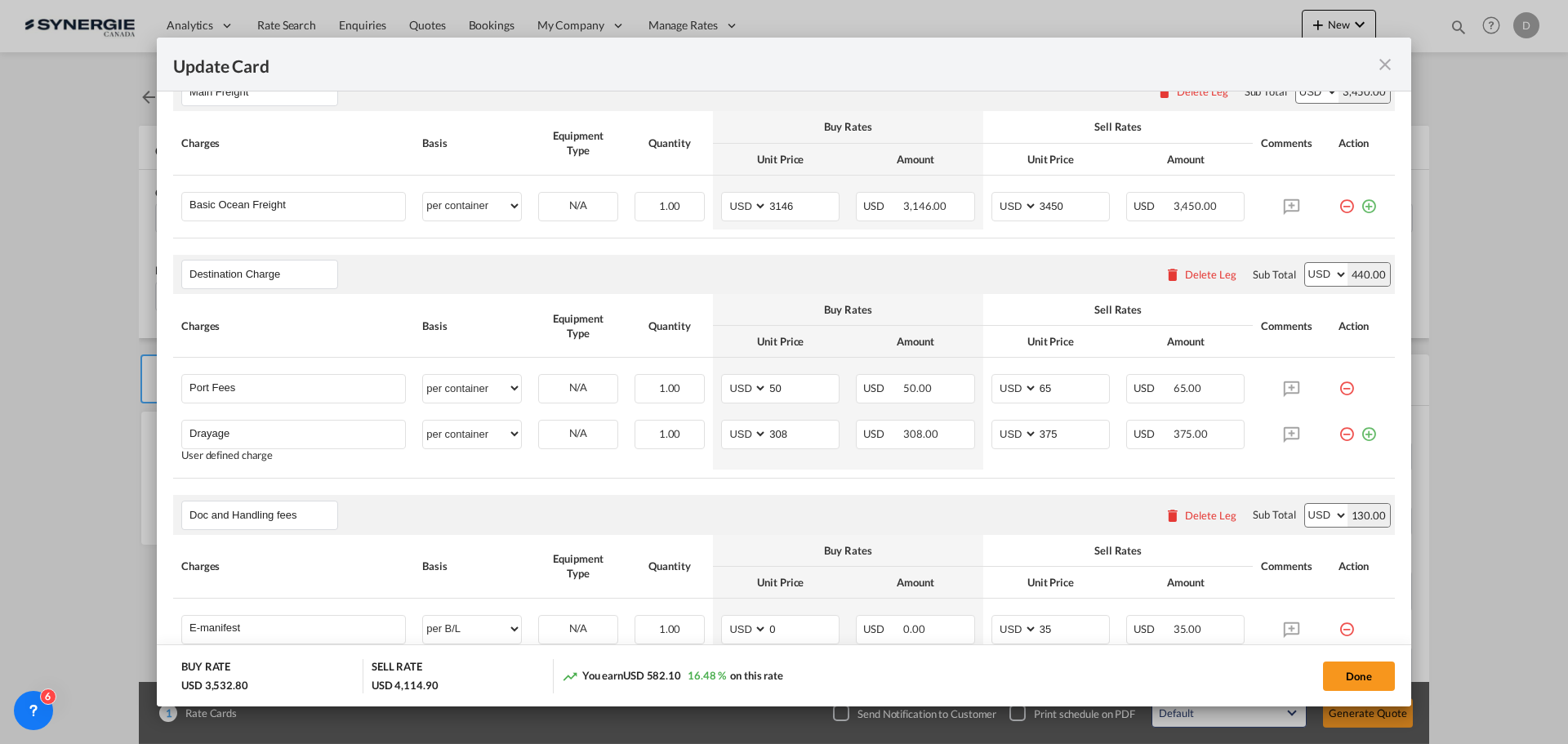
scroll to position [490, 0]
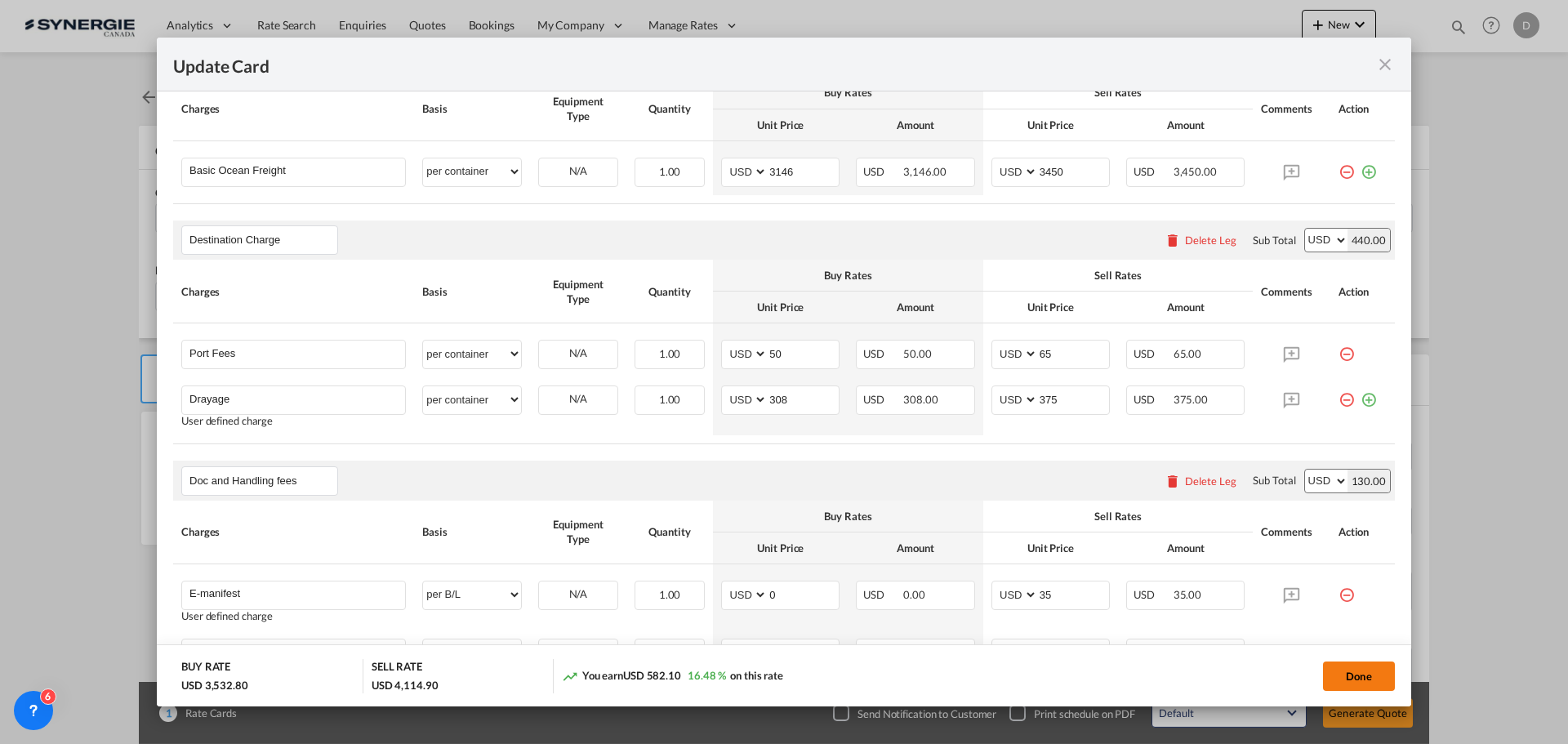
click at [1353, 674] on button "Done" at bounding box center [1358, 676] width 72 height 30
type input "14 Oct 2025"
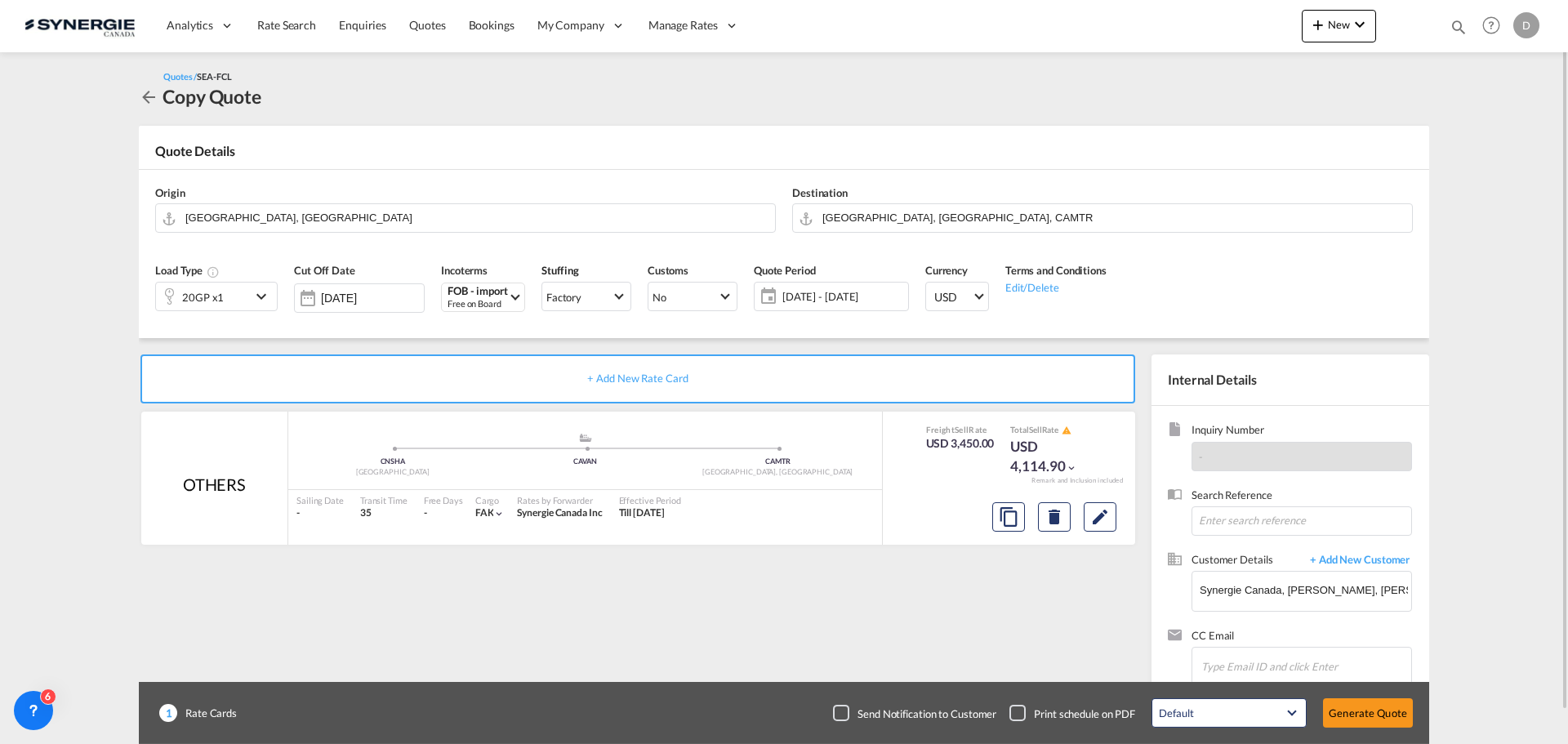
click at [848, 300] on span "[DATE] - [DATE]" at bounding box center [842, 296] width 121 height 15
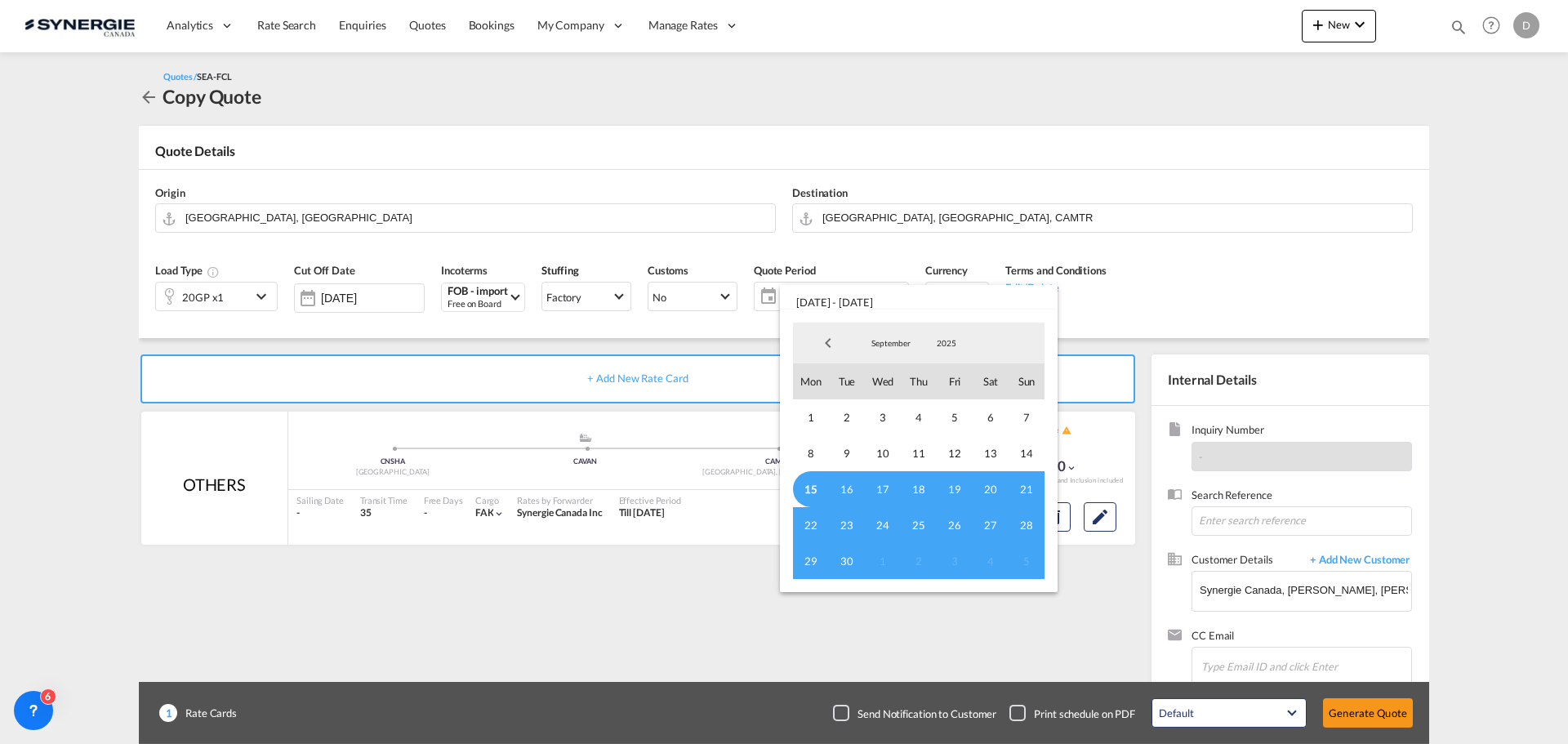
click at [813, 489] on span "15" at bounding box center [811, 488] width 36 height 36
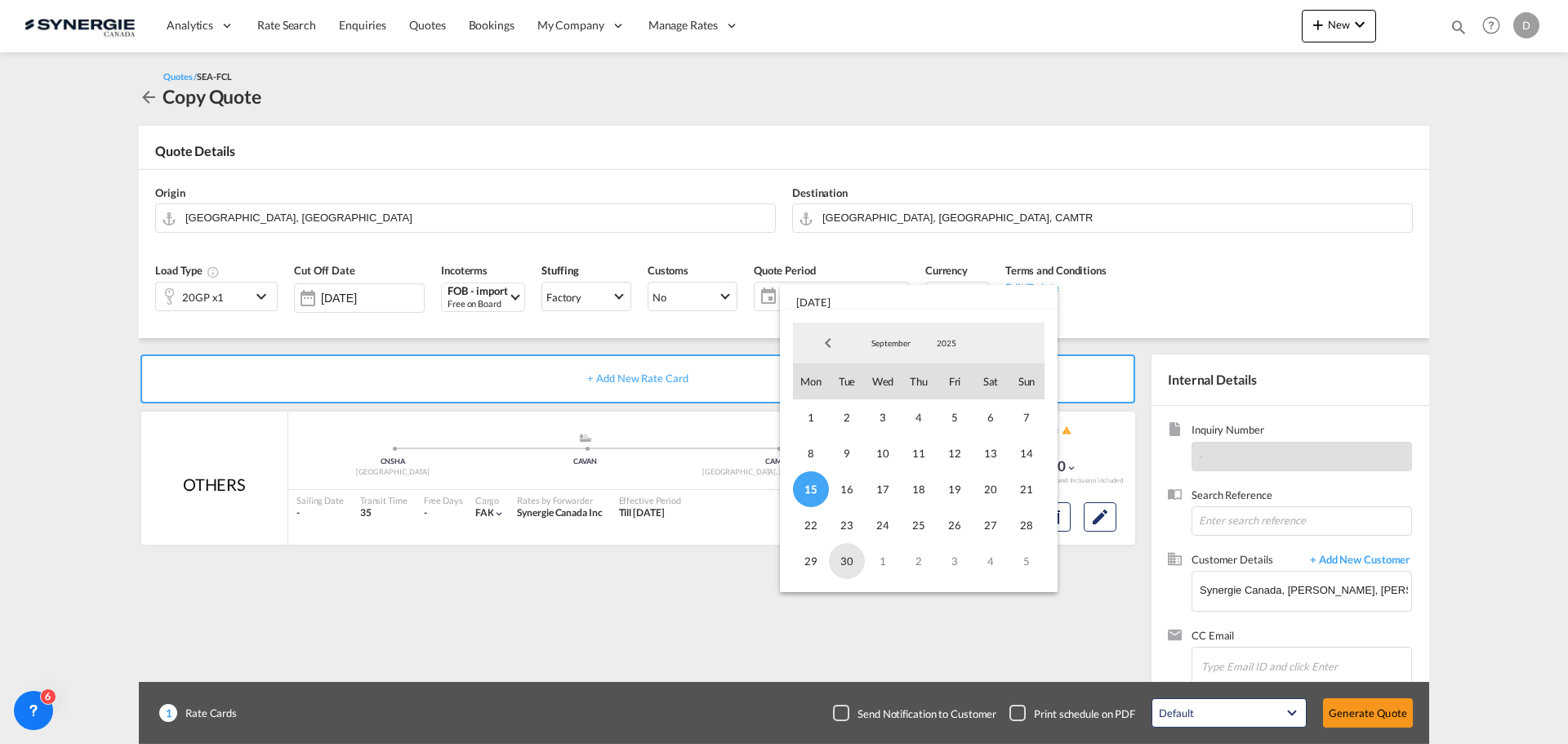
click at [853, 561] on span "30" at bounding box center [846, 561] width 36 height 36
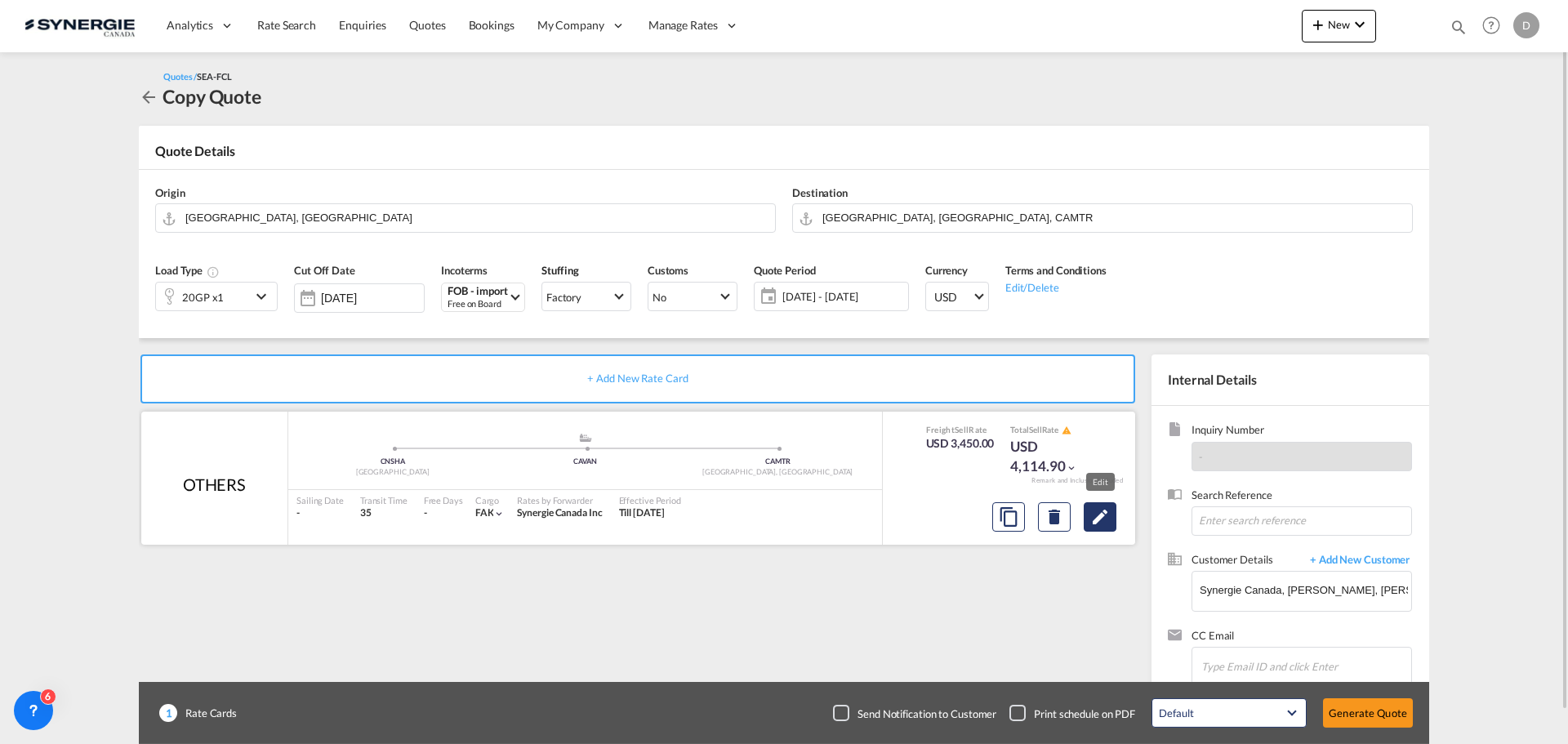
click at [1098, 519] on md-icon "Edit" at bounding box center [1100, 516] width 19 height 19
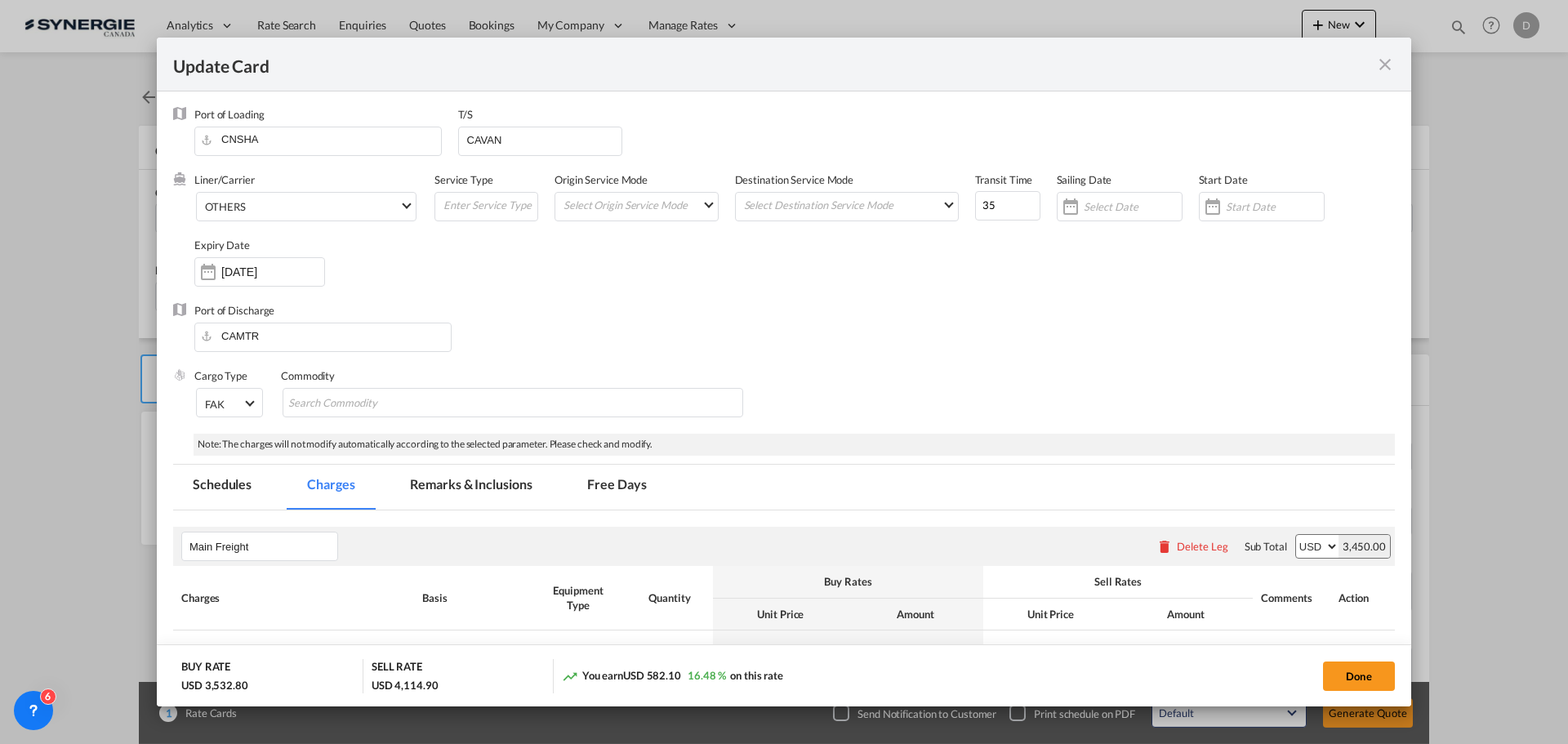
scroll to position [0, 0]
click at [1213, 201] on div "Update Card Port ..." at bounding box center [1212, 207] width 26 height 32
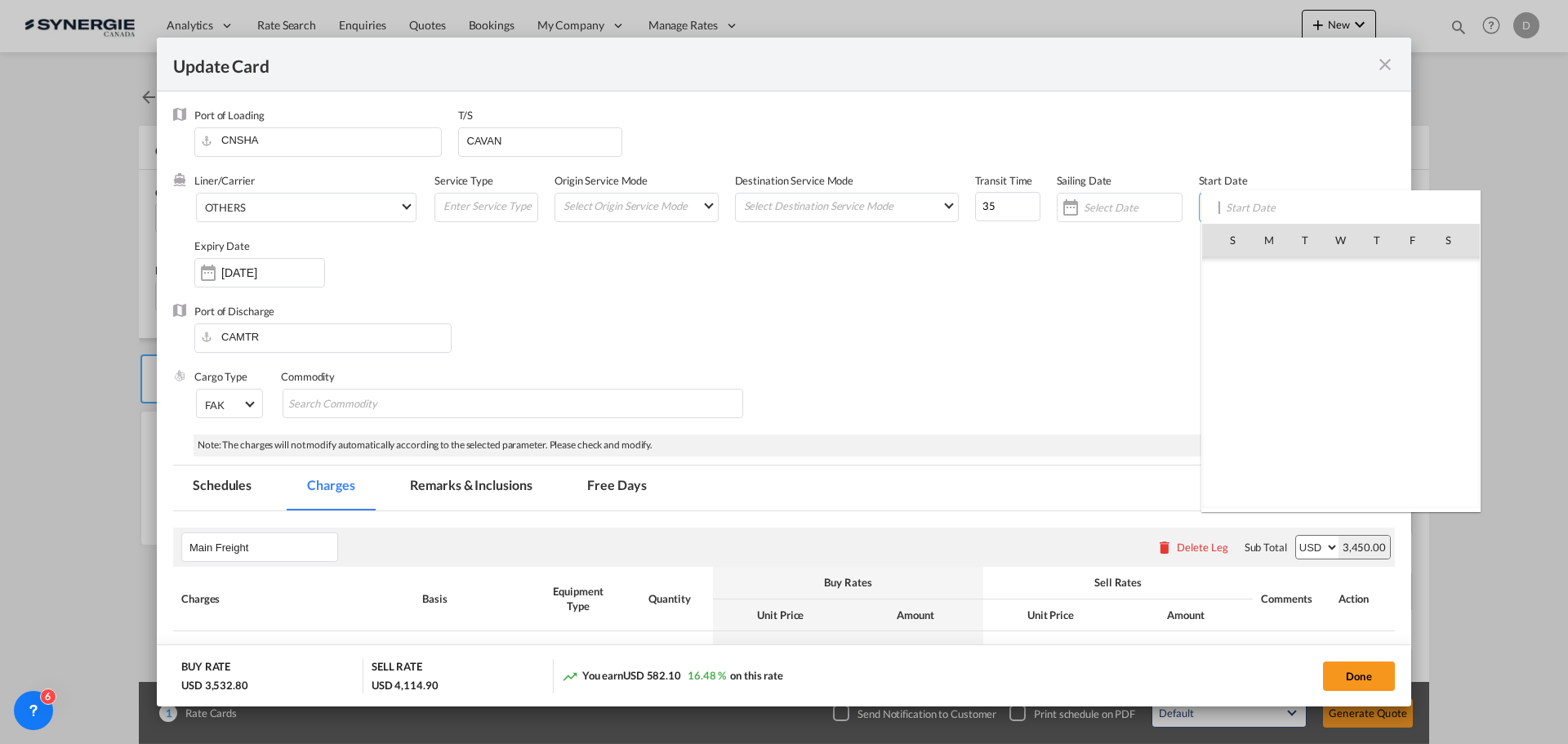
scroll to position [378096, 0]
click at [1264, 385] on span "15" at bounding box center [1268, 382] width 34 height 34
type input "[DATE]"
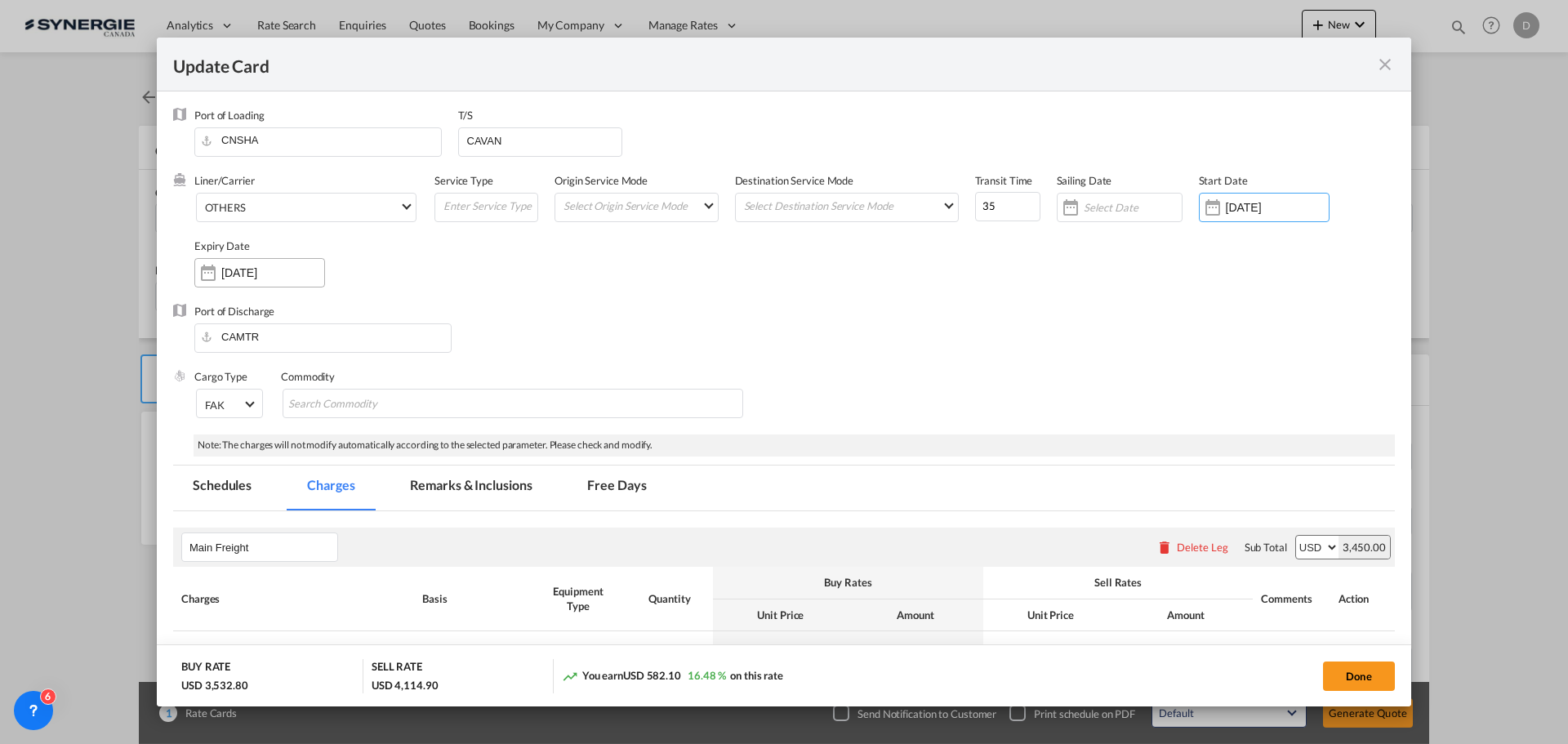
click at [216, 274] on div "Update Card Port ..." at bounding box center [208, 272] width 26 height 32
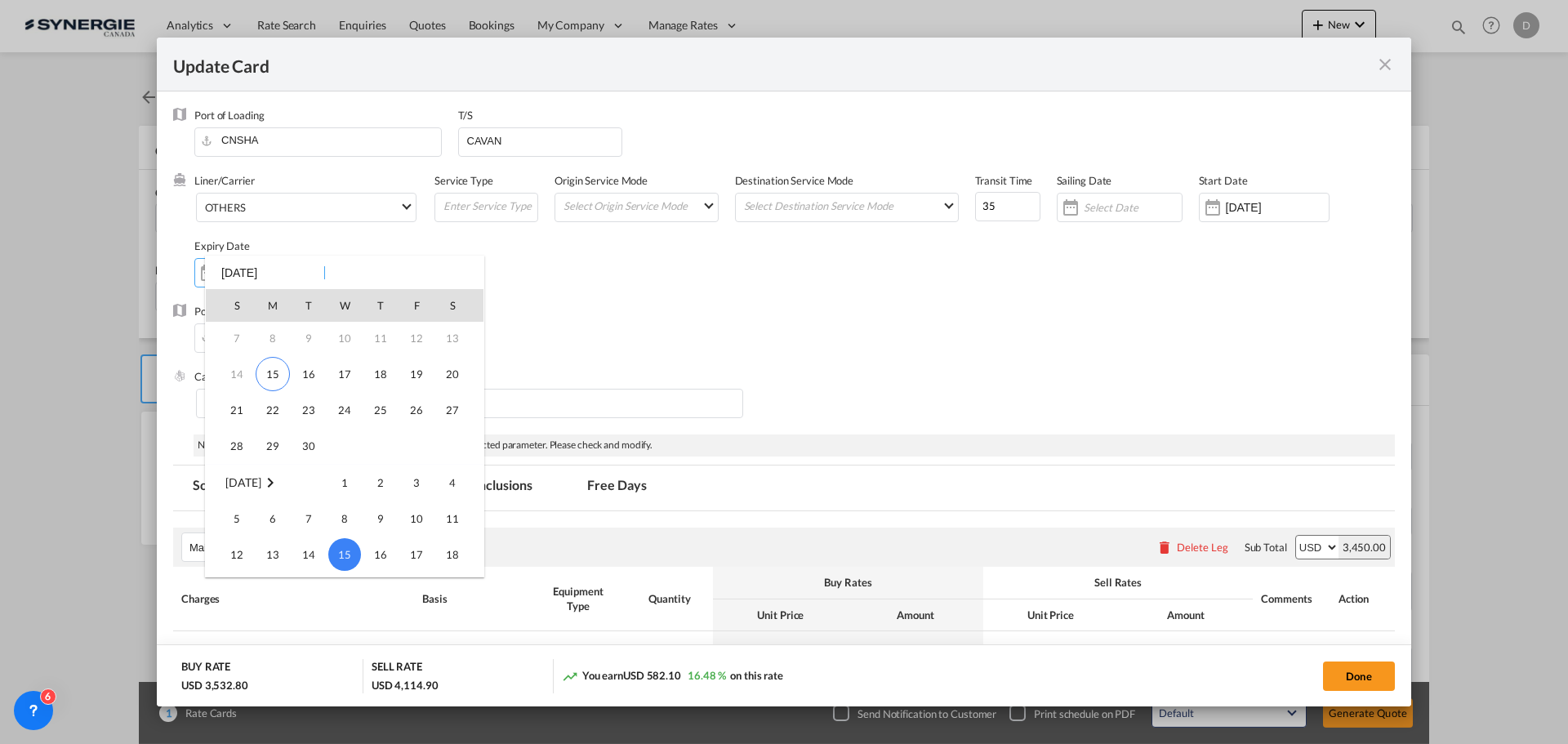
scroll to position [53, 0]
click at [317, 466] on span "30" at bounding box center [308, 466] width 32 height 32
type input "[DATE]"
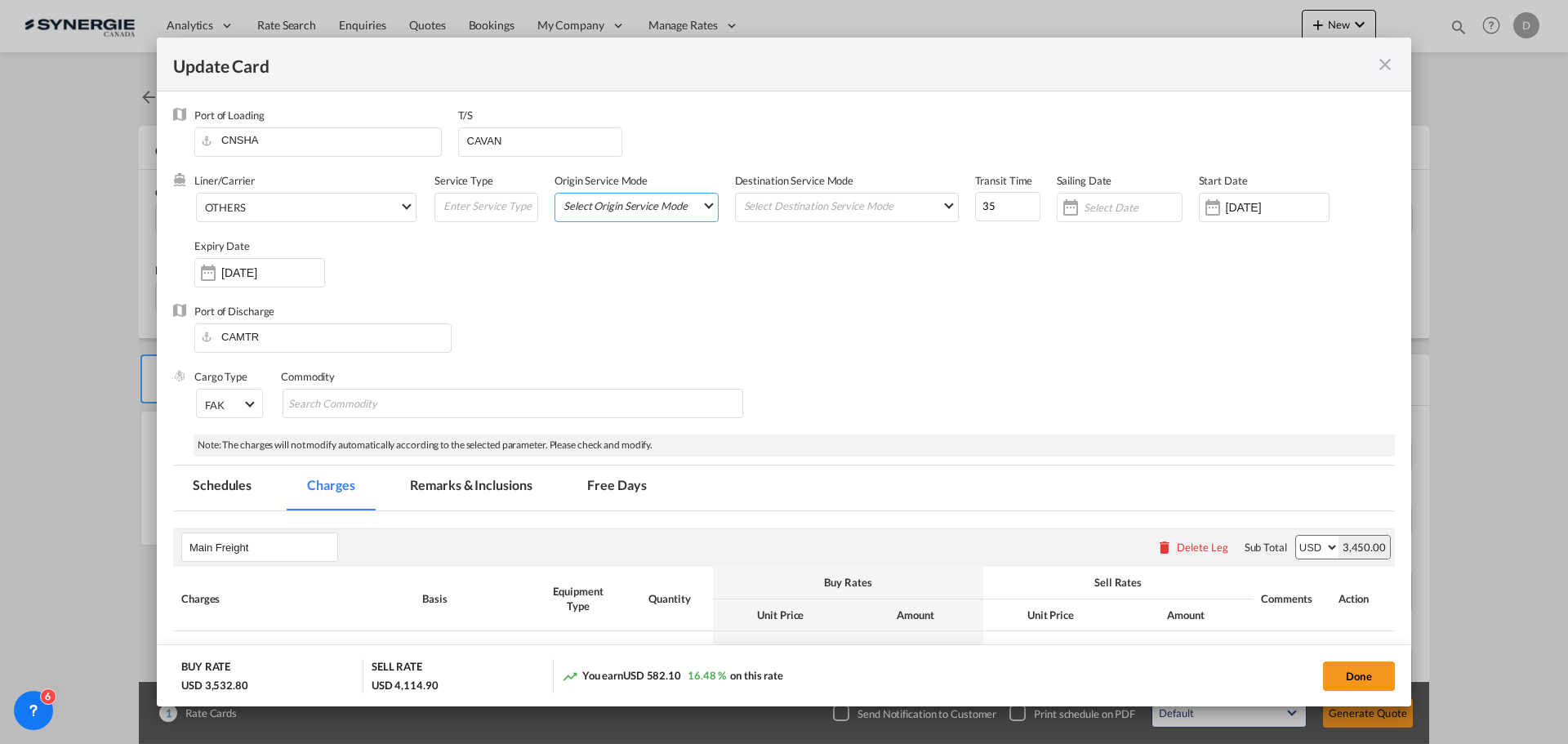
click at [694, 209] on md-select "Select Origin Service Mode SD [GEOGRAPHIC_DATA]" at bounding box center [639, 205] width 156 height 23
click at [623, 245] on md-option "CY" at bounding box center [636, 244] width 180 height 39
click at [805, 199] on md-select "Select Destination Service Mode SD [GEOGRAPHIC_DATA]" at bounding box center [850, 205] width 216 height 23
click at [805, 199] on md-option "SD" at bounding box center [844, 204] width 239 height 39
click at [777, 299] on div "Liner/Carrier OTHERS 2HM LOGISTICS D.O.O AAXL GLOBAL SHIPPING LINES LLC ABDUL M…" at bounding box center [794, 238] width 1200 height 131
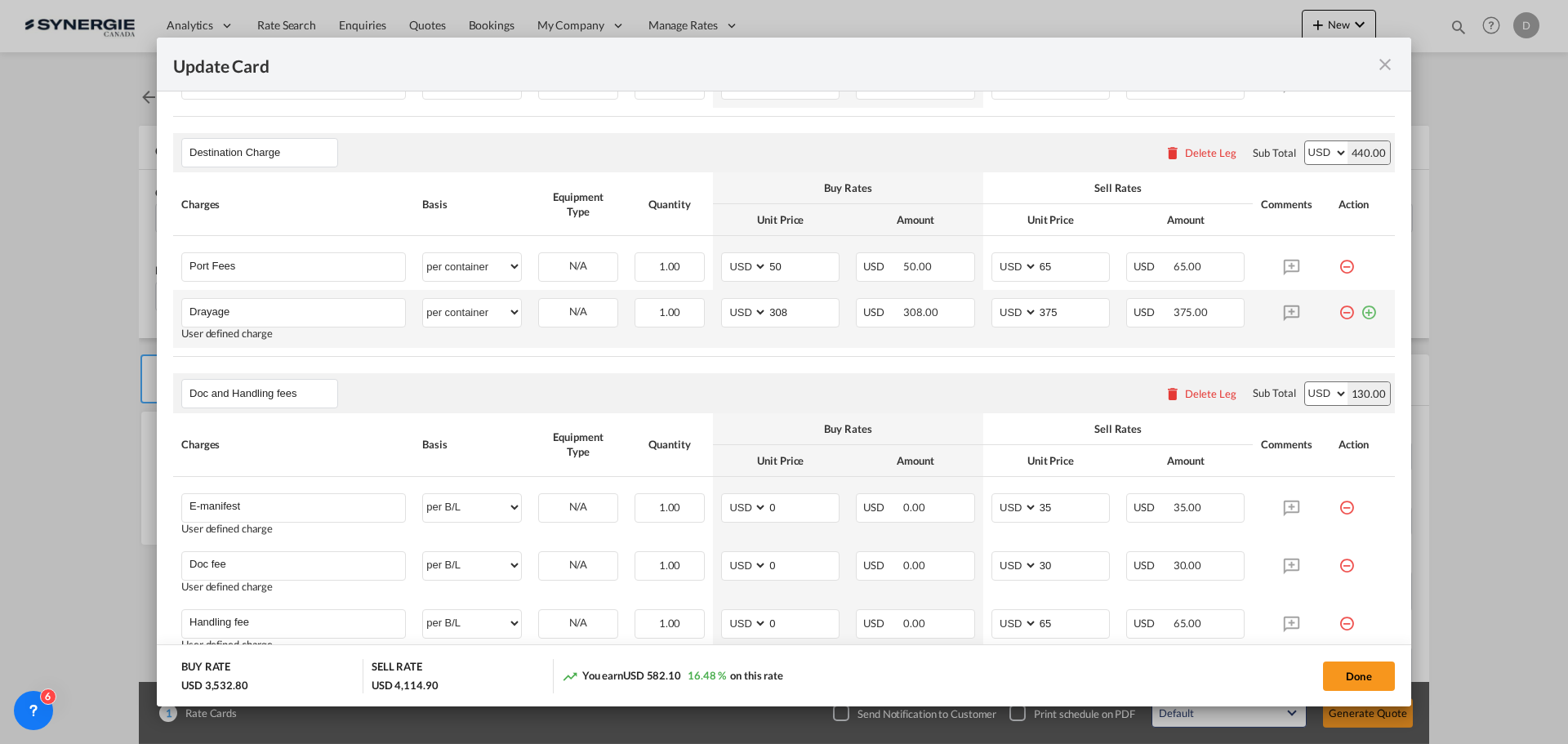
scroll to position [571, 0]
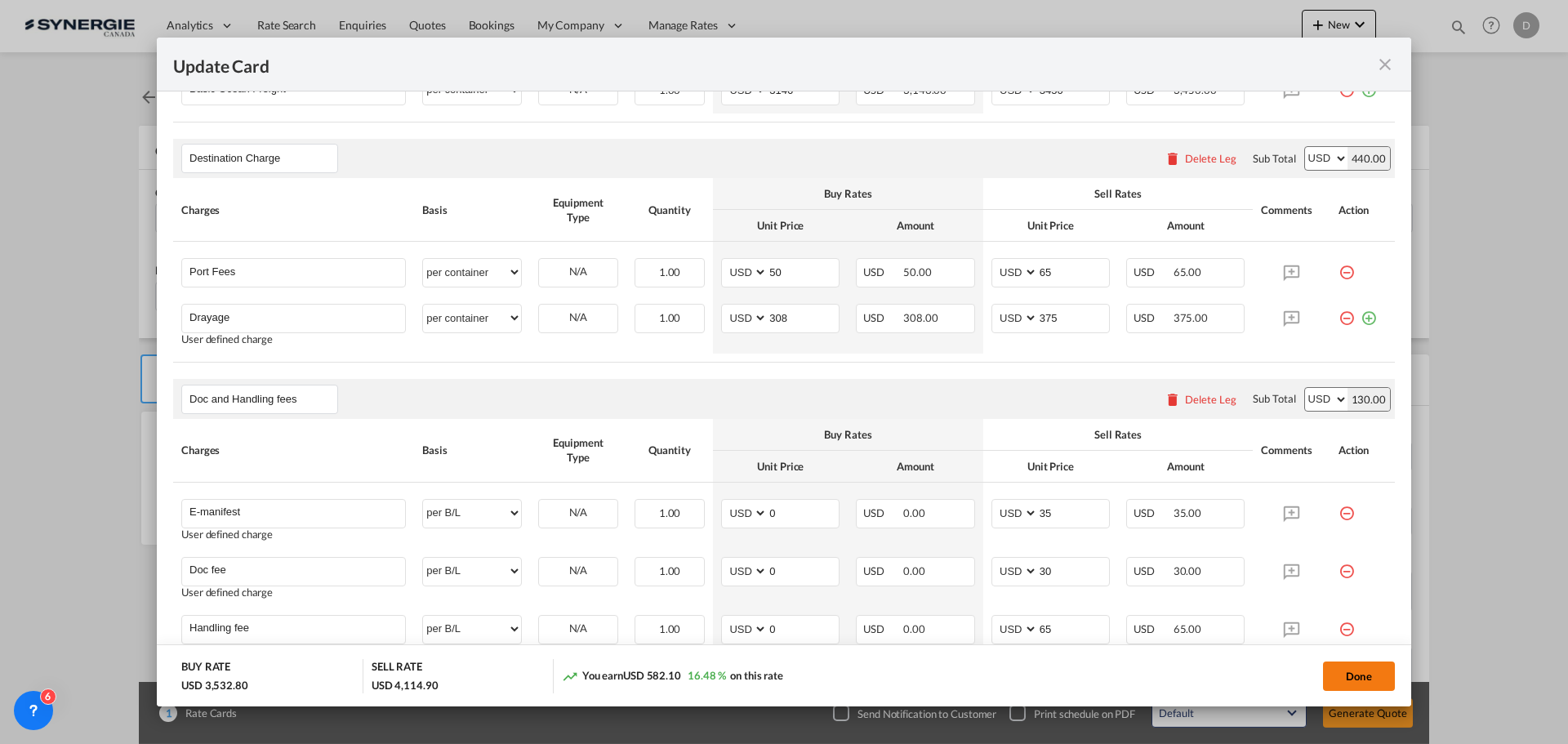
click at [1370, 678] on button "Done" at bounding box center [1358, 676] width 72 height 30
type input "[DATE]"
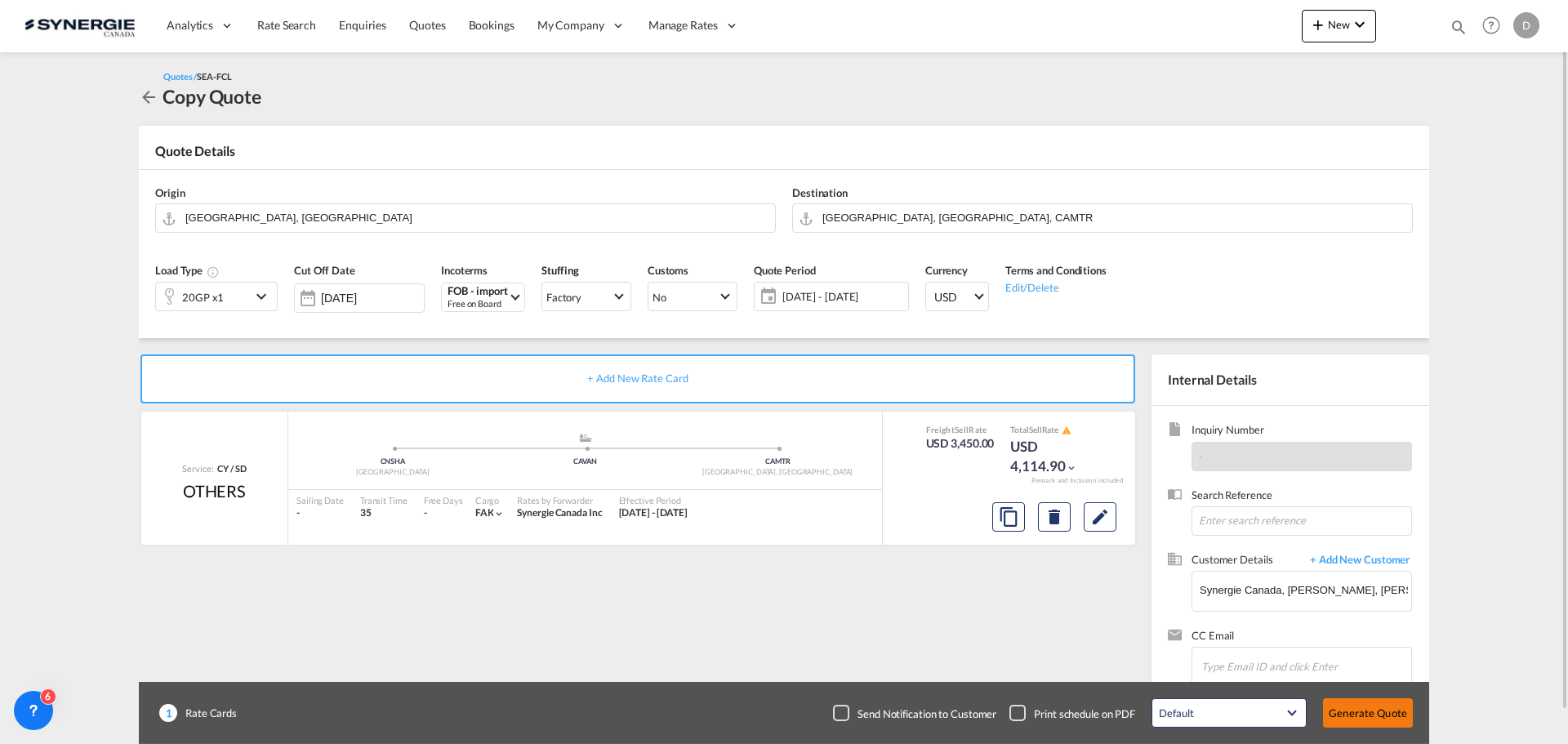
click at [1371, 715] on button "Generate Quote" at bounding box center [1367, 713] width 90 height 30
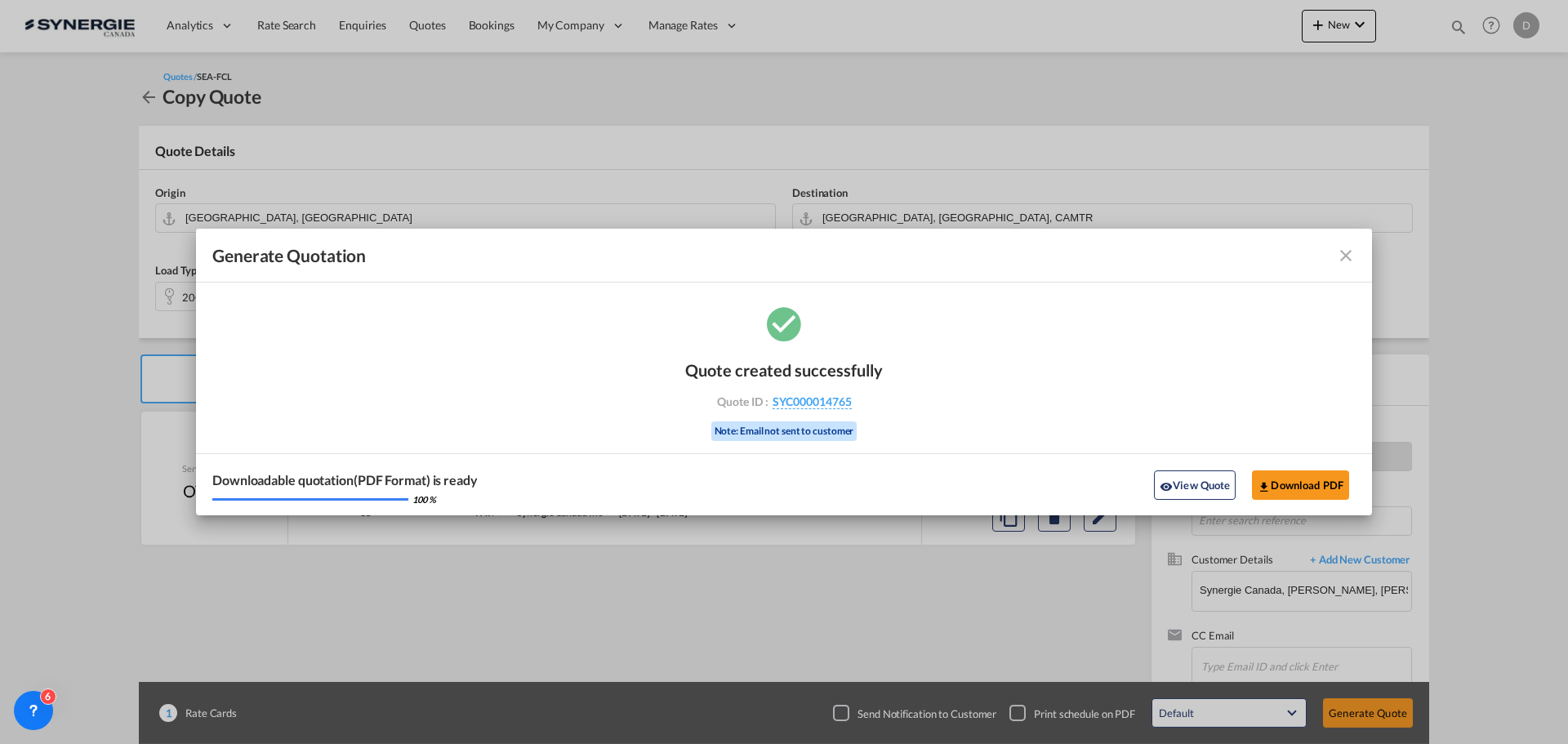
drag, startPoint x: 1175, startPoint y: 483, endPoint x: 1163, endPoint y: 422, distance: 62.2
click at [1175, 483] on button "View Quote" at bounding box center [1194, 485] width 81 height 30
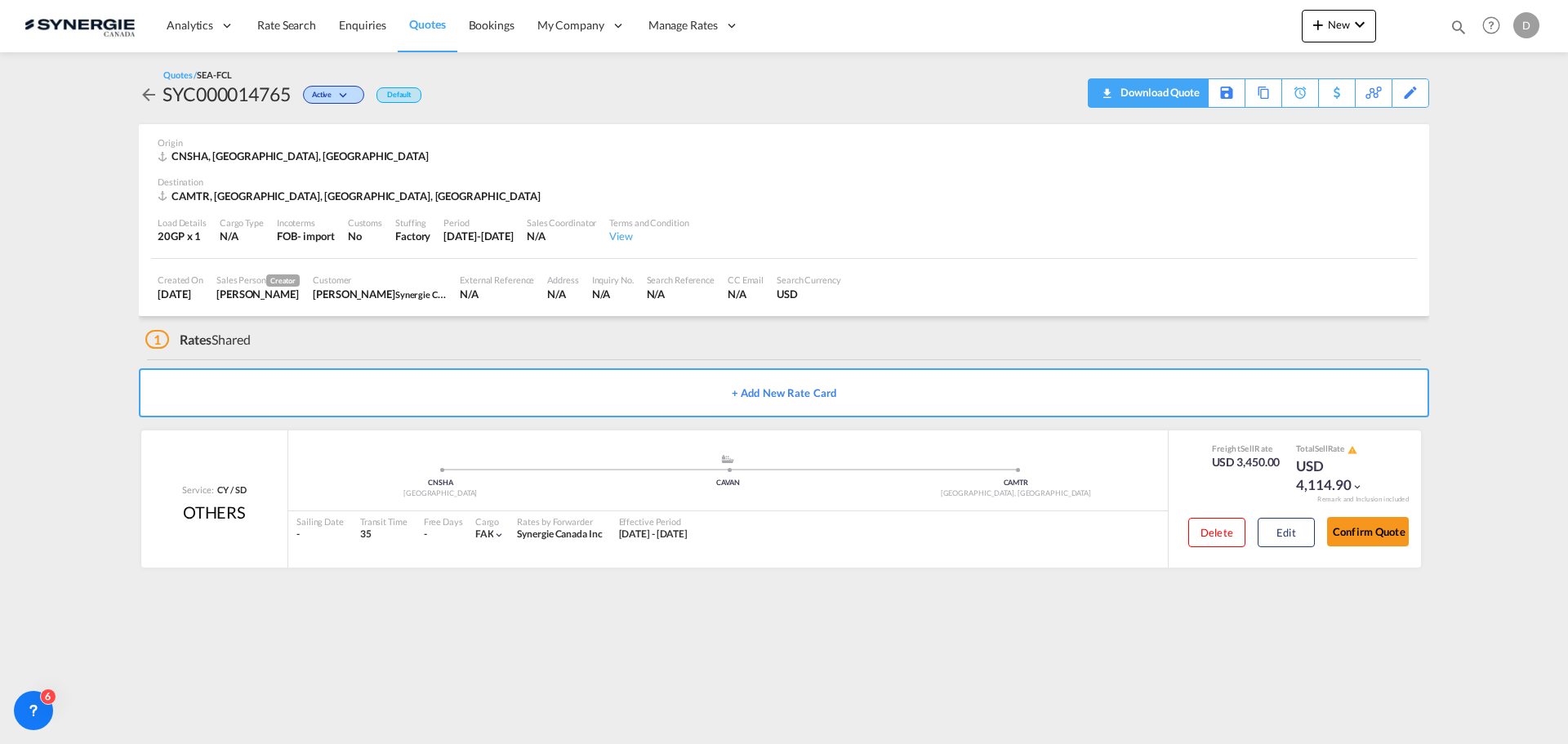
click at [1187, 97] on div "Download Quote" at bounding box center [1157, 93] width 83 height 26
